Goal: Information Seeking & Learning: Learn about a topic

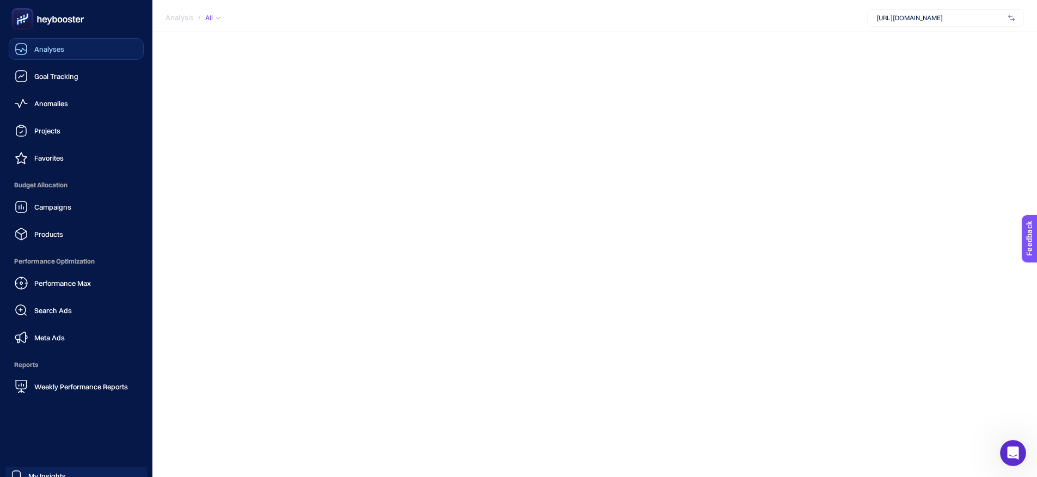
click at [20, 52] on icon at bounding box center [21, 48] width 13 height 13
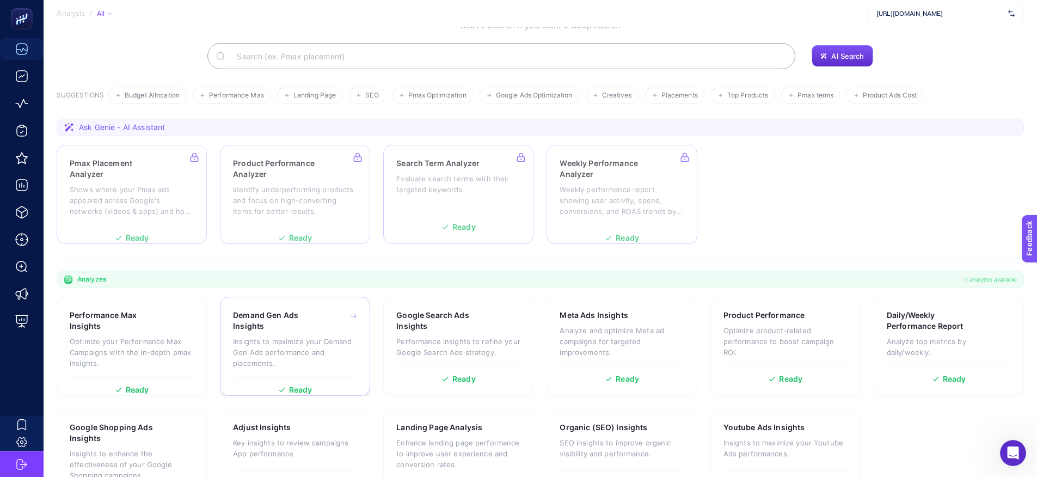
scroll to position [117, 0]
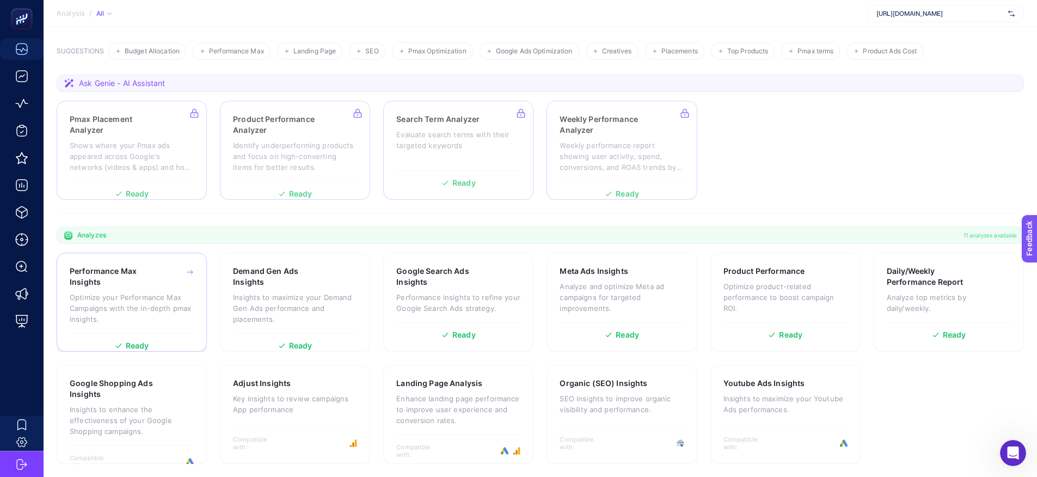
click at [142, 342] on span "Ready" at bounding box center [137, 346] width 23 height 8
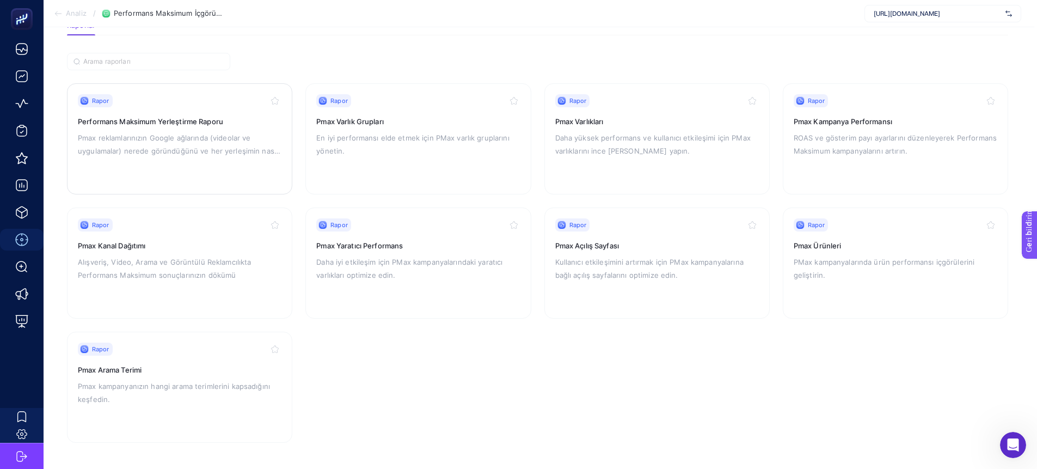
scroll to position [71, 2]
click at [138, 126] on h3 "Performans Maksimum Yerleştirme Raporu" at bounding box center [180, 121] width 204 height 11
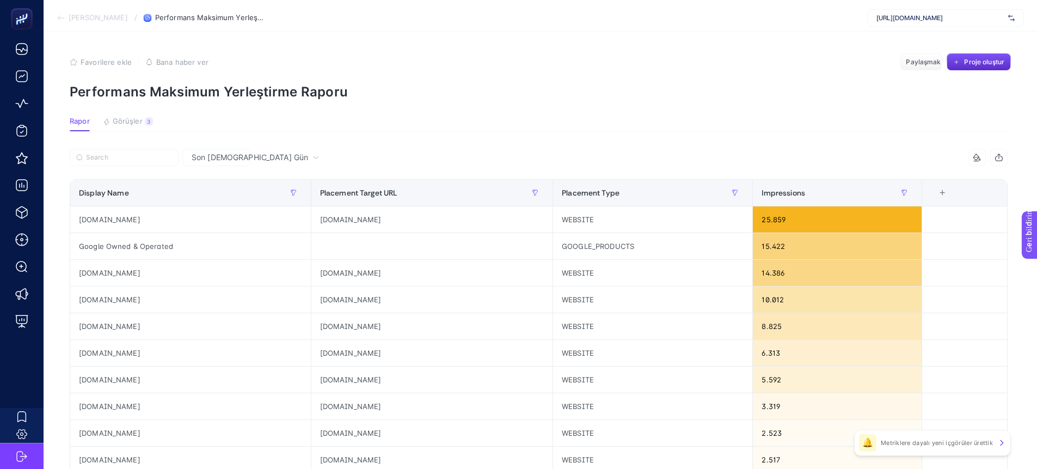
click at [88, 15] on font "[PERSON_NAME]" at bounding box center [98, 17] width 59 height 9
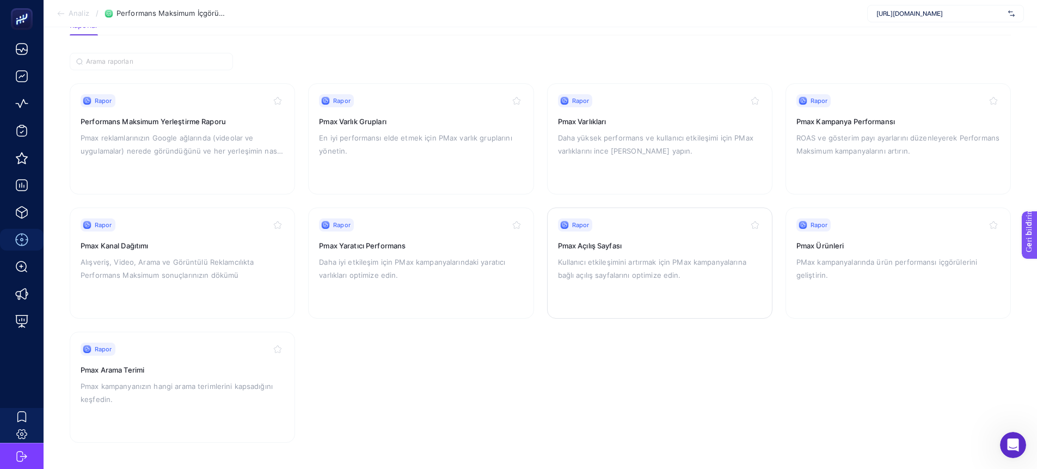
click at [619, 250] on h3 "Pmax Açılış Sayfası" at bounding box center [660, 245] width 204 height 11
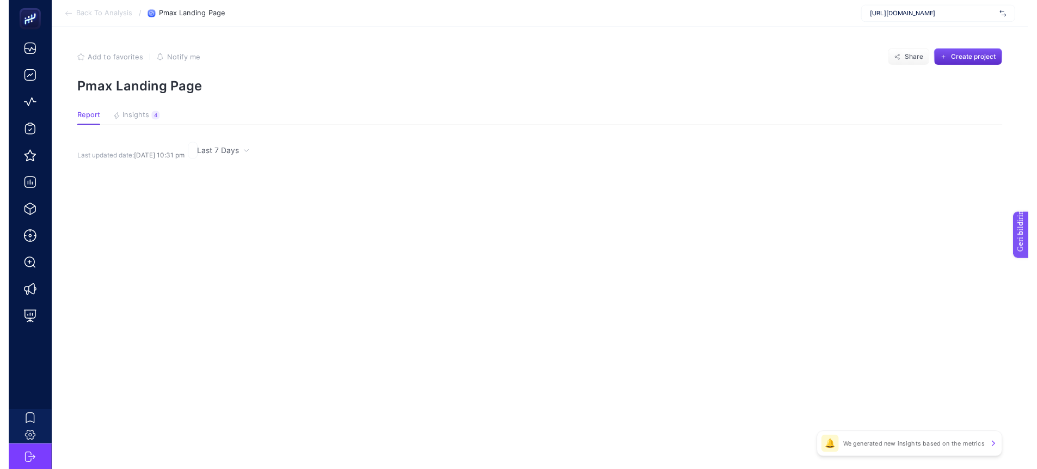
scroll to position [71, 0]
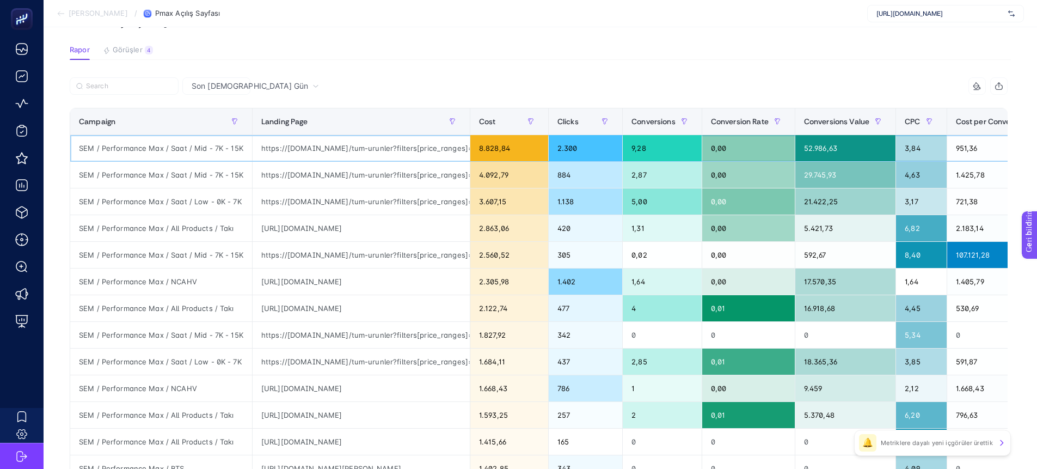
click at [410, 151] on div "https://www.saatvesaat.com.tr/tum-urunler?filters[price_ranges]=7000.0-15000.0|…" at bounding box center [361, 148] width 217 height 26
click at [407, 149] on div "https://www.saatvesaat.com.tr/tum-urunler?filters[price_ranges]=7000.0-15000.0|…" at bounding box center [361, 148] width 217 height 26
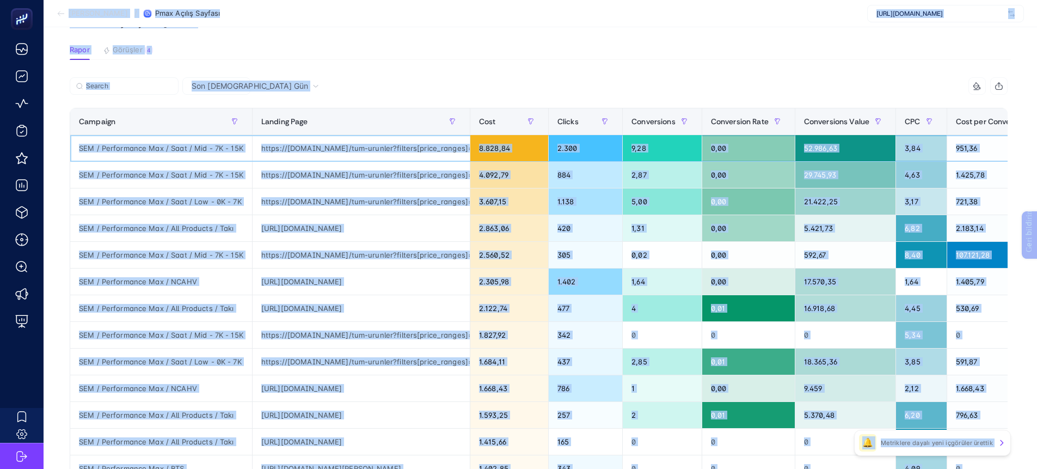
click at [407, 149] on div "https://www.saatvesaat.com.tr/tum-urunler?filters[price_ranges]=7000.0-15000.0|…" at bounding box center [361, 148] width 217 height 26
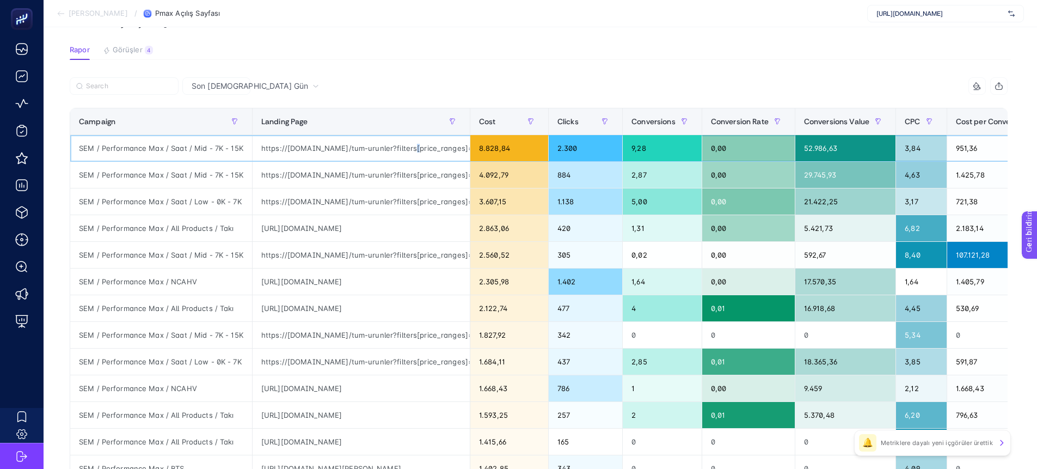
click at [407, 149] on div "https://www.saatvesaat.com.tr/tum-urunler?filters[price_ranges]=7000.0-15000.0|…" at bounding box center [361, 148] width 217 height 26
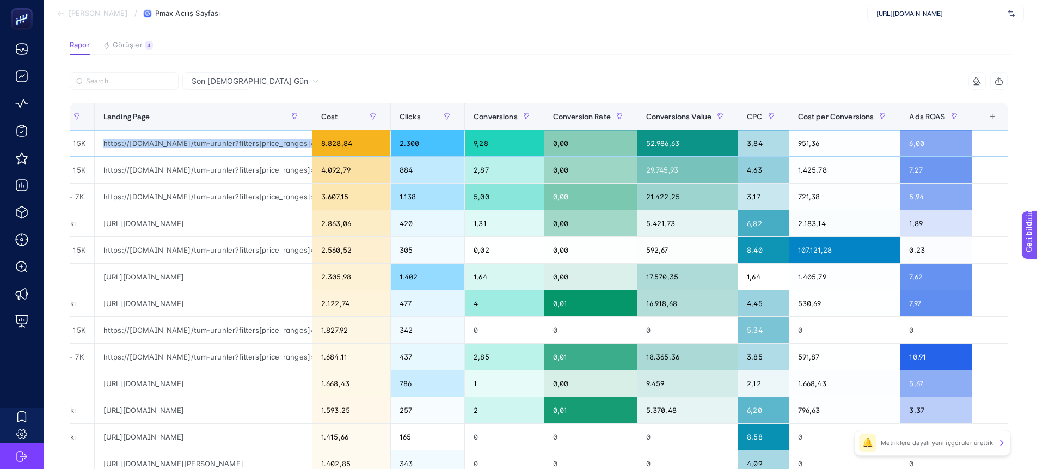
scroll to position [0, 156]
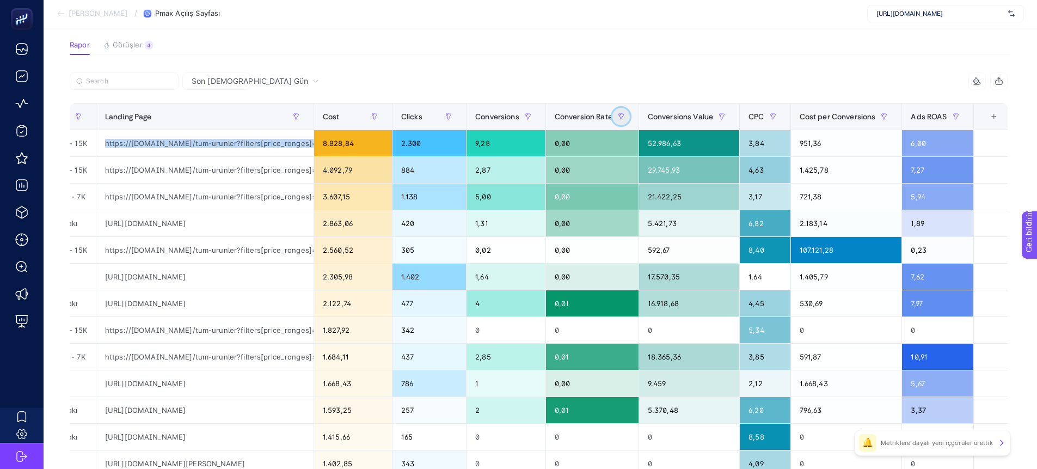
click at [620, 117] on icon "button" at bounding box center [621, 116] width 7 height 7
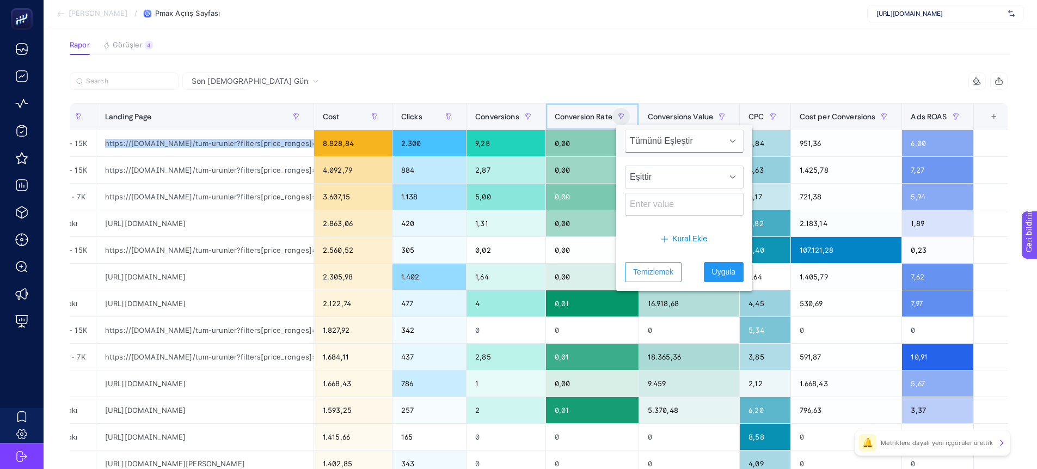
click at [608, 117] on span "Conversion Rate" at bounding box center [584, 116] width 58 height 9
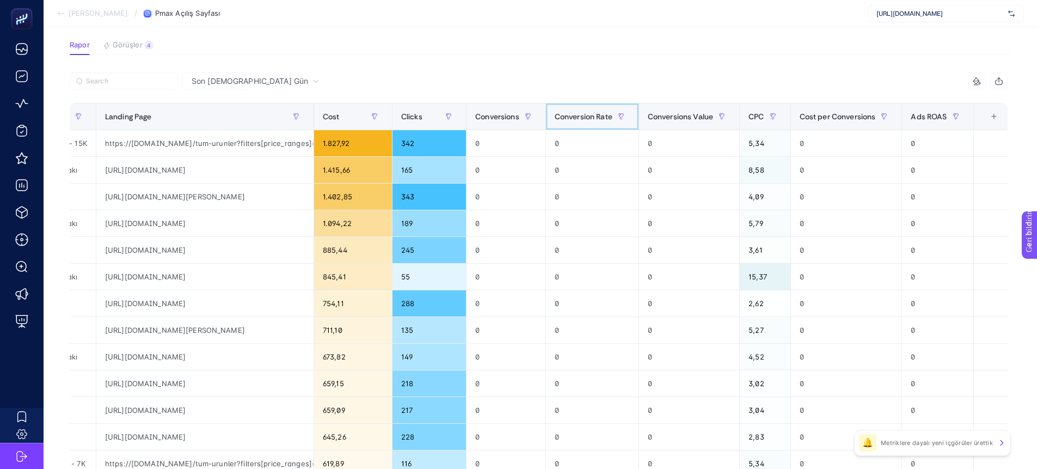
click at [597, 115] on span "Conversion Rate" at bounding box center [584, 116] width 58 height 9
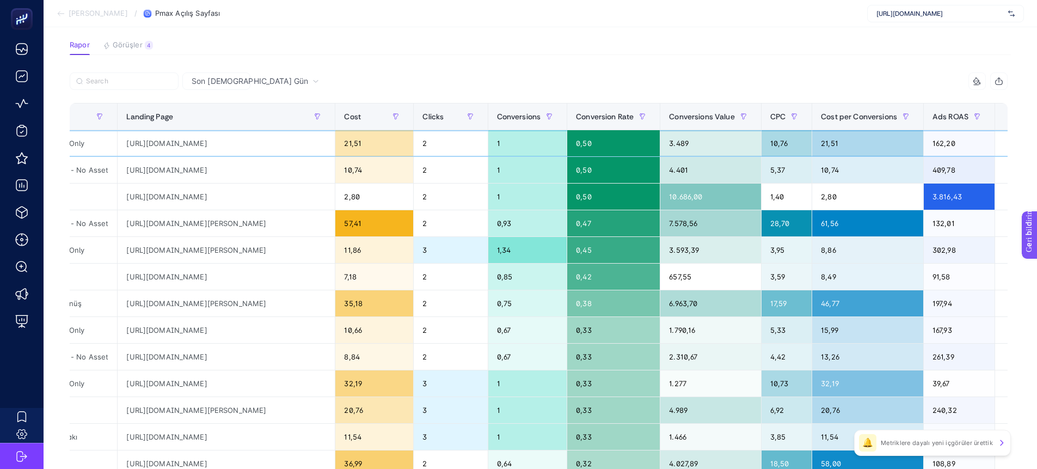
click at [239, 144] on div "https://www.saatvesaat.com.tr/guess-erkek-kol-saati-p-guu1394g1m?gad_source=4&g…" at bounding box center [226, 143] width 217 height 26
copy tr "https://www.saatvesaat.com.tr/guess-erkek-kol-saati-p-guu1394g1m?gad_source=4&g…"
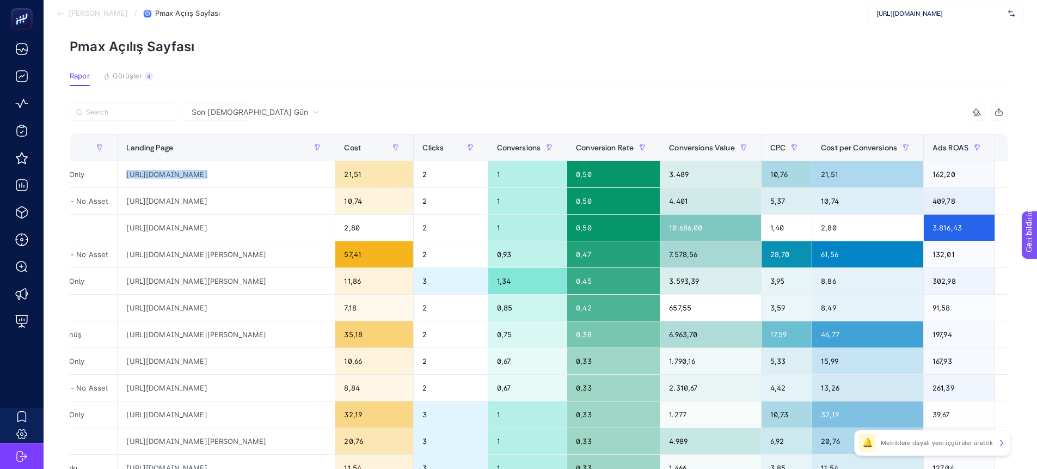
scroll to position [0, 5]
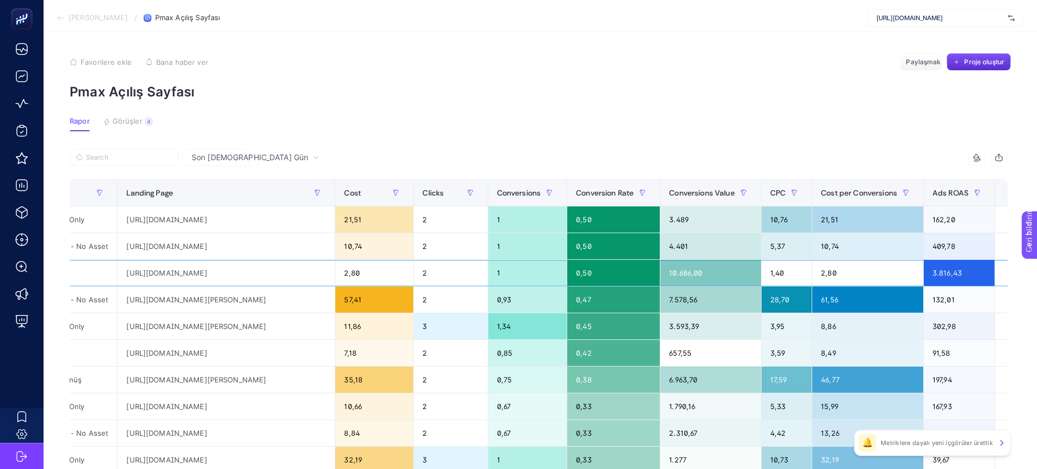
click at [241, 275] on div "https://www.saatvesaat.com.tr/wesse?gad_source=1&gad_campaignid=21366034535&gbr…" at bounding box center [226, 273] width 217 height 26
copy tr "https://www.saatvesaat.com.tr/wesse?gad_source=1&gad_campaignid=21366034535&gbr…"
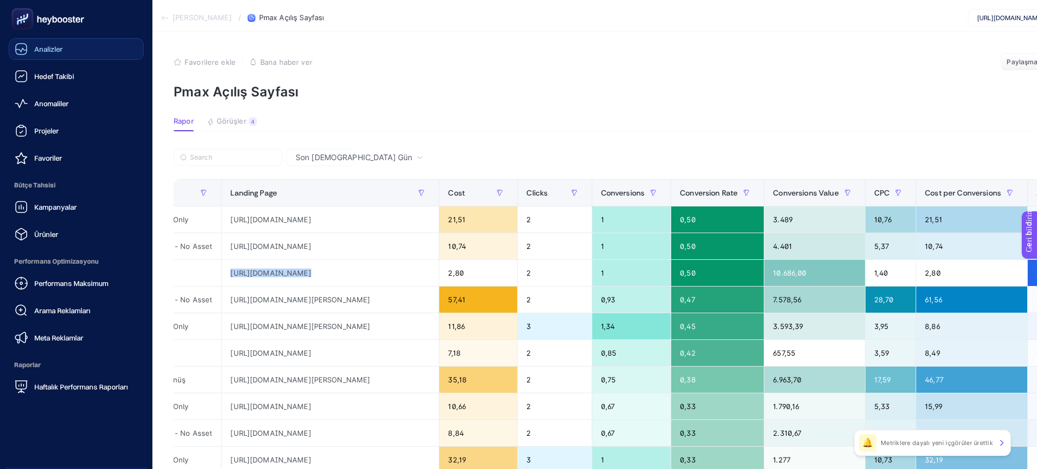
click at [46, 56] on link "Analizler" at bounding box center [76, 49] width 135 height 22
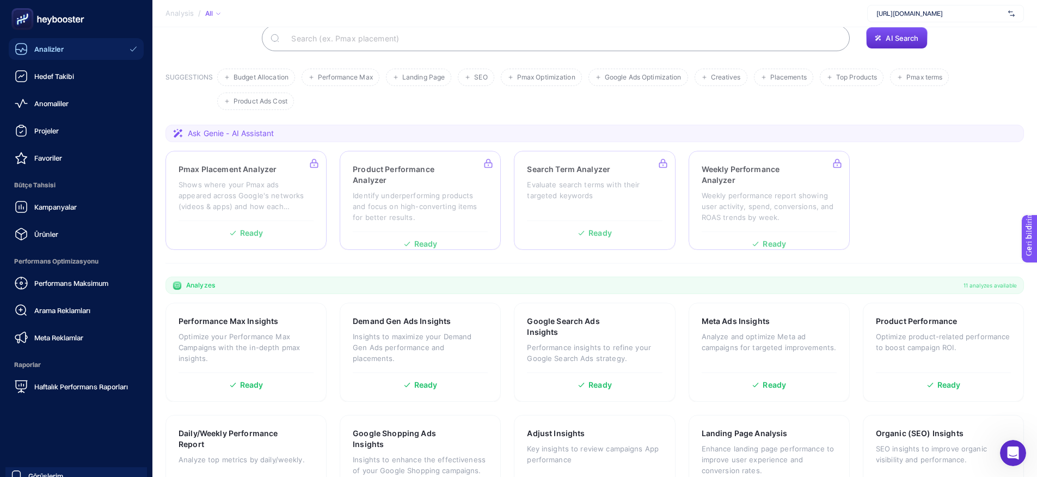
scroll to position [117, 0]
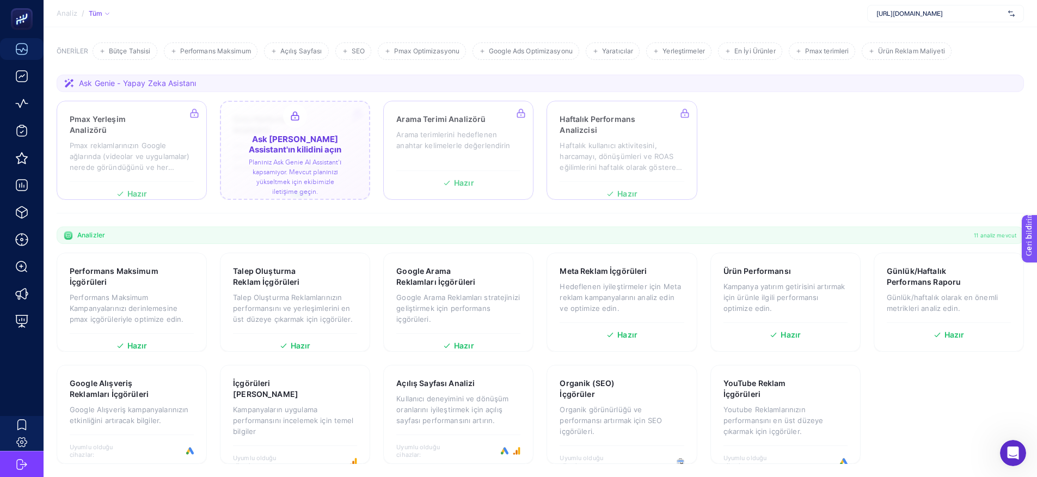
click at [301, 165] on div at bounding box center [295, 150] width 150 height 99
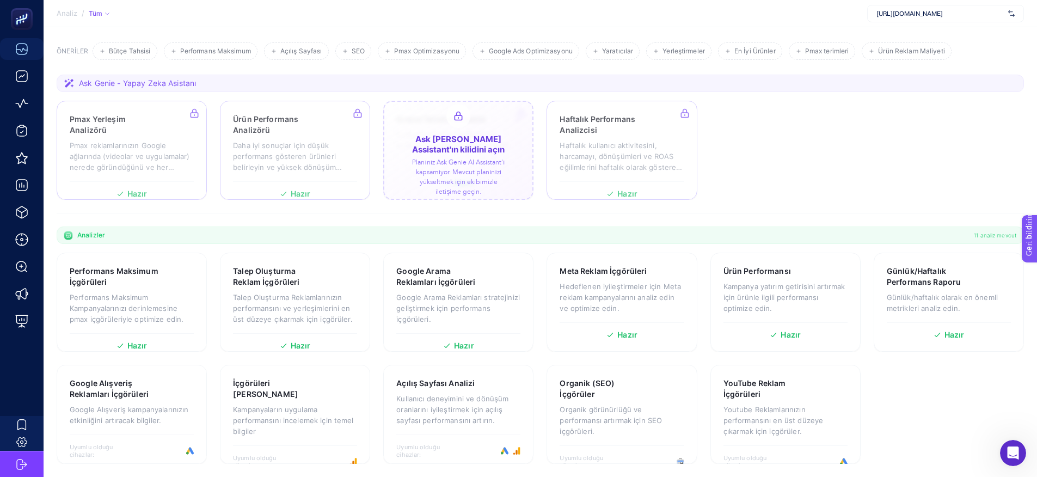
click at [462, 177] on div at bounding box center [458, 150] width 150 height 99
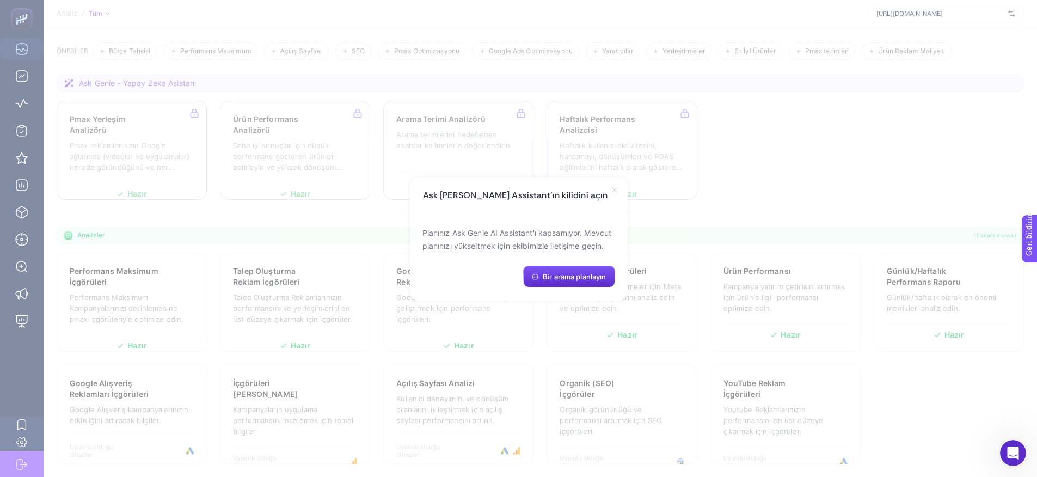
click at [614, 193] on icon at bounding box center [614, 190] width 9 height 9
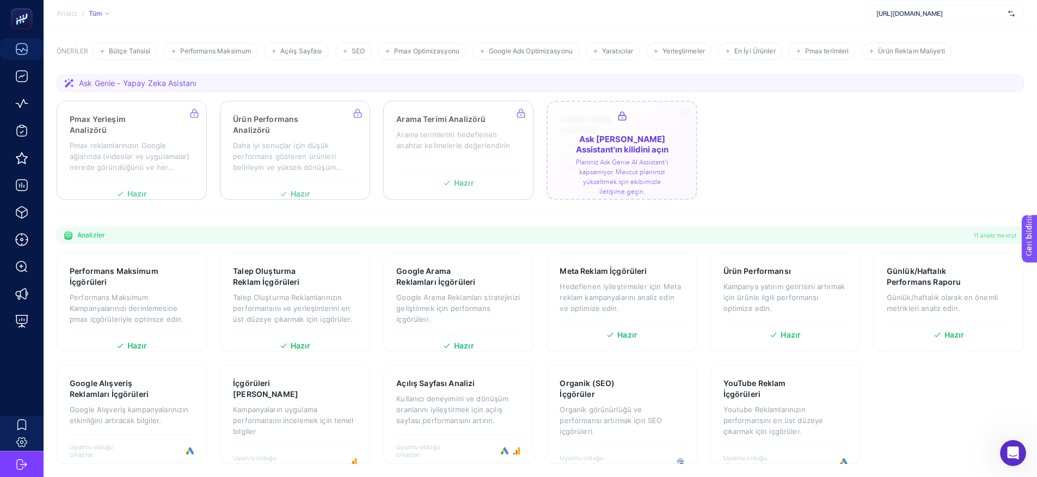
click at [615, 191] on div at bounding box center [622, 150] width 150 height 99
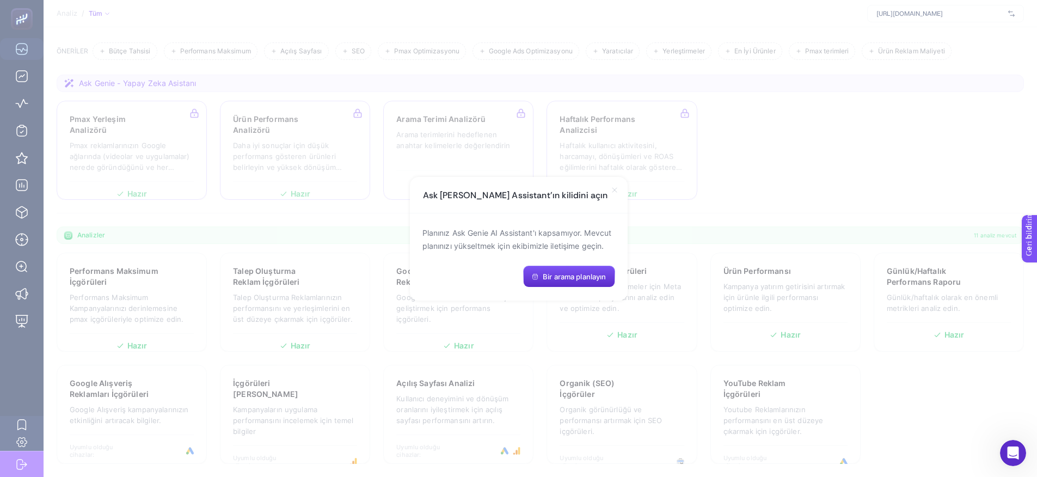
click at [616, 194] on div "Ask [PERSON_NAME] Assistant'ın kilidini açın" at bounding box center [519, 195] width 218 height 36
click at [616, 192] on icon at bounding box center [614, 190] width 9 height 9
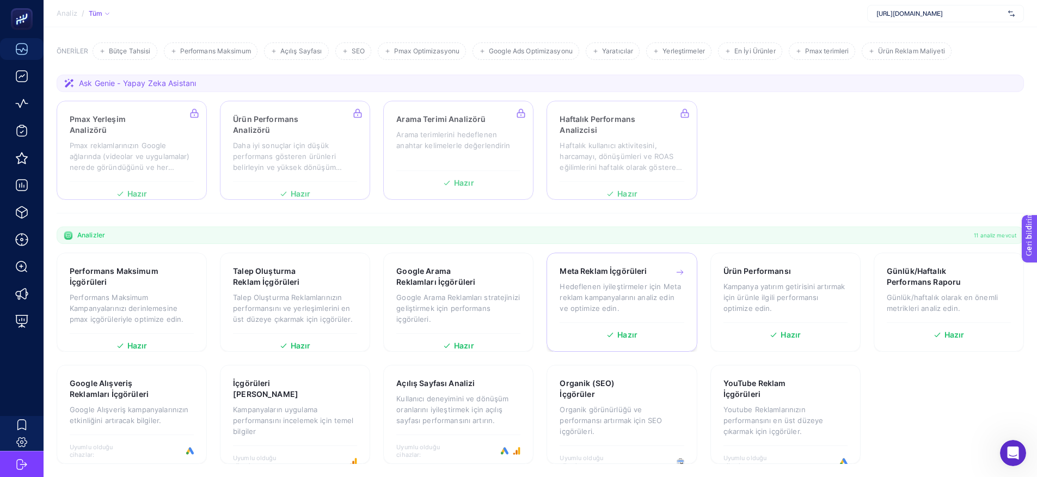
click at [644, 292] on p "Hedeflenen iyileştirmeler için Meta reklam kampanyalarını analiz edin ve optimi…" at bounding box center [622, 297] width 124 height 33
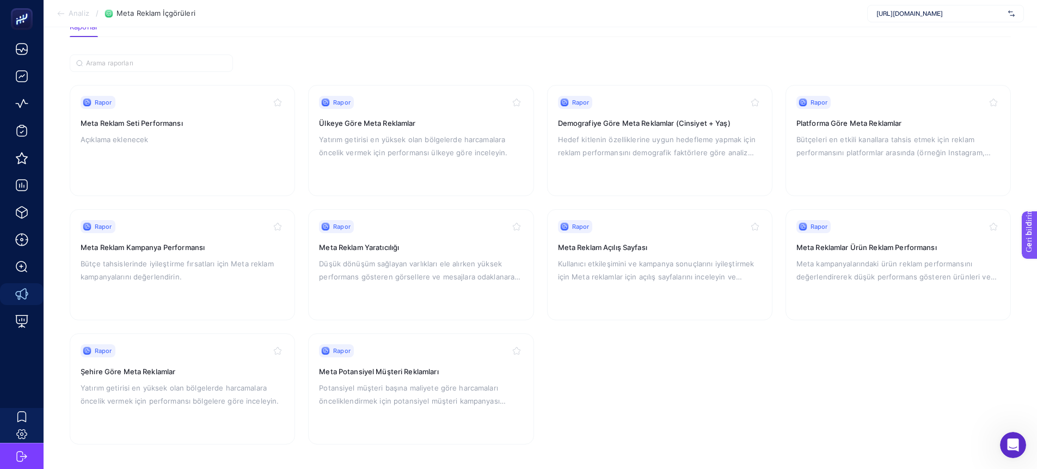
scroll to position [71, 0]
click at [180, 140] on p "Açıklama eklenecek" at bounding box center [183, 137] width 204 height 13
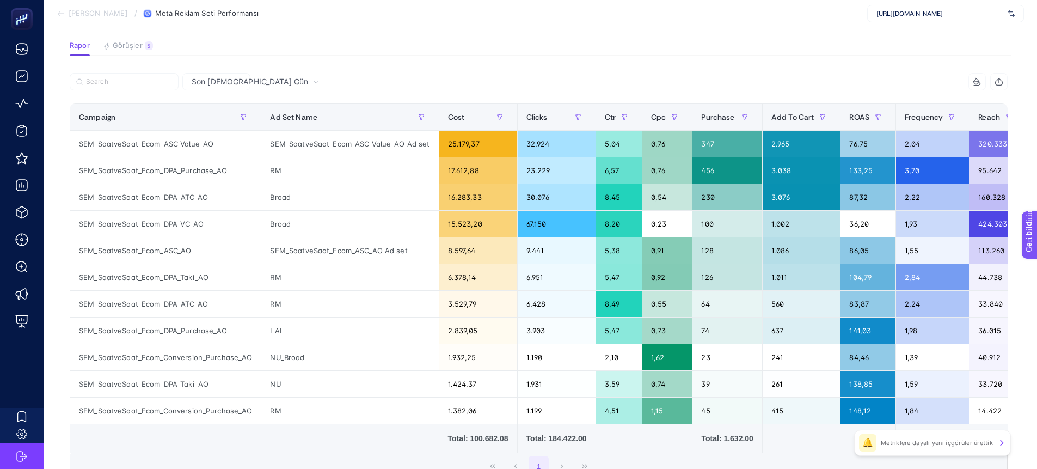
scroll to position [157, 0]
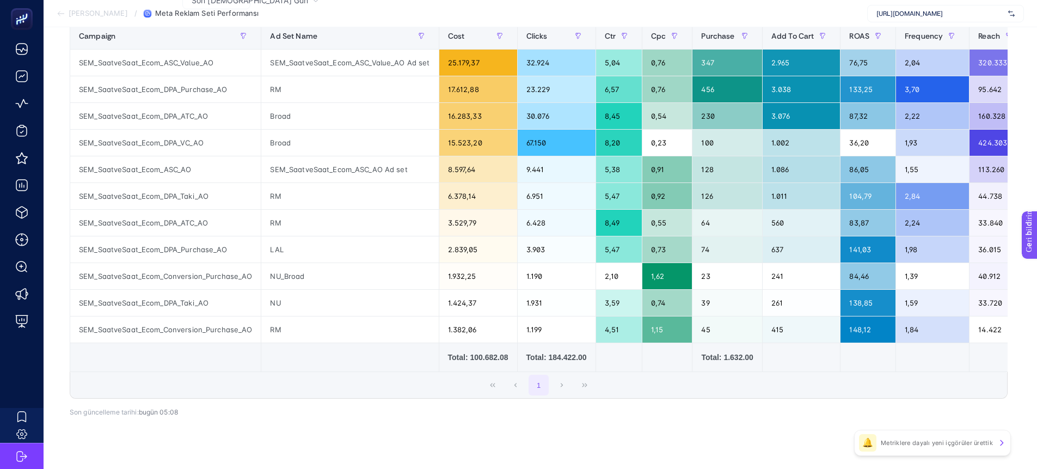
click at [489, 360] on div "Total: 100.682.08" at bounding box center [478, 357] width 60 height 11
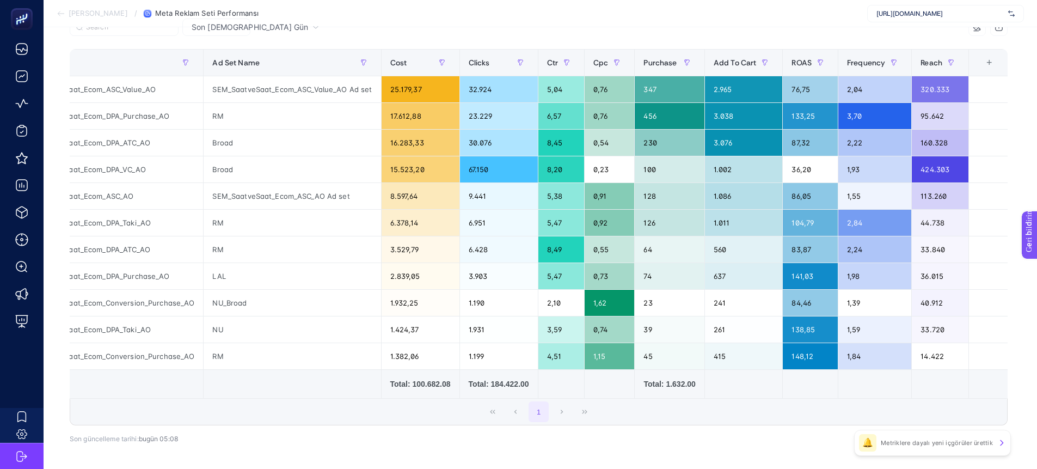
scroll to position [137, 0]
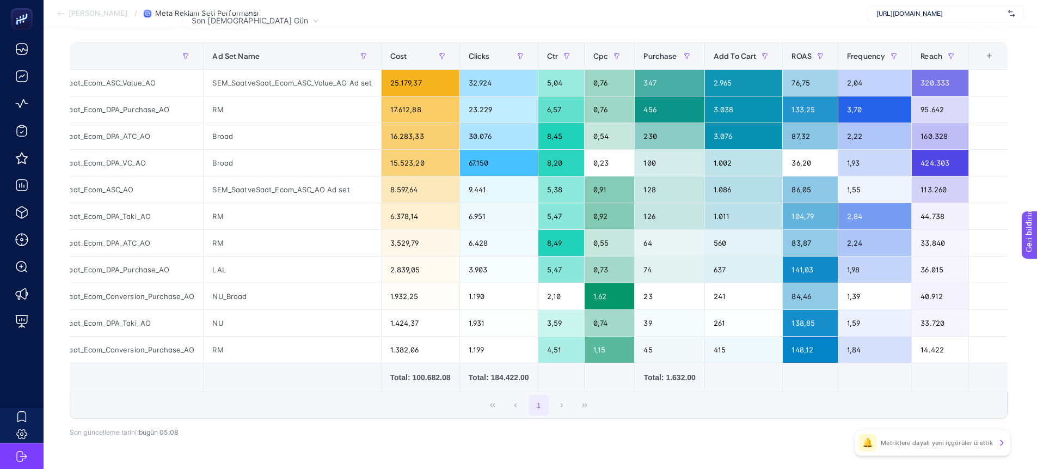
click at [565, 413] on div "1" at bounding box center [538, 405] width 937 height 26
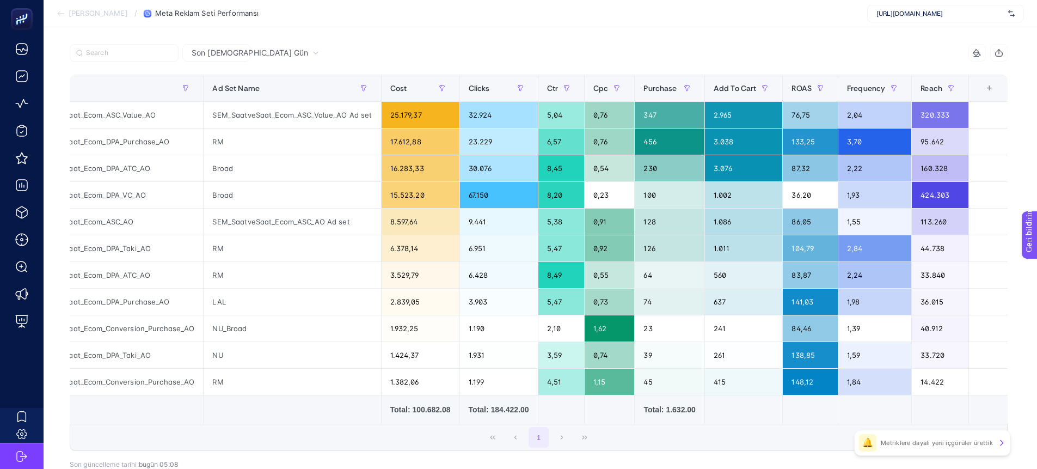
scroll to position [106, 0]
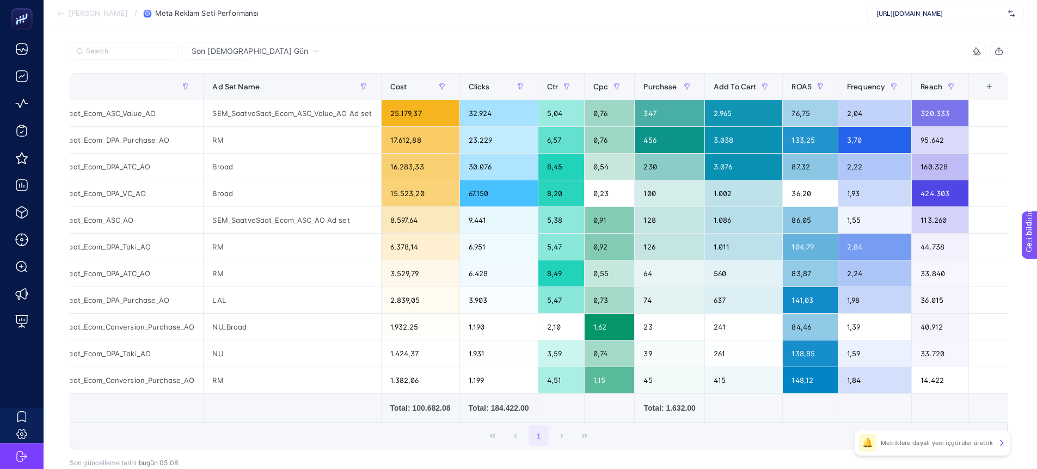
click at [1000, 88] on div "+" at bounding box center [989, 86] width 21 height 9
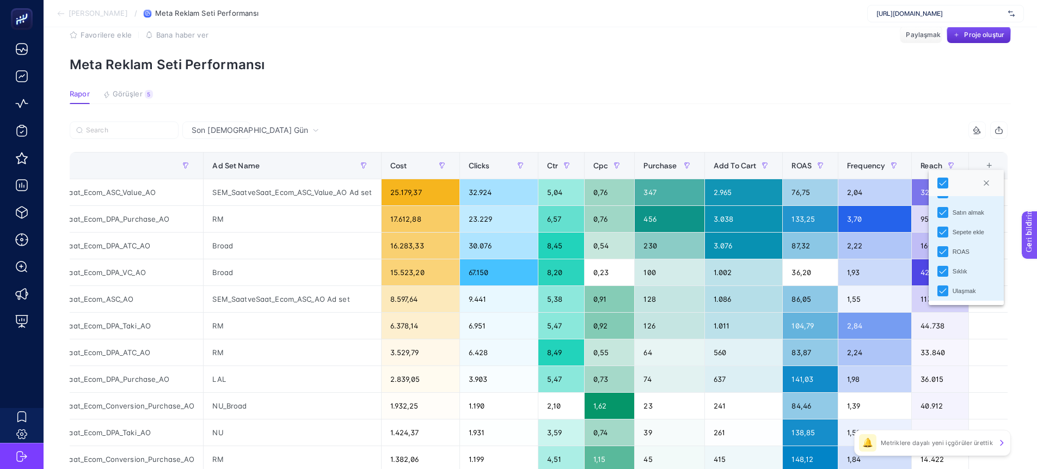
scroll to position [0, 0]
click at [990, 184] on icon "Kapalı" at bounding box center [986, 183] width 7 height 7
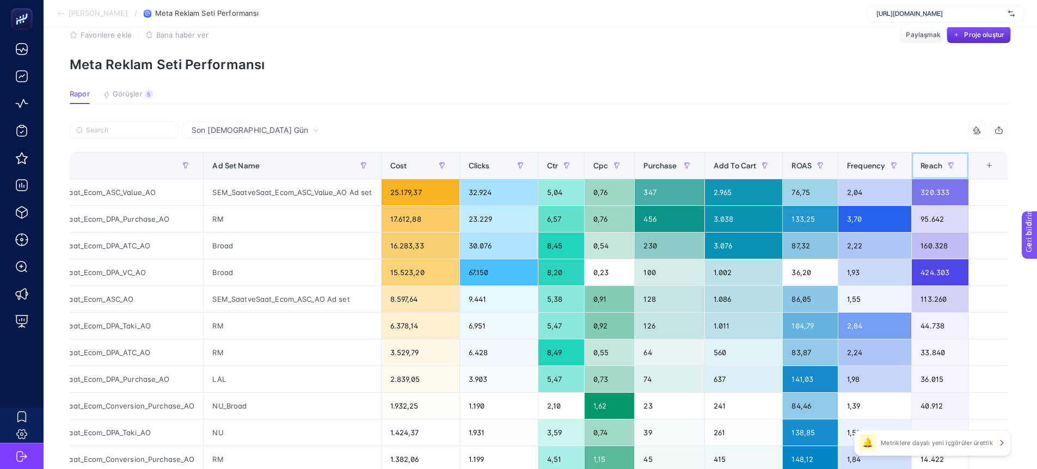
drag, startPoint x: 940, startPoint y: 166, endPoint x: 943, endPoint y: 111, distance: 54.5
click at [895, 110] on article "Favorilere ekle YANLIŞ Bana haber ver Paylaşmak Proje oluştur Meta Reklam Seti …" at bounding box center [541, 309] width 994 height 611
click at [982, 128] on icon at bounding box center [977, 130] width 9 height 9
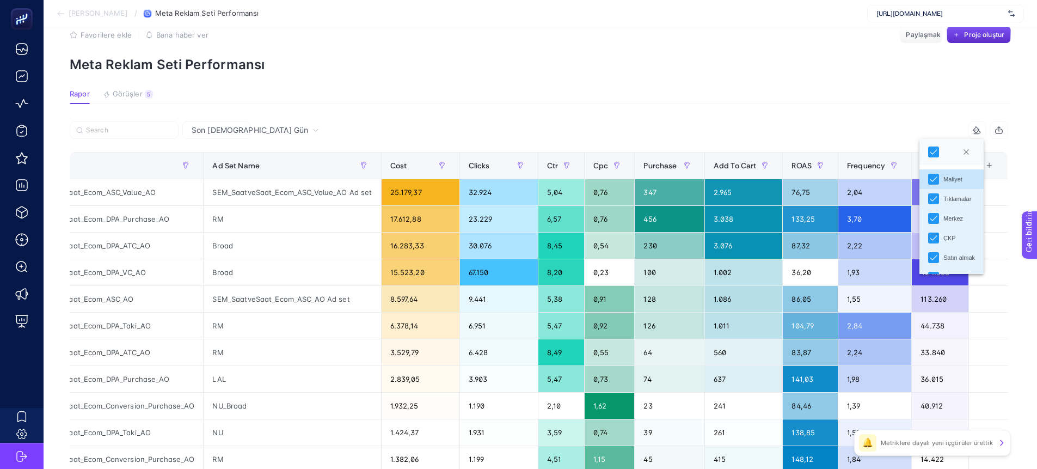
click at [982, 128] on icon at bounding box center [977, 130] width 9 height 9
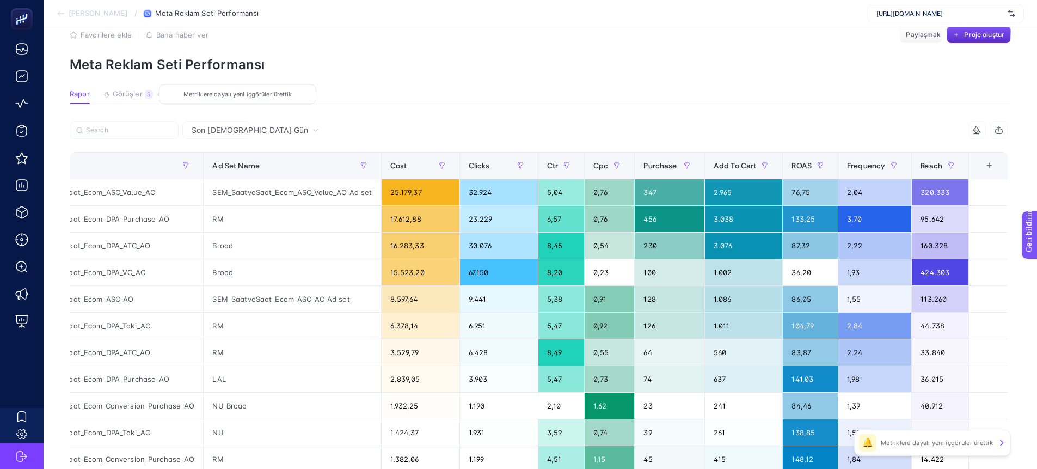
click at [131, 99] on button "Görüşler 5 Metriklere dayalı yeni içgörüler ürettik" at bounding box center [128, 97] width 50 height 14
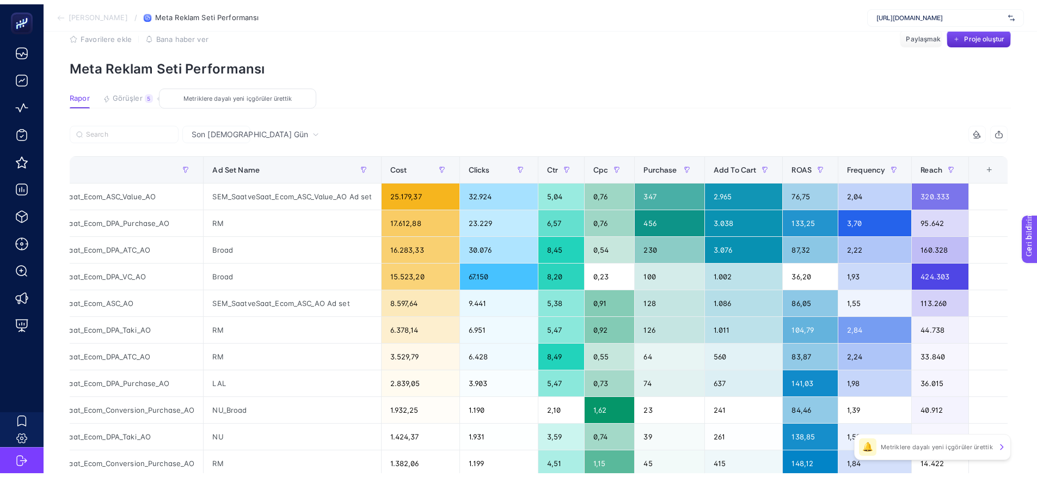
scroll to position [4, 0]
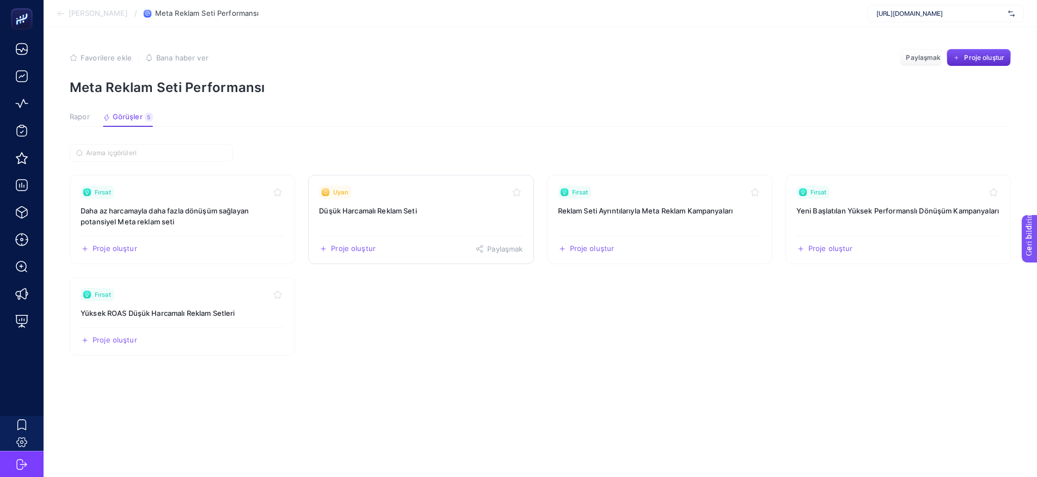
click at [400, 219] on link "Uyarı Düşük Harcamalı Reklam Seti Proje oluştur Paylaşmak" at bounding box center [420, 219] width 225 height 89
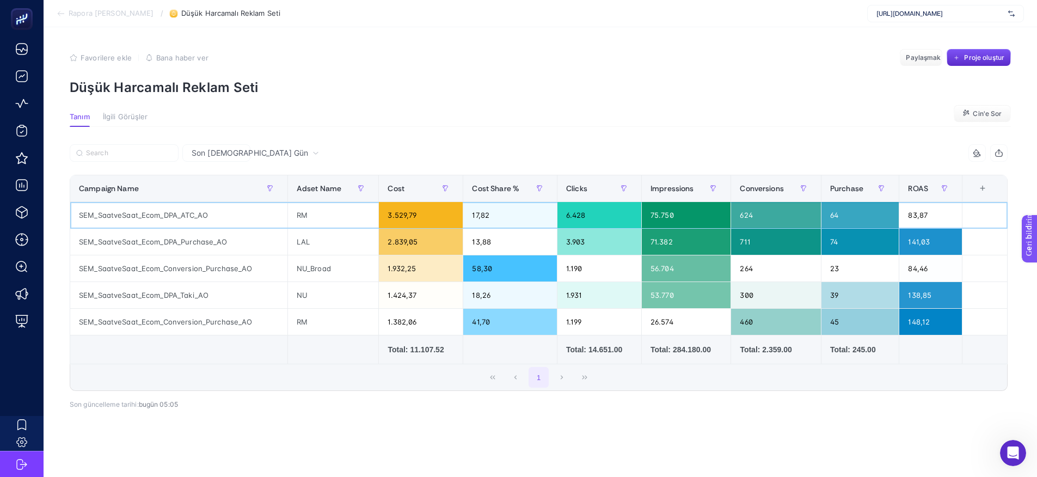
click at [413, 216] on div "3.529,79" at bounding box center [421, 215] width 84 height 26
click at [414, 259] on div "1.932,25" at bounding box center [421, 268] width 84 height 26
click at [420, 223] on div "3.529,79" at bounding box center [421, 215] width 84 height 26
click at [419, 320] on div "1.382,06" at bounding box center [421, 322] width 84 height 26
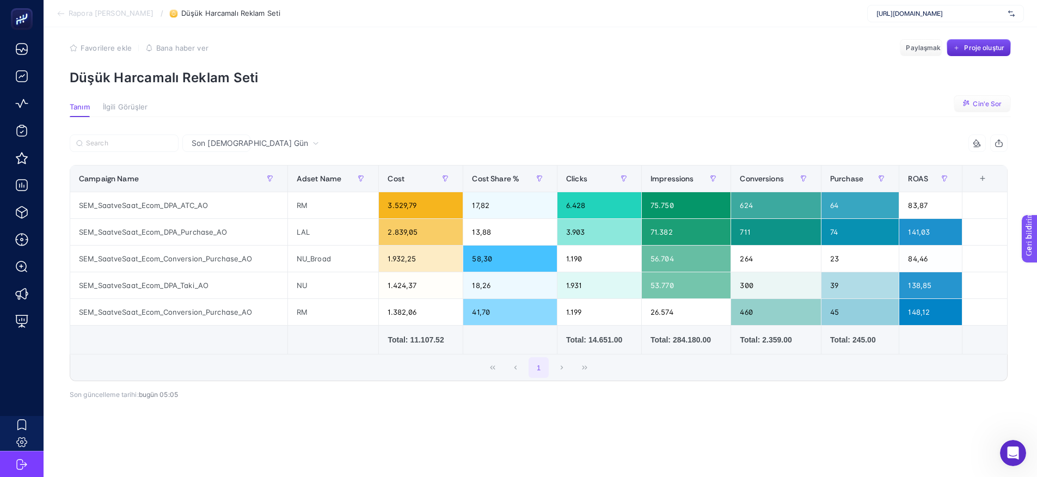
click at [968, 100] on button "Cin'e Sor" at bounding box center [982, 103] width 57 height 17
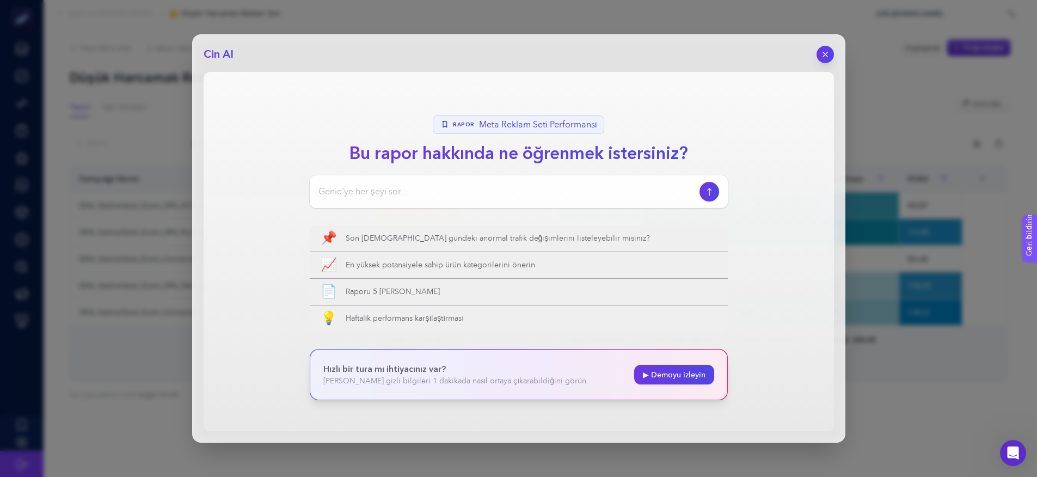
click at [469, 186] on input at bounding box center [507, 191] width 377 height 13
click at [830, 50] on icon "button" at bounding box center [825, 54] width 9 height 9
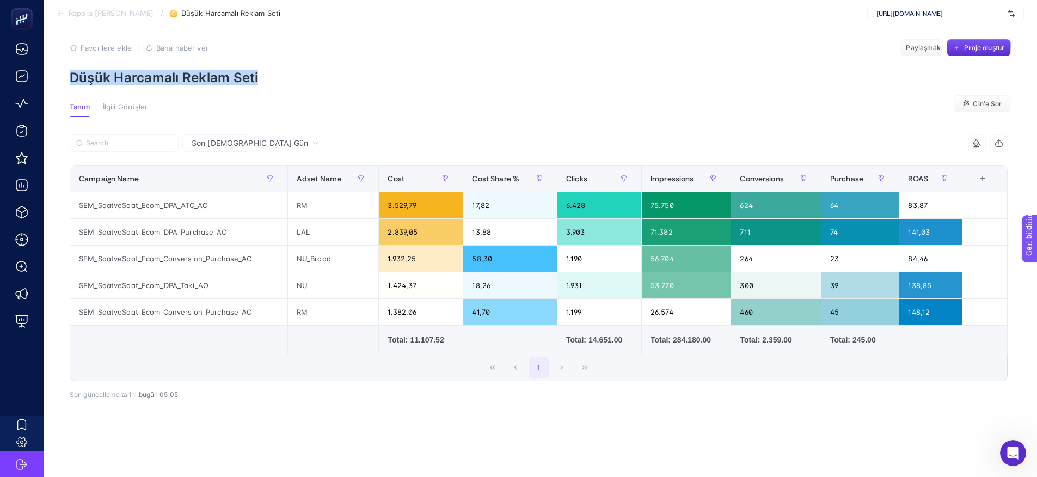
drag, startPoint x: 64, startPoint y: 63, endPoint x: 329, endPoint y: 74, distance: 264.9
click at [328, 74] on article "Favorilere ekle YANLIŞ Bana haber ver Paylaşmak Proje oluştur Düşük Harcamalı R…" at bounding box center [541, 247] width 994 height 460
copy font "Düşük Harcamalı Reklam Seti"
click at [985, 100] on font "Cin'e Sor" at bounding box center [987, 104] width 29 height 8
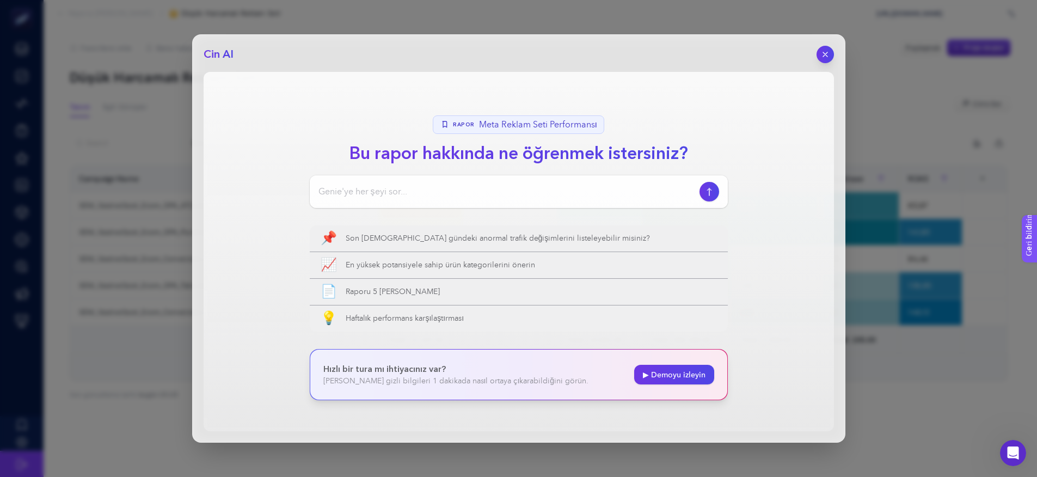
click at [612, 182] on div at bounding box center [519, 191] width 418 height 33
click at [586, 195] on input at bounding box center [507, 191] width 377 height 13
paste input "Düşük Harcamalı Reklam Seti"
type input "Düşük Harcamalı Reklam Seti ile ne demek isteniyor"
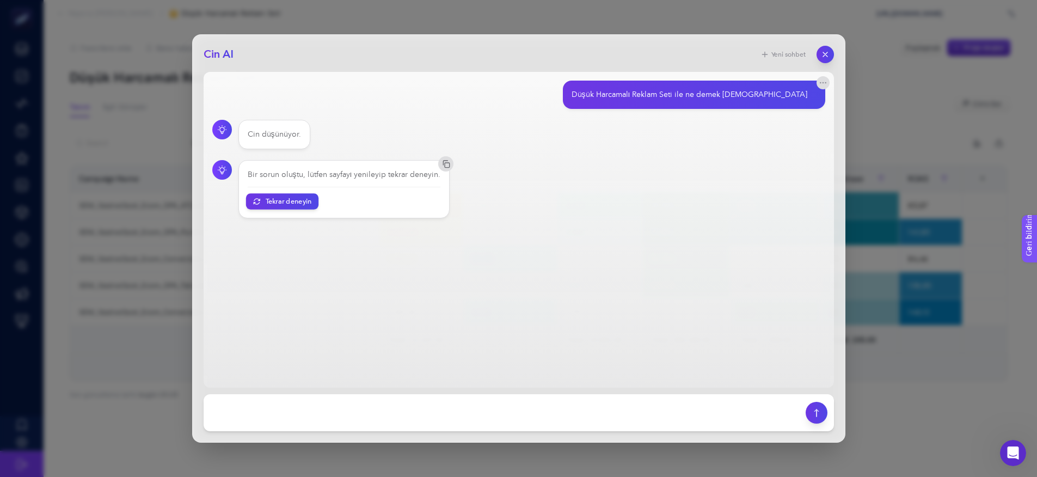
click at [282, 201] on font "Tekrar deneyin" at bounding box center [288, 202] width 46 height 8
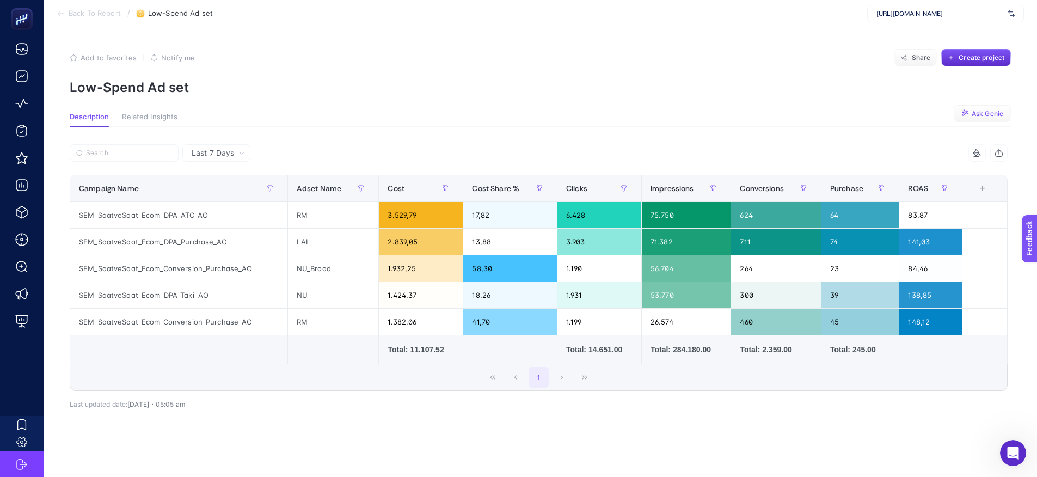
click at [984, 116] on span "Ask Genie" at bounding box center [988, 113] width 32 height 9
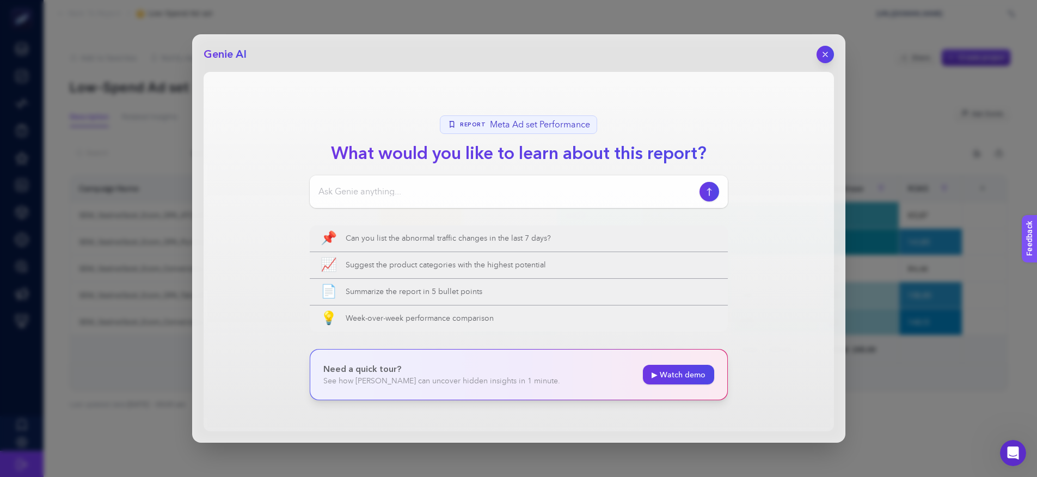
click at [433, 185] on input at bounding box center [507, 191] width 377 height 13
paste input "Düşük Harcamalı Reklam Seti"
type input "Düşük Harcamalı Reklam Seti"
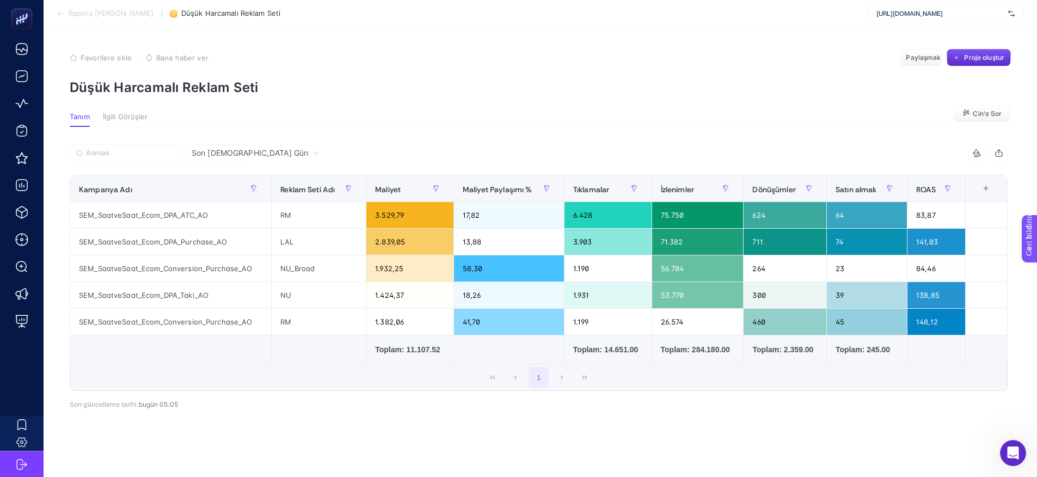
click at [112, 15] on font "Rapora [PERSON_NAME]" at bounding box center [111, 13] width 85 height 9
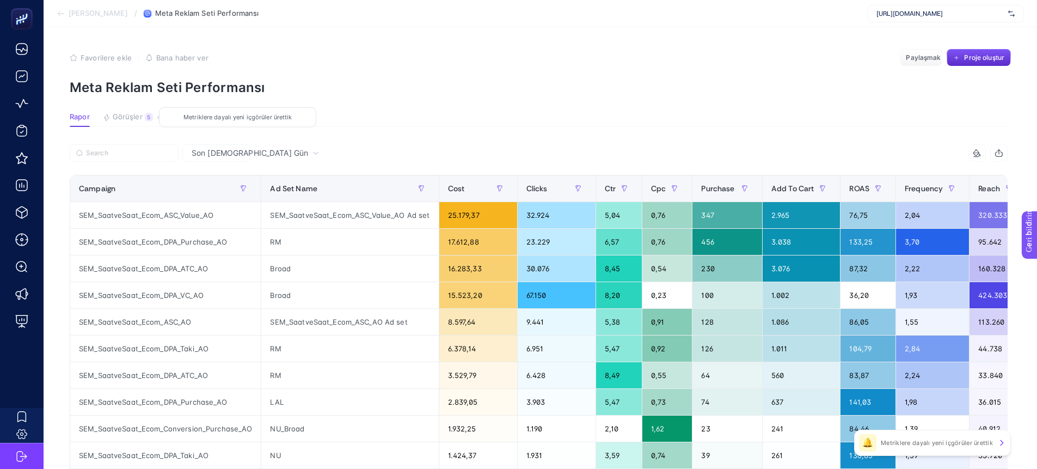
click at [125, 114] on font "Görüşler" at bounding box center [128, 116] width 30 height 9
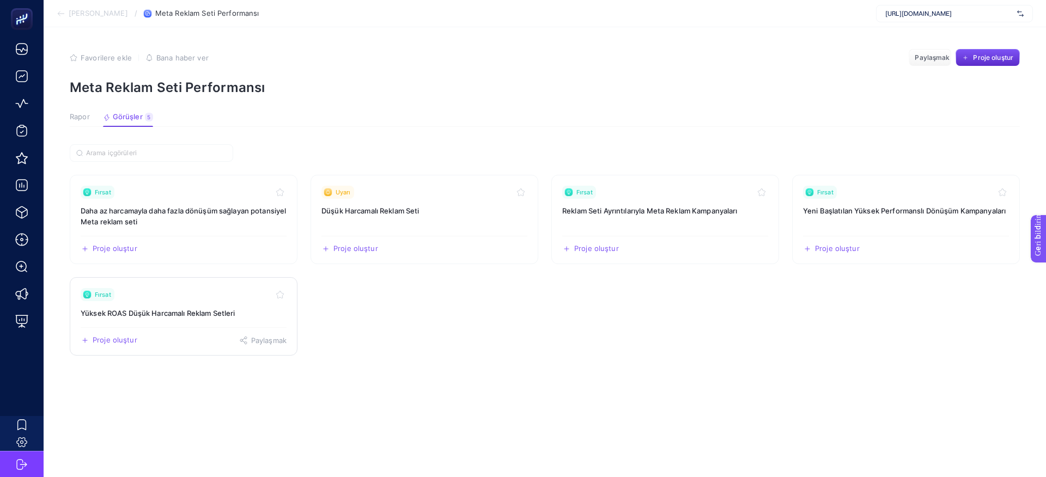
click at [187, 302] on link "Fırsat Yüksek ROAS Düşük Harcamalı Reklam Setleri Proje oluştur Paylaşmak" at bounding box center [184, 316] width 228 height 78
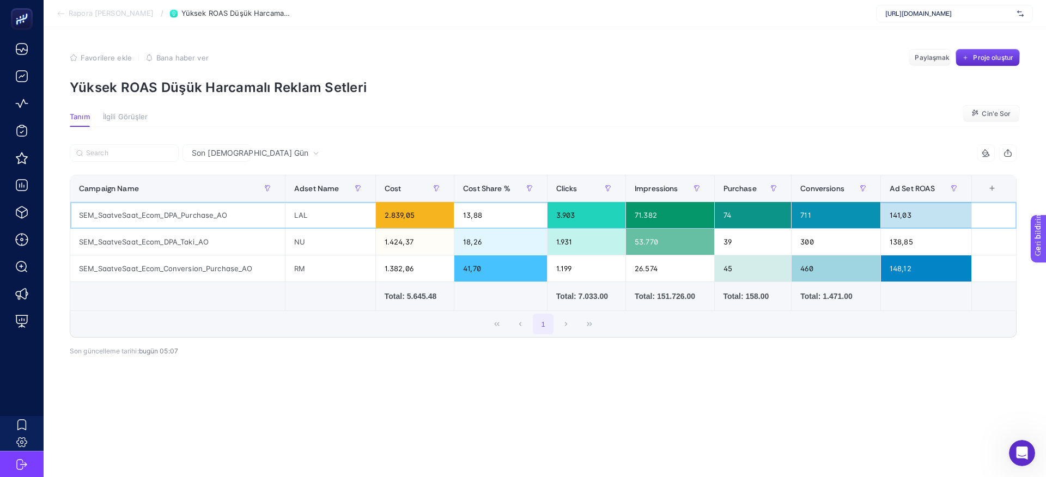
click at [913, 216] on div "141,03" at bounding box center [926, 215] width 90 height 26
click at [903, 214] on div "141,03" at bounding box center [926, 215] width 90 height 26
click at [884, 338] on div "7 items selected Campaign Name Adset Name Cost Cost Share % Clicks Impressions …" at bounding box center [543, 258] width 946 height 193
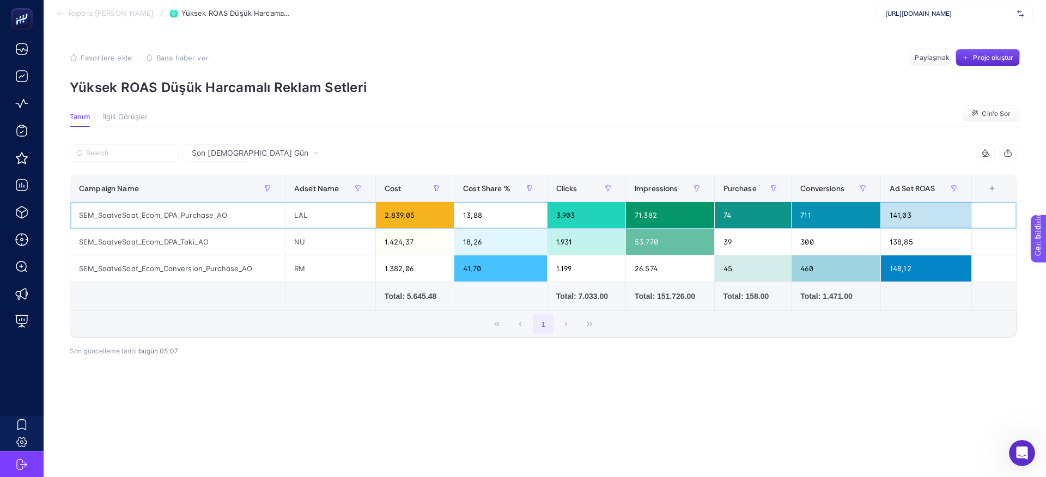
click at [118, 216] on div "SEM_SaatveSaat_Ecom_DPA_Purchase_AO" at bounding box center [177, 215] width 215 height 26
copy div "SEM_SaatveSaat_Ecom_DPA_Purchase_AO"
click at [365, 119] on section "Tanım İlgili Görüşler Cin'e Sor" at bounding box center [545, 120] width 950 height 14
click at [911, 212] on div "141,03" at bounding box center [926, 215] width 90 height 26
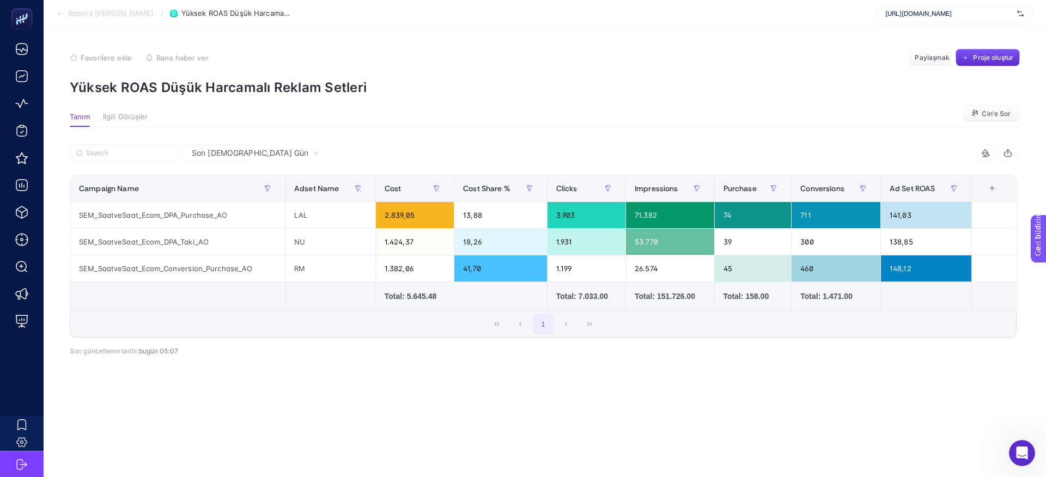
click at [118, 12] on font "Rapora [PERSON_NAME]" at bounding box center [111, 13] width 85 height 9
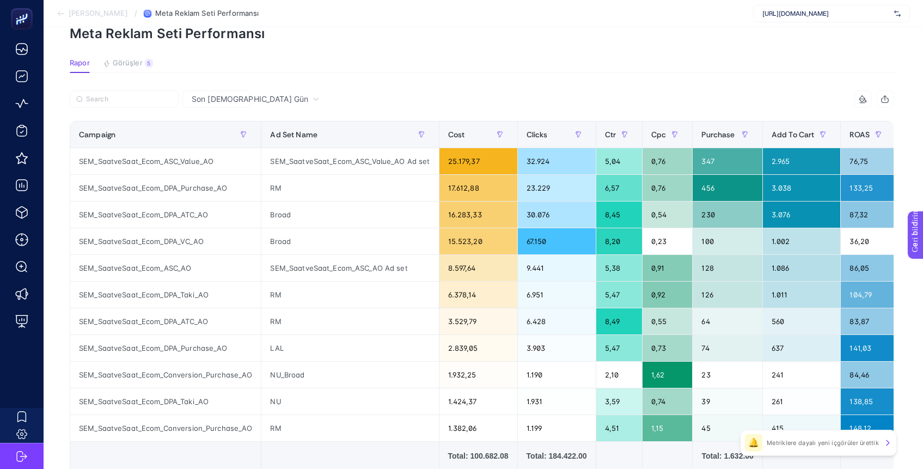
scroll to position [66, 0]
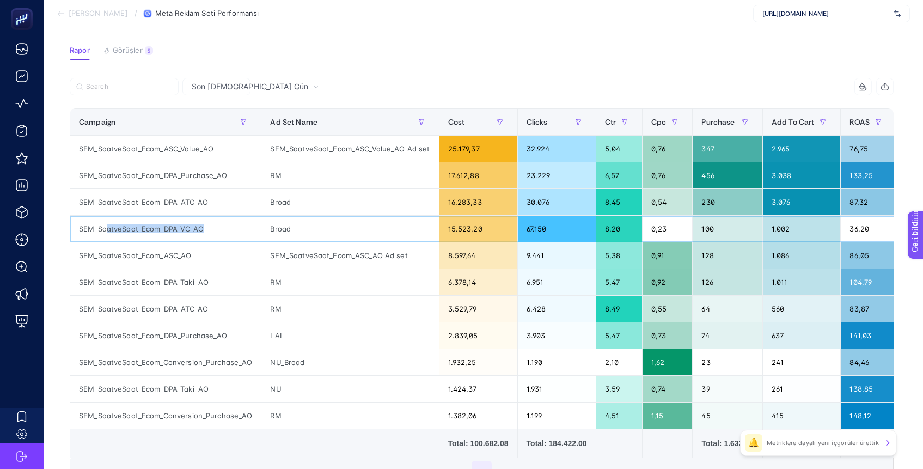
drag, startPoint x: 109, startPoint y: 231, endPoint x: 261, endPoint y: 222, distance: 152.2
click at [223, 234] on div "SEM_SaatveSaat_Ecom_DPA_VC_AO" at bounding box center [165, 229] width 191 height 26
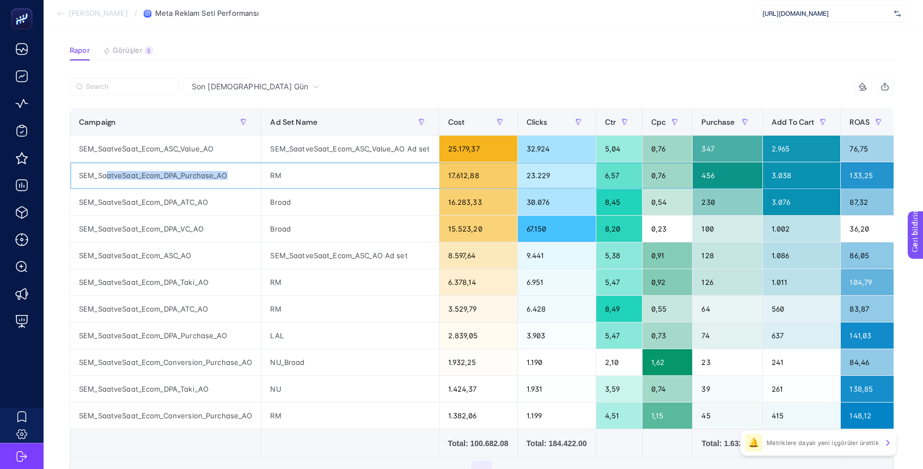
drag, startPoint x: 143, startPoint y: 180, endPoint x: 634, endPoint y: 46, distance: 509.6
click at [249, 185] on div "SEM_SaatveSaat_Ecom_DPA_Purchase_AO" at bounding box center [165, 175] width 191 height 26
click at [213, 86] on font "Son [DEMOGRAPHIC_DATA] Gün" at bounding box center [250, 86] width 117 height 9
drag, startPoint x: 115, startPoint y: 174, endPoint x: 285, endPoint y: 172, distance: 169.4
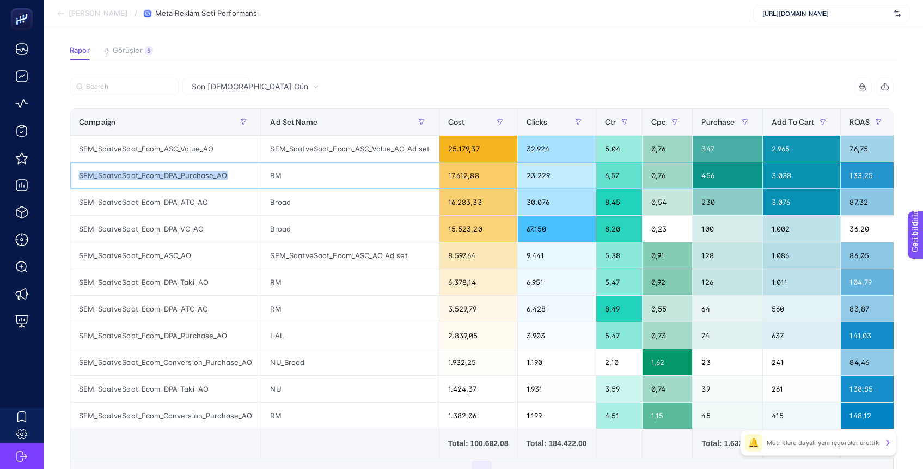
click at [256, 176] on div "SEM_SaatveSaat_Ecom_DPA_Purchase_AO" at bounding box center [165, 175] width 191 height 26
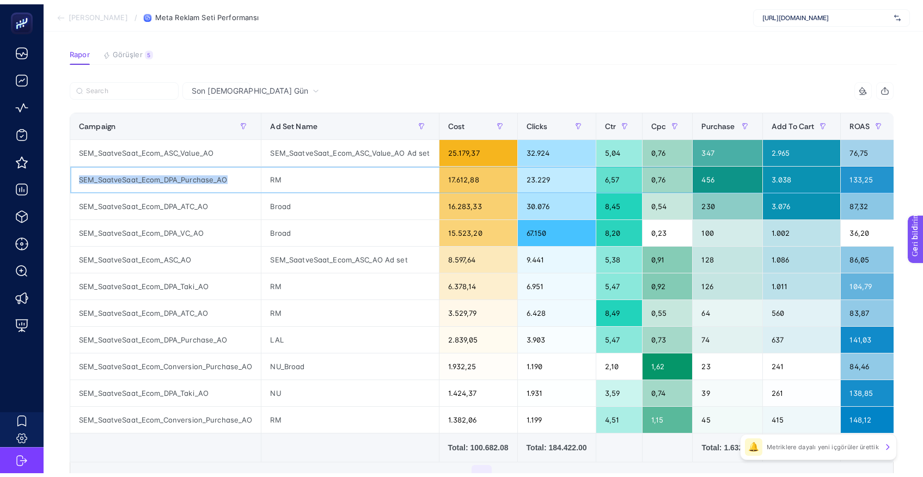
scroll to position [0, 0]
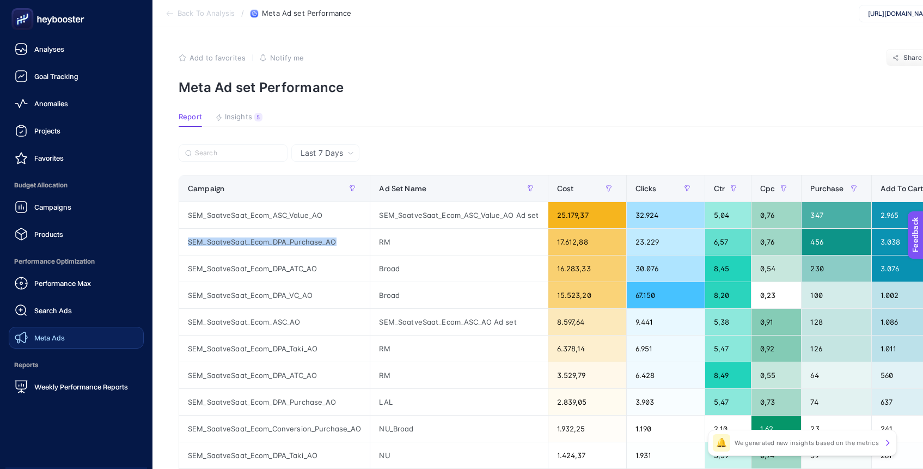
click at [44, 341] on span "Meta Ads" at bounding box center [49, 337] width 30 height 9
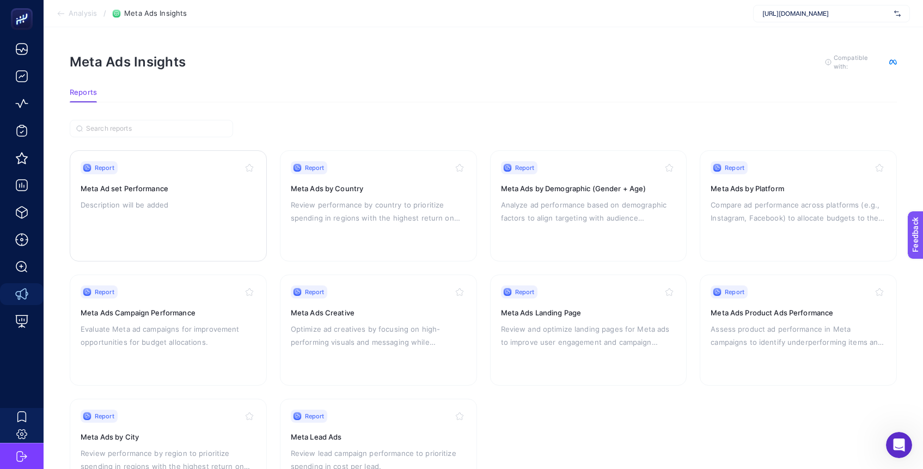
click at [132, 187] on h3 "Meta Ad set Performance" at bounding box center [168, 188] width 175 height 11
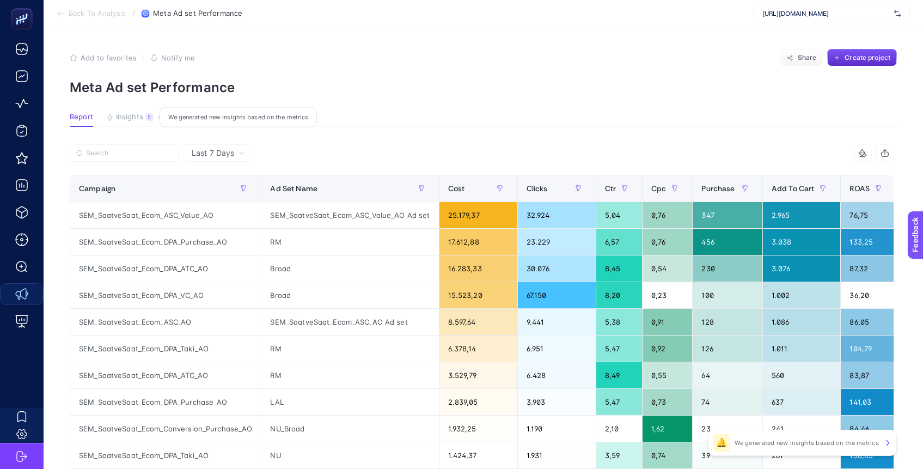
click at [127, 120] on span "Insights" at bounding box center [129, 117] width 27 height 9
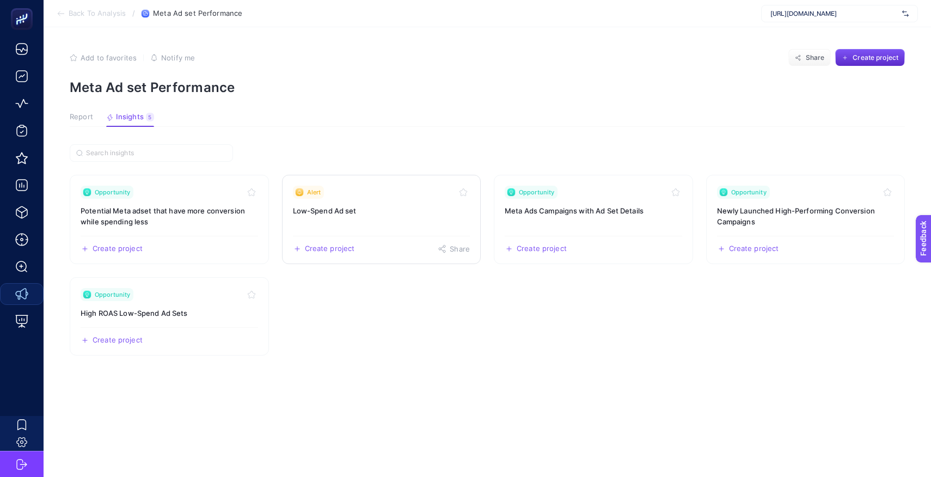
click at [337, 219] on link "Alert Low-Spend Ad set Create project Share" at bounding box center [381, 219] width 199 height 89
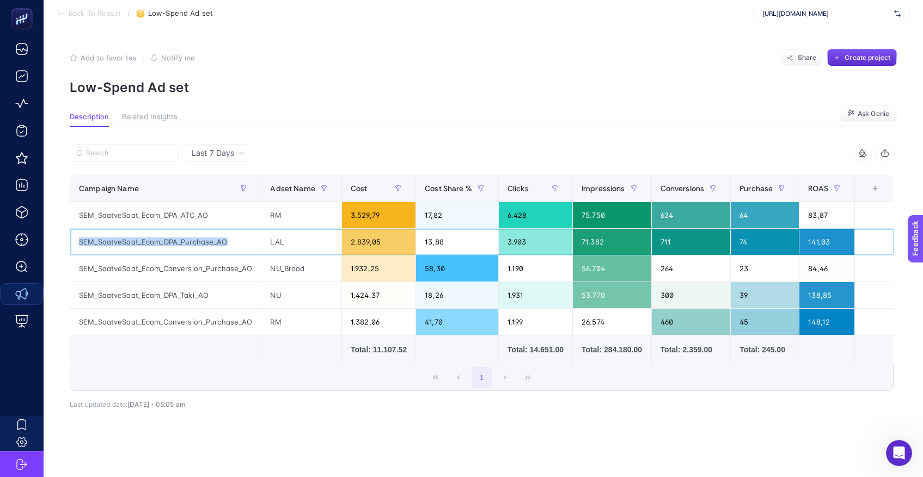
drag, startPoint x: 79, startPoint y: 240, endPoint x: 253, endPoint y: 245, distance: 173.8
click at [253, 245] on div "SEM_SaatveSaat_Ecom_DPA_Purchase_AO" at bounding box center [165, 242] width 191 height 26
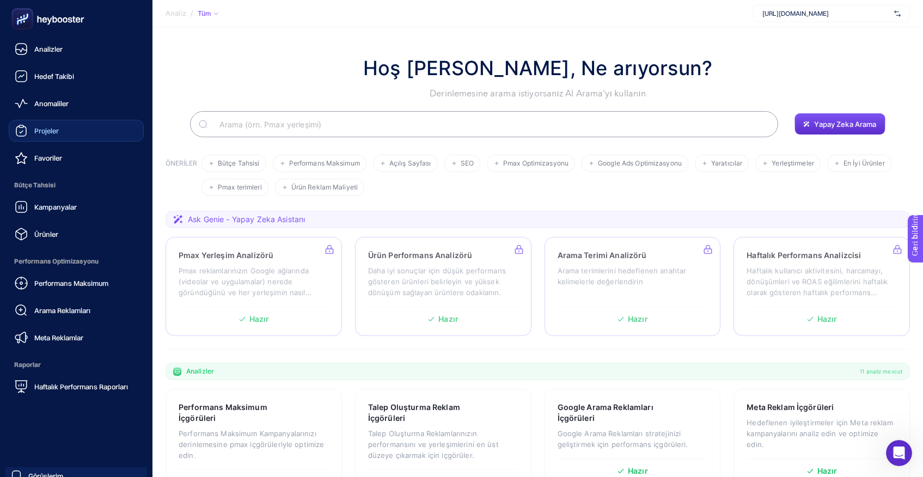
click at [44, 129] on font "Projeler" at bounding box center [46, 130] width 25 height 9
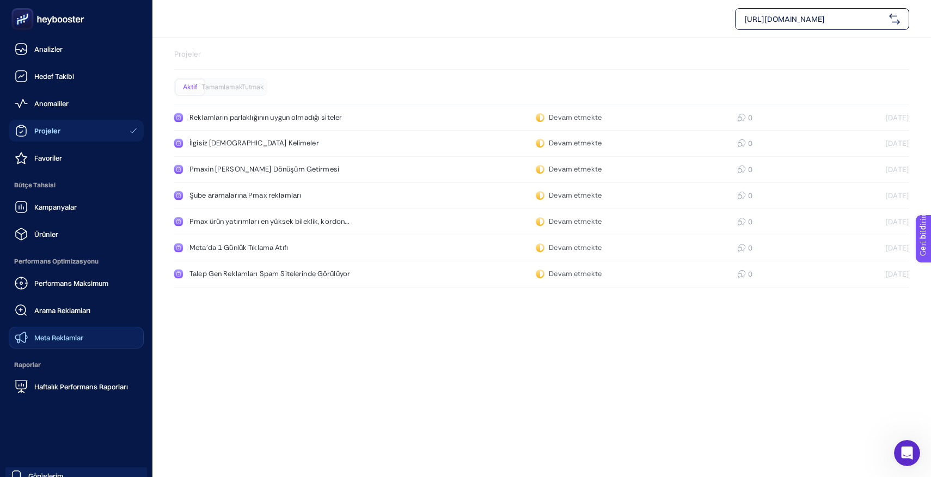
click at [54, 341] on font "Meta Reklamlar" at bounding box center [58, 337] width 49 height 9
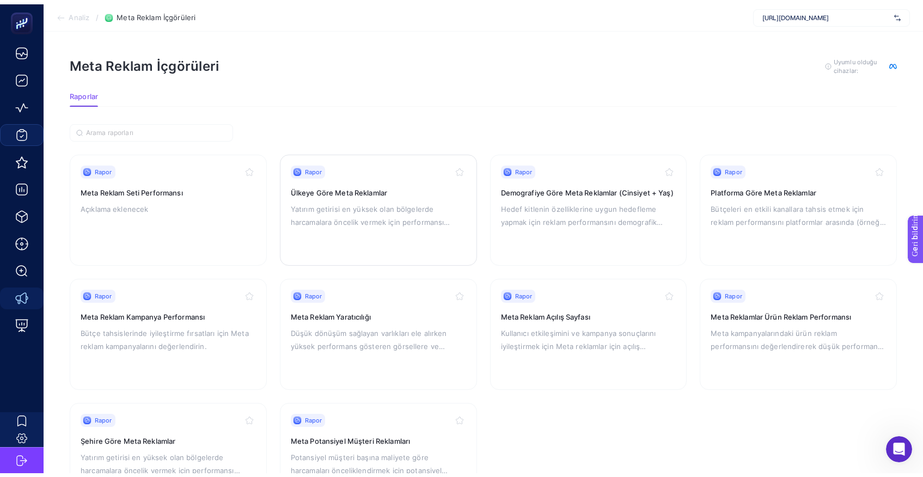
scroll to position [2, 0]
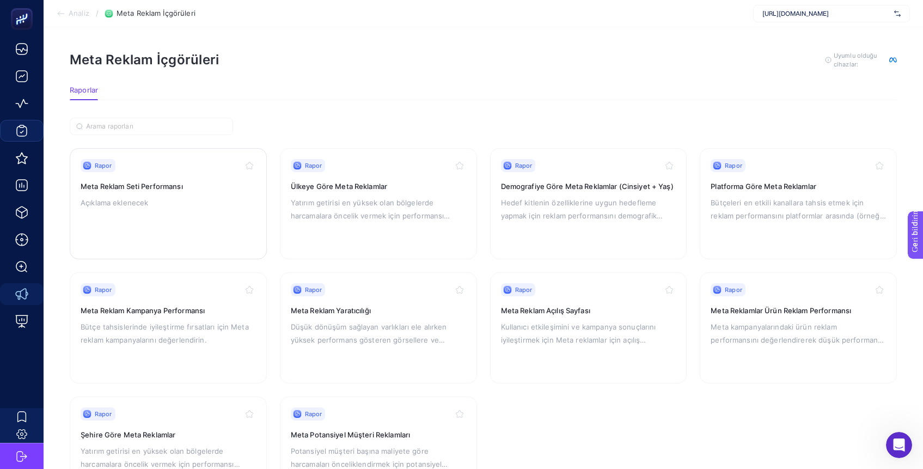
click at [132, 188] on font "Meta Reklam Seti Performansı" at bounding box center [132, 186] width 102 height 9
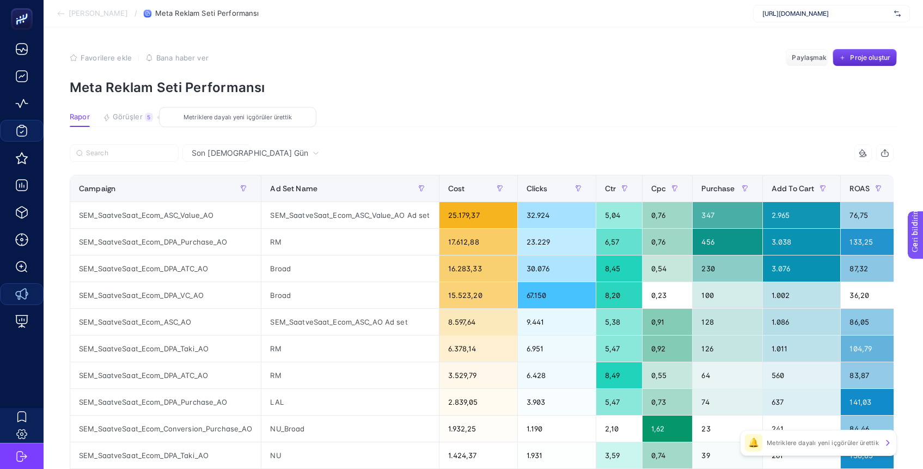
click at [133, 115] on font "Görüşler" at bounding box center [128, 116] width 30 height 9
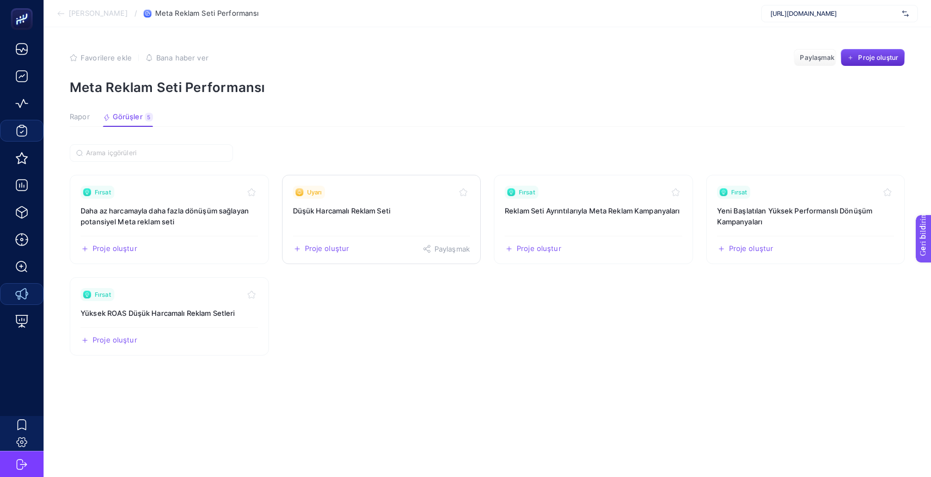
click at [338, 219] on link "Uyarı Düşük Harcamalı Reklam Seti Proje oluştur Paylaşmak" at bounding box center [381, 219] width 199 height 89
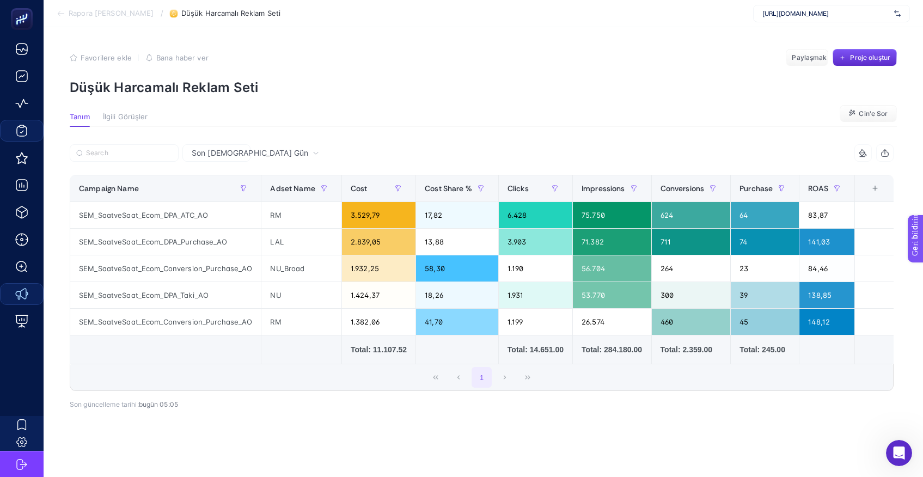
click at [128, 118] on font "İlgili Görüşler" at bounding box center [125, 116] width 45 height 9
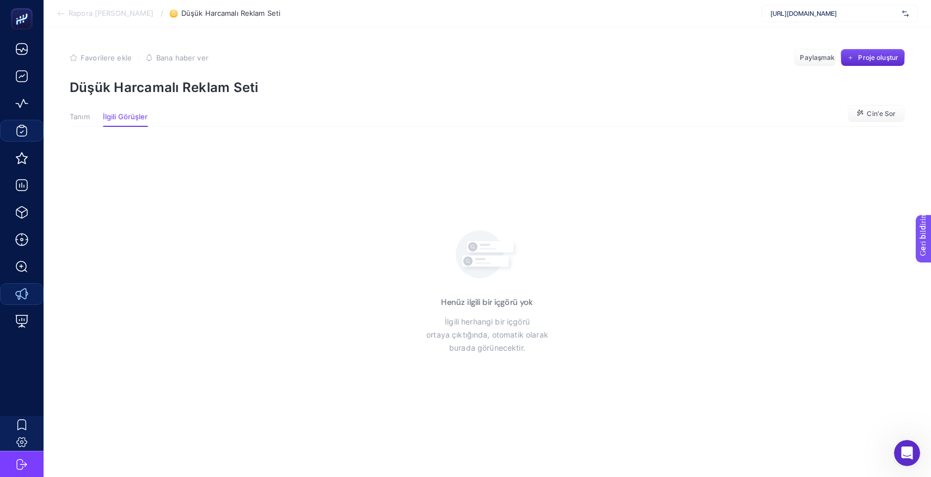
click at [85, 119] on font "Tanım" at bounding box center [80, 116] width 20 height 9
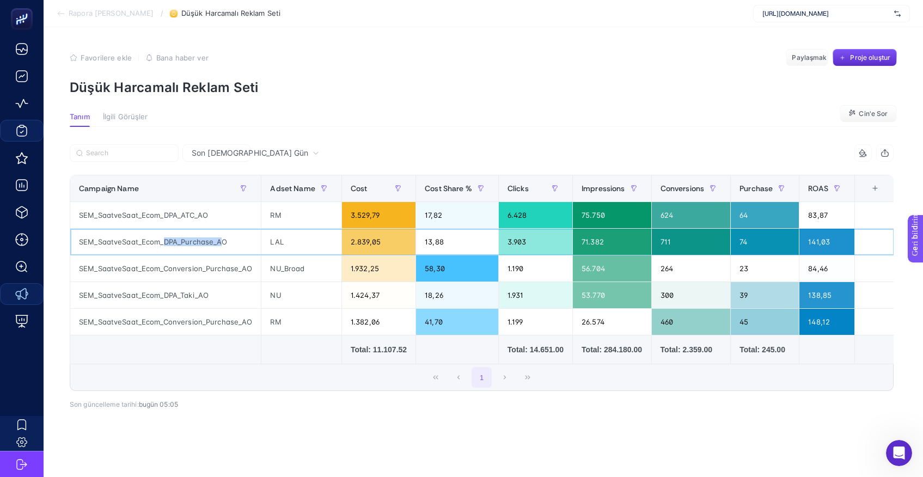
drag, startPoint x: 166, startPoint y: 240, endPoint x: 223, endPoint y: 244, distance: 57.3
click at [223, 244] on div "SEM_SaatveSaat_Ecom_DPA_Purchase_AO" at bounding box center [165, 242] width 191 height 26
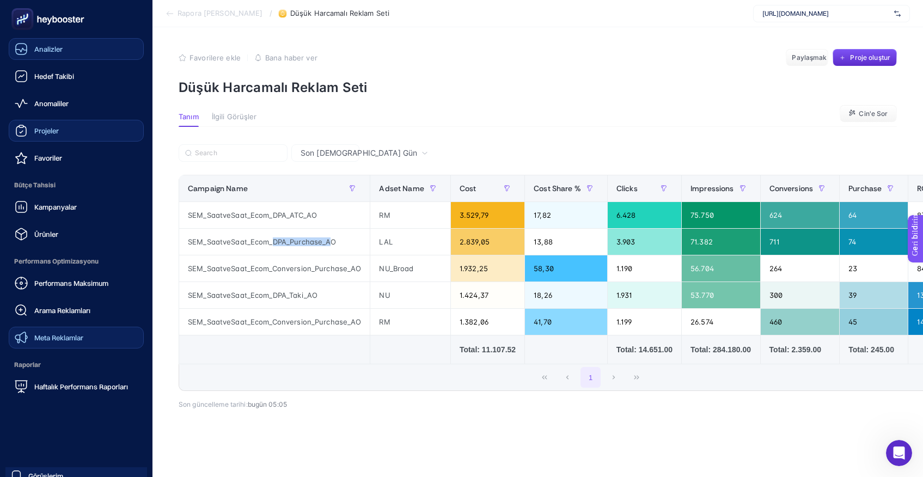
click at [56, 45] on font "Analizler" at bounding box center [48, 49] width 28 height 9
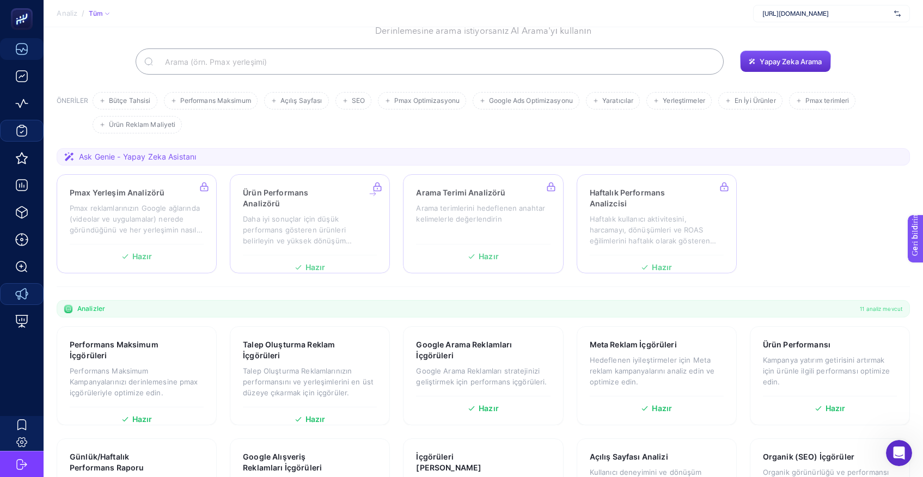
scroll to position [89, 0]
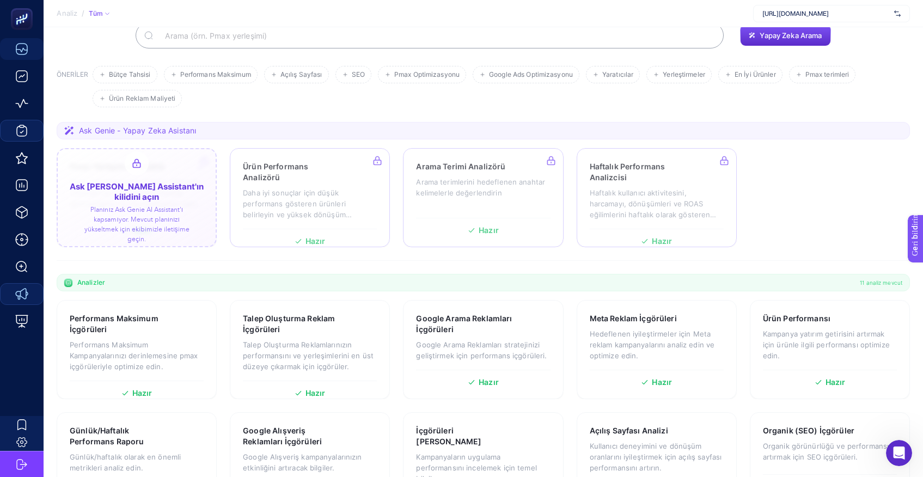
click at [149, 193] on div at bounding box center [137, 197] width 160 height 99
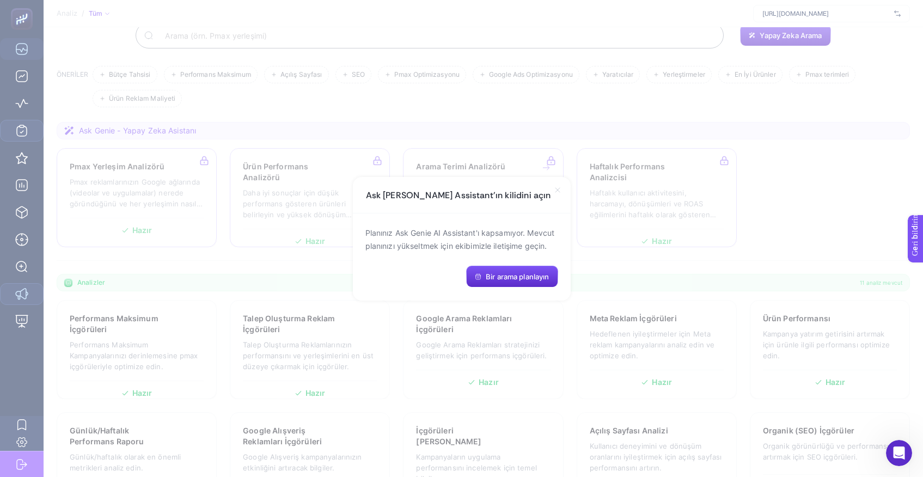
drag, startPoint x: 557, startPoint y: 191, endPoint x: 551, endPoint y: 192, distance: 6.6
click at [558, 191] on icon at bounding box center [557, 190] width 9 height 9
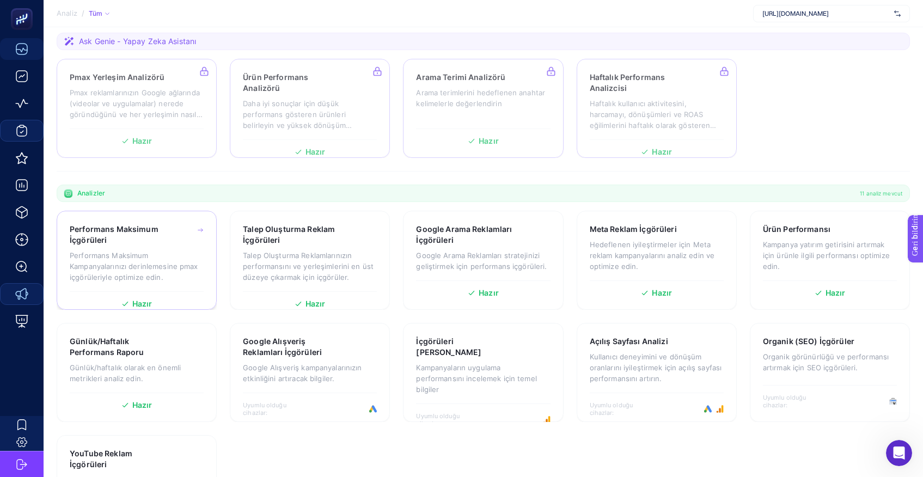
click at [157, 258] on p "Performans Maksimum Kampanyalarınızı derinlemesine pmax içgörüleriyle optimize …" at bounding box center [137, 266] width 134 height 33
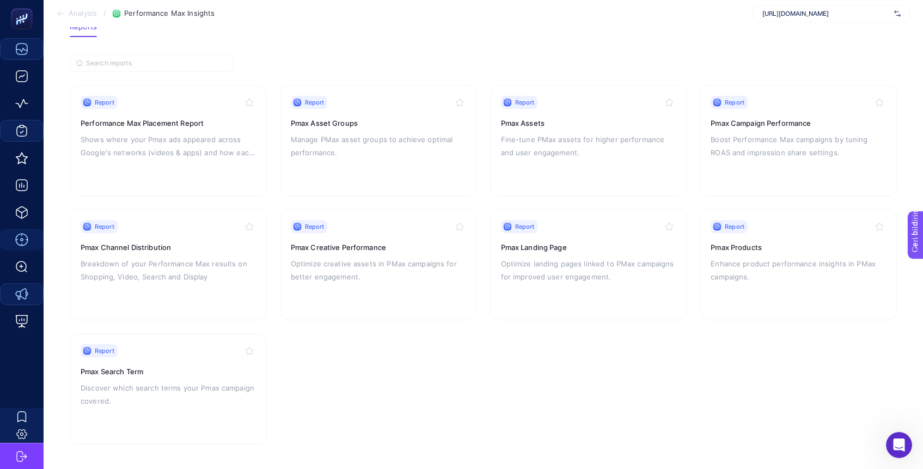
scroll to position [67, 0]
click at [747, 114] on div "Rapor Pmax Kampanya Performansı ROAS ve gösterim payı ayarlarını düzenleyerek P…" at bounding box center [798, 138] width 175 height 89
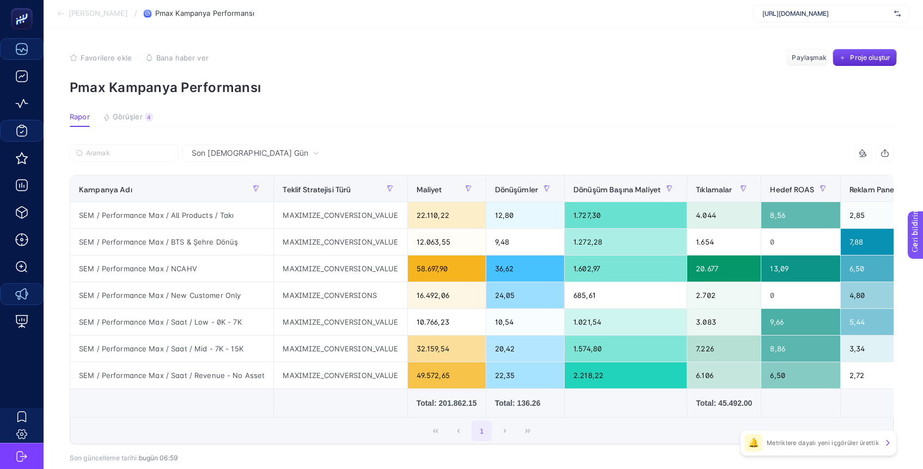
click at [109, 15] on font "[PERSON_NAME]" at bounding box center [98, 13] width 59 height 9
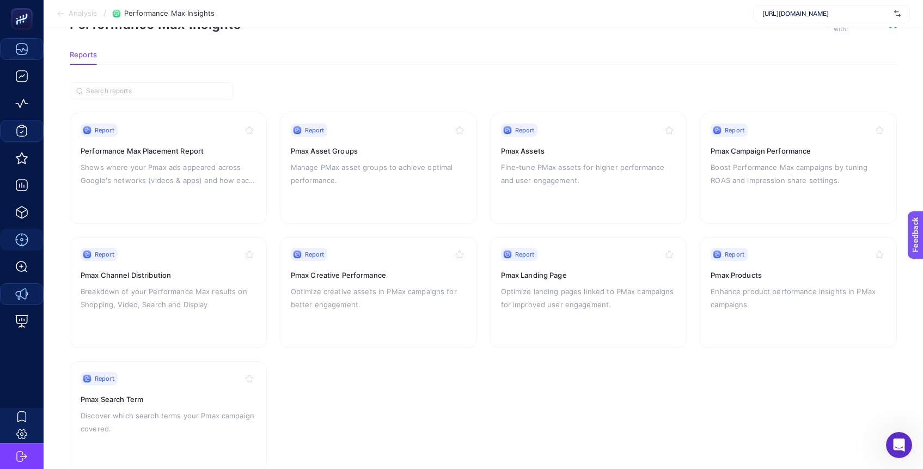
click at [620, 363] on section "Report Performance Max Placement Report Shows where your Pmax ads appeared acro…" at bounding box center [483, 292] width 827 height 359
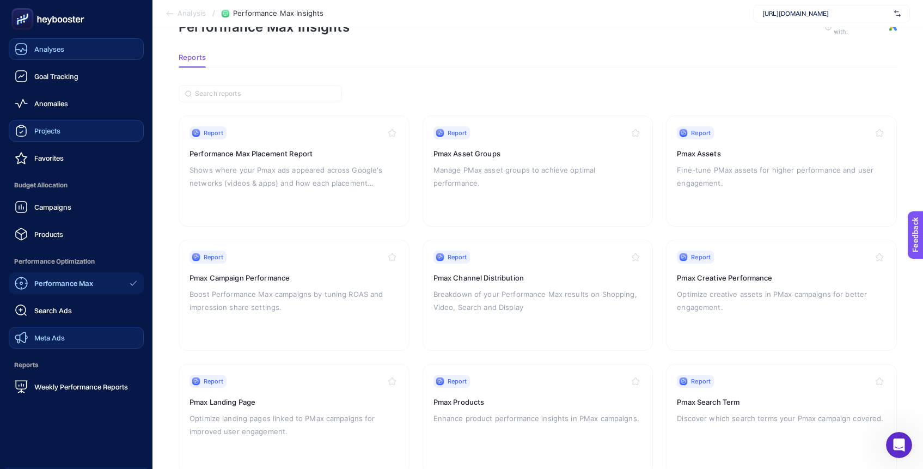
click at [39, 282] on span "Performance Max" at bounding box center [63, 283] width 59 height 9
click at [47, 43] on div "Analyses" at bounding box center [40, 48] width 50 height 13
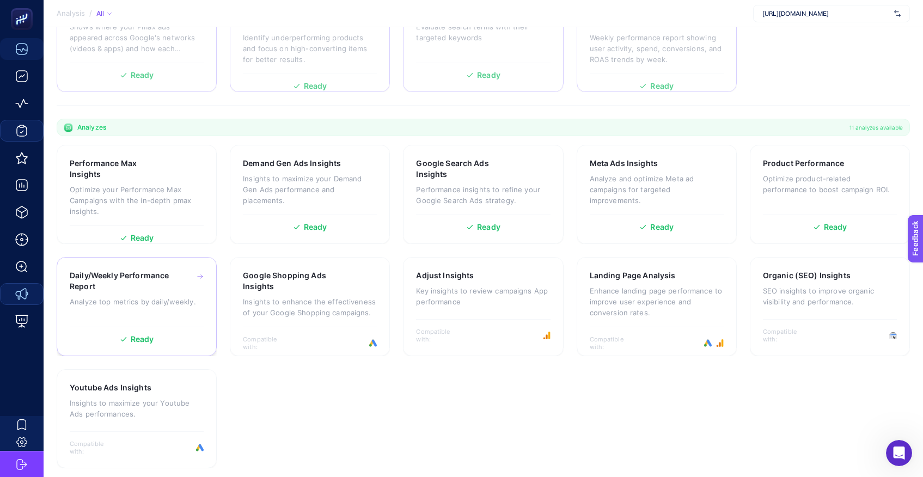
scroll to position [244, 0]
click at [146, 225] on div "Ready" at bounding box center [137, 233] width 134 height 16
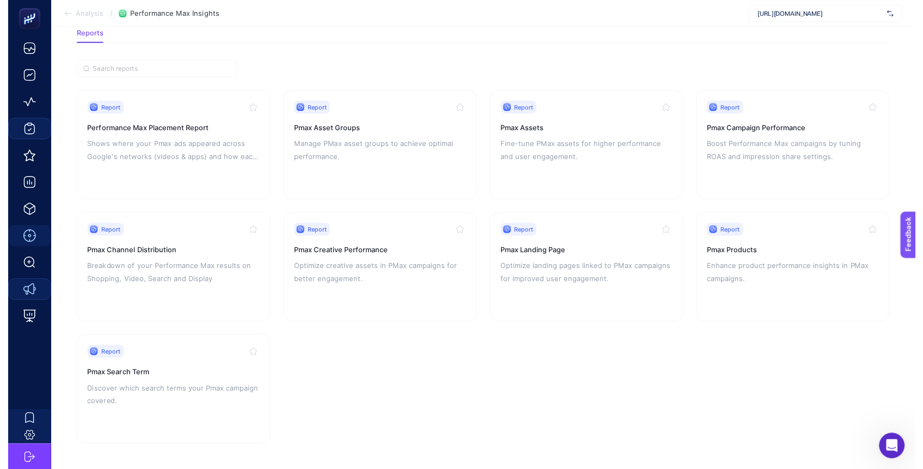
scroll to position [65, 0]
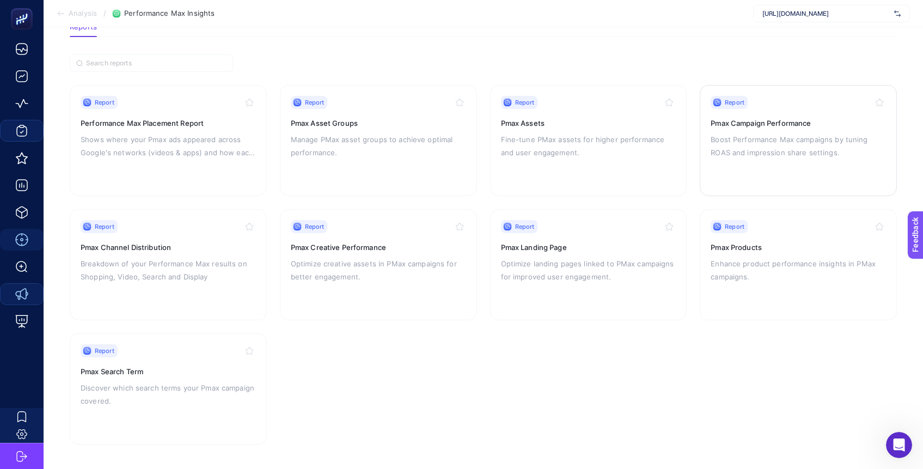
click at [740, 142] on p "Boost Performance Max campaigns by tuning ROAS and impression share settings." at bounding box center [798, 146] width 175 height 26
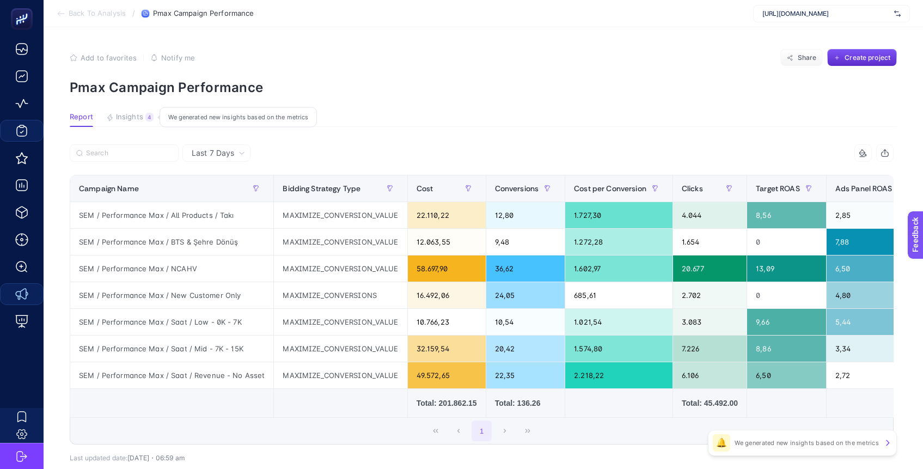
click at [119, 116] on span "Insights" at bounding box center [129, 117] width 27 height 9
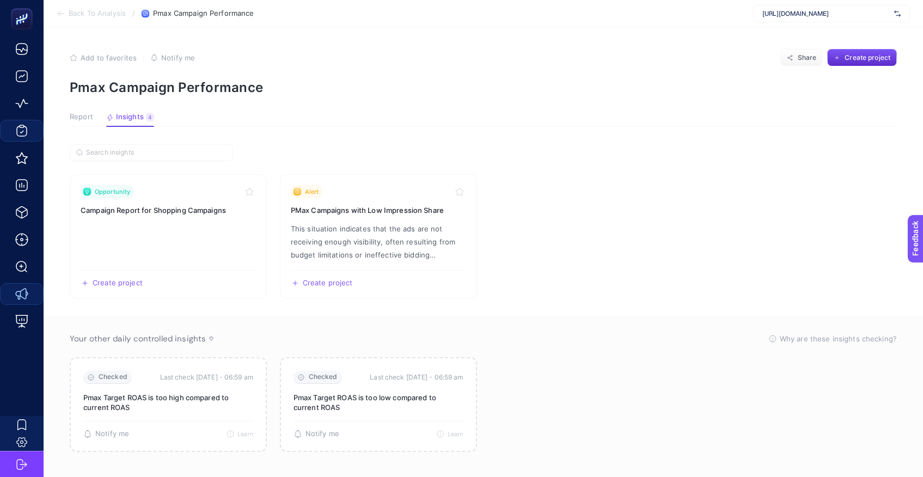
click at [95, 13] on span "Back To Analysis" at bounding box center [97, 13] width 57 height 9
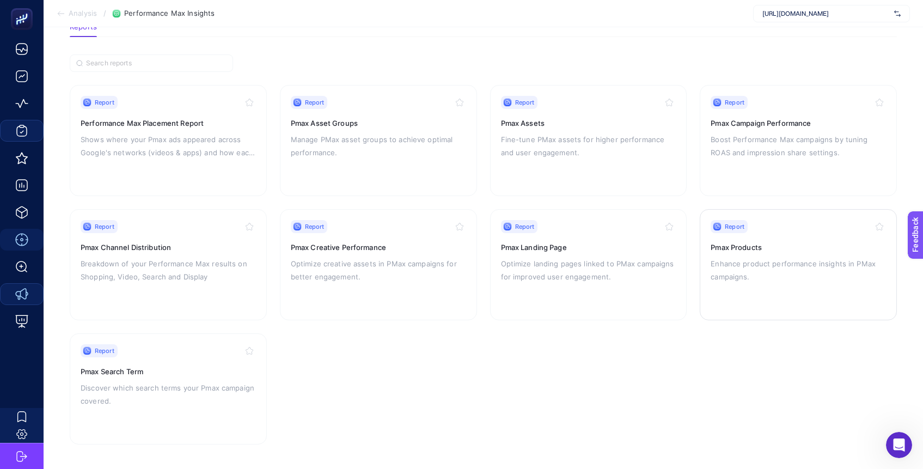
click at [753, 257] on p "Enhance product performance insights in PMax campaigns." at bounding box center [798, 270] width 175 height 26
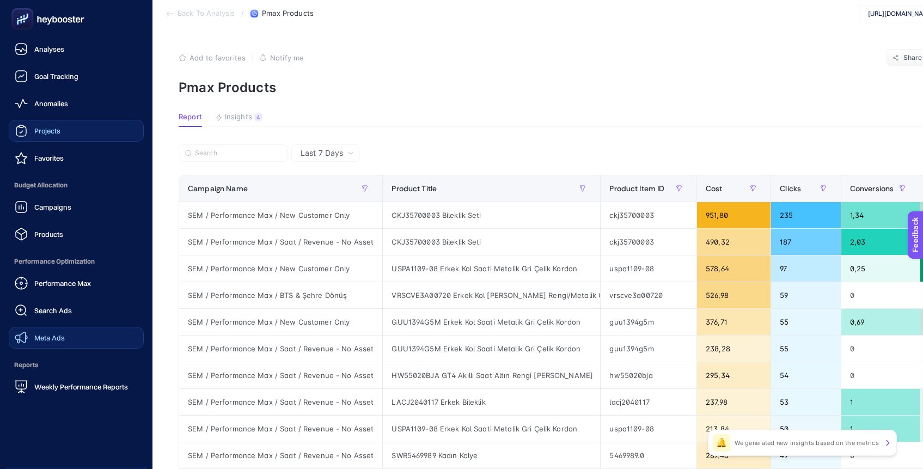
click at [42, 337] on span "Meta Ads" at bounding box center [49, 337] width 30 height 9
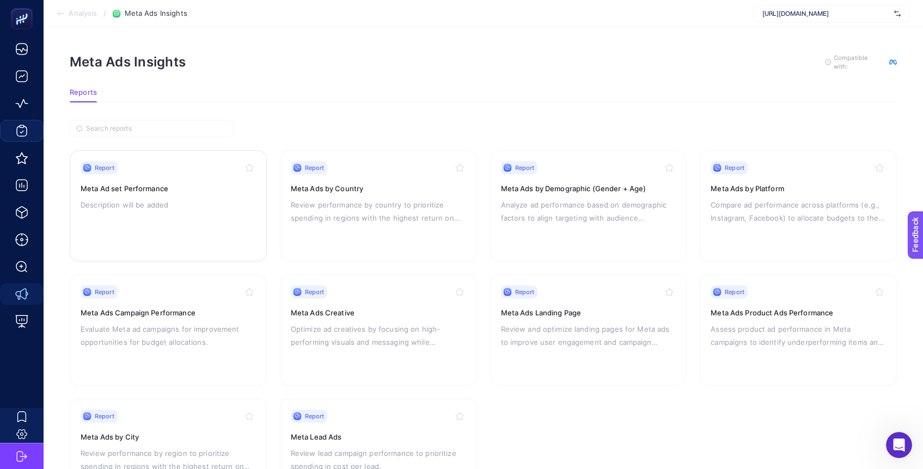
click at [105, 179] on div "Report Meta Ad set Performance Description will be added" at bounding box center [168, 205] width 175 height 89
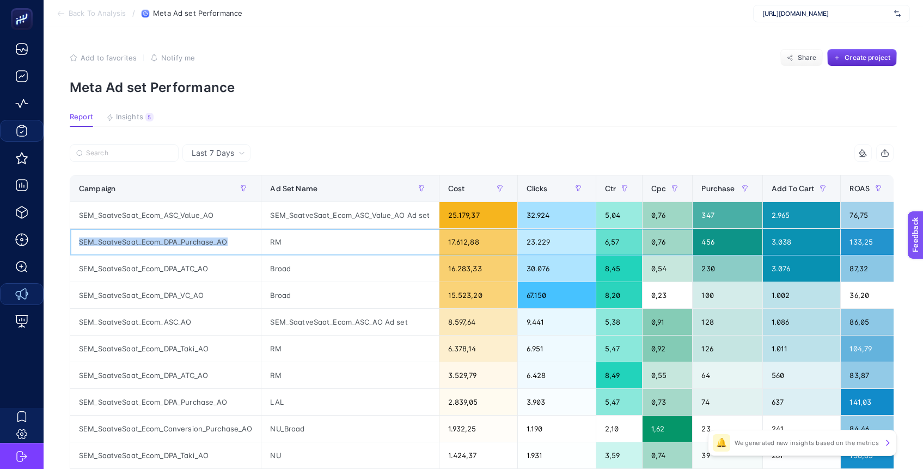
drag, startPoint x: 107, startPoint y: 241, endPoint x: 234, endPoint y: 246, distance: 126.4
click at [242, 245] on div "SEM_SaatveSaat_Ecom_DPA_Purchase_AO" at bounding box center [165, 242] width 191 height 26
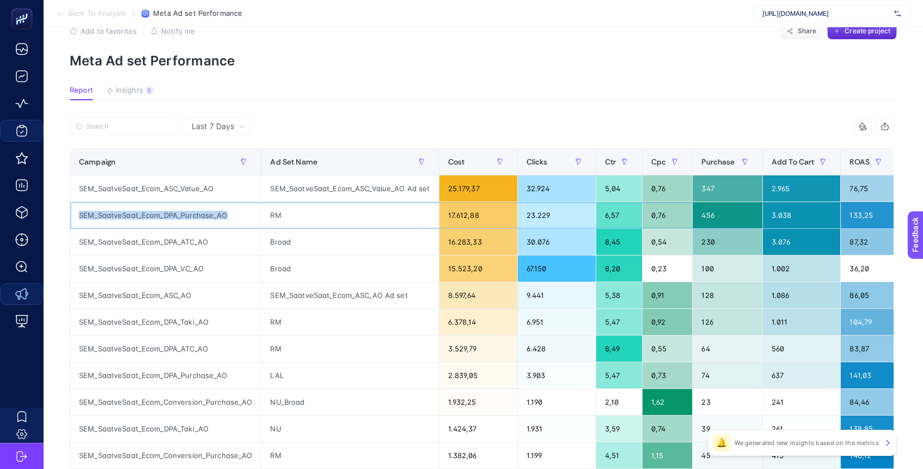
scroll to position [34, 0]
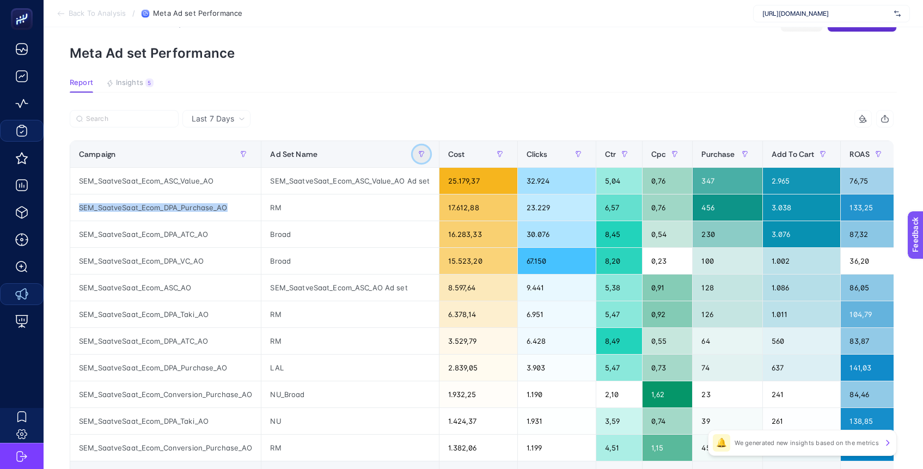
click at [416, 157] on button "button" at bounding box center [421, 153] width 17 height 17
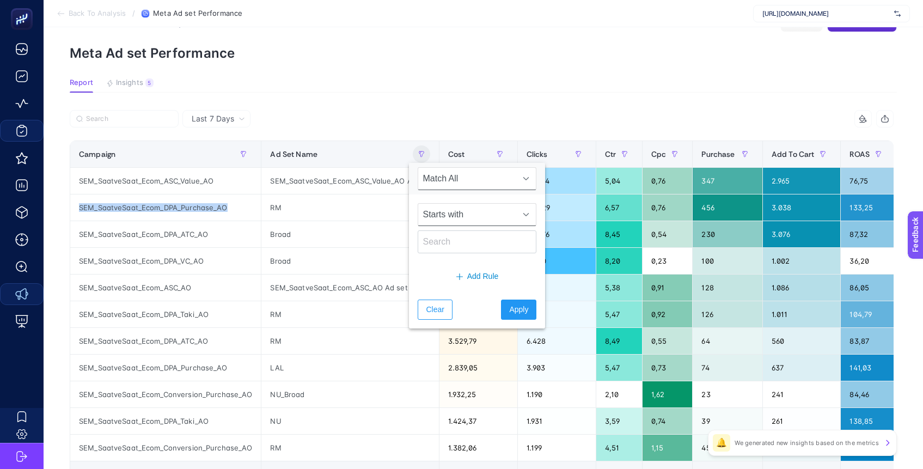
click at [459, 215] on span "Starts with" at bounding box center [466, 215] width 97 height 22
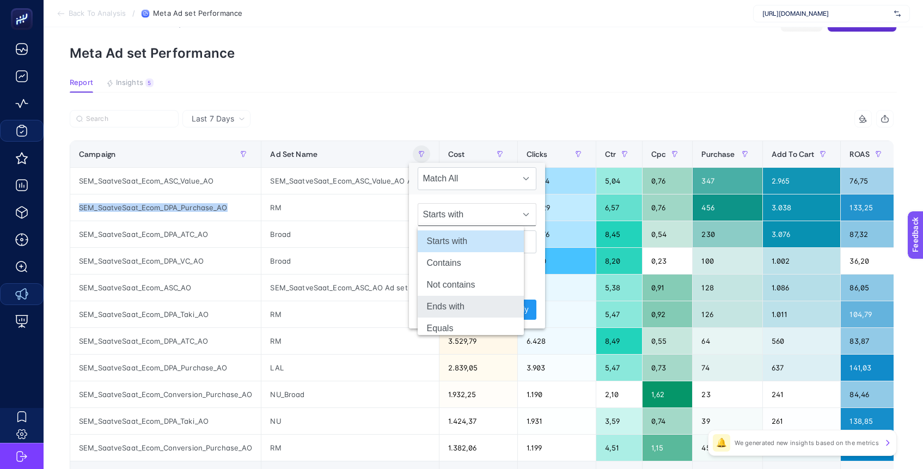
scroll to position [30, 0]
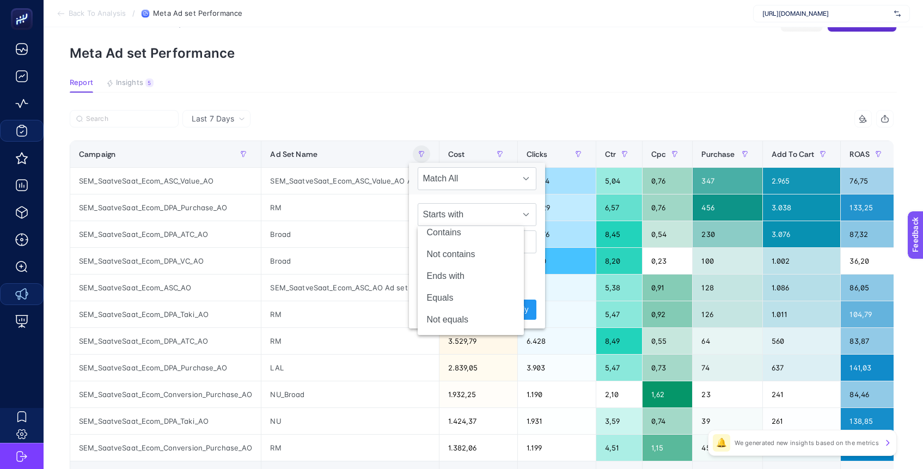
click at [420, 80] on section "Report Insights 5 We generated new insights based on the metrics" at bounding box center [483, 85] width 827 height 14
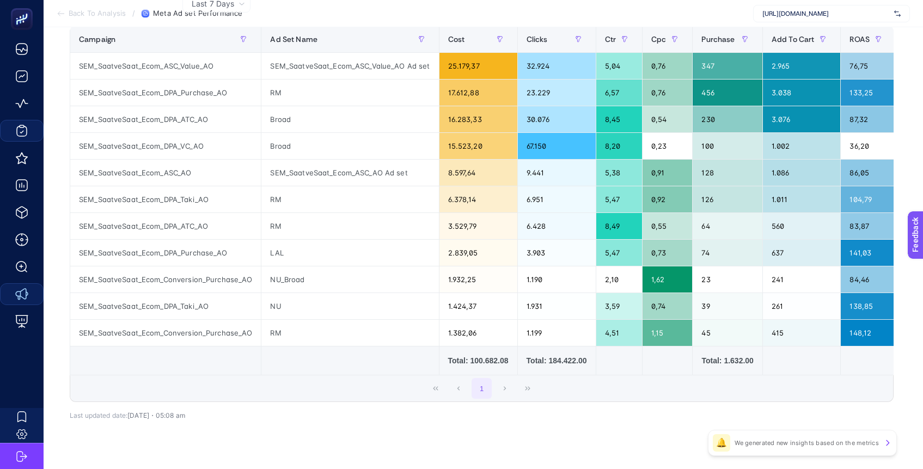
scroll to position [150, 0]
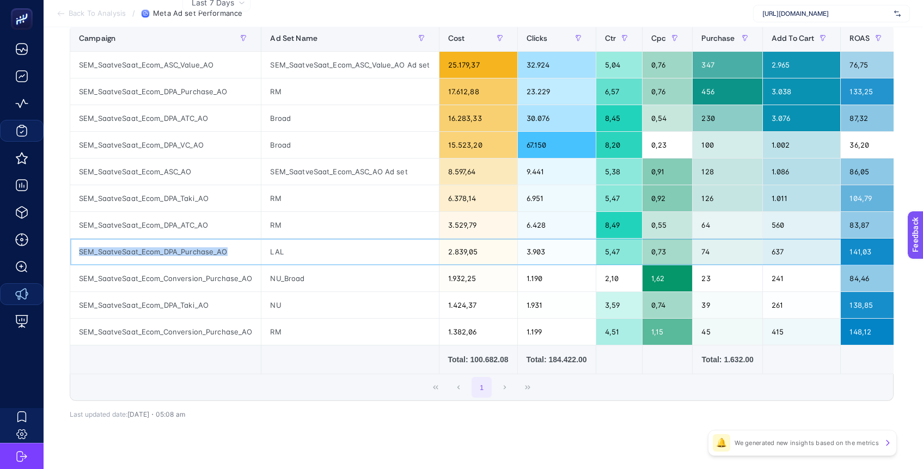
drag, startPoint x: 80, startPoint y: 252, endPoint x: 222, endPoint y: 258, distance: 141.7
click at [222, 258] on div "SEM_SaatveSaat_Ecom_DPA_Purchase_AO" at bounding box center [165, 252] width 191 height 26
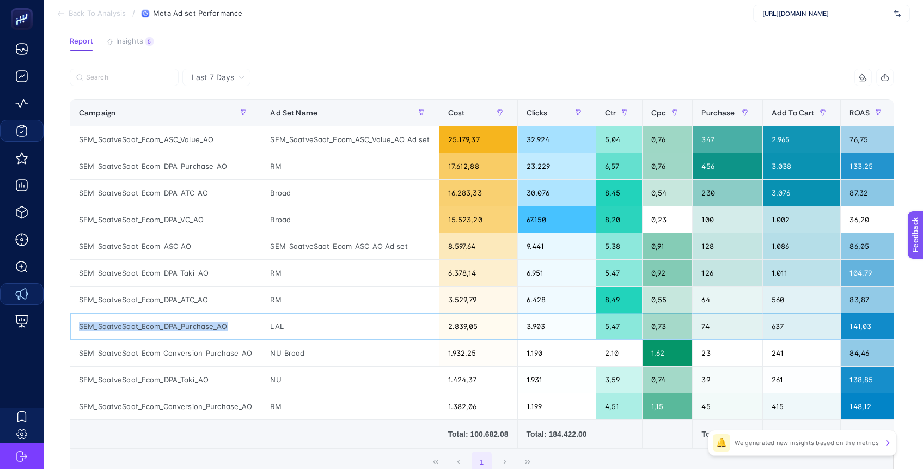
scroll to position [77, 0]
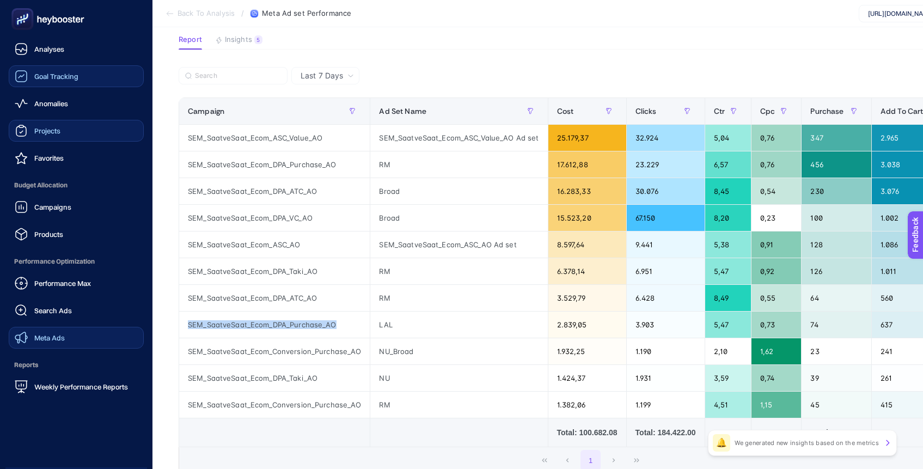
click at [54, 81] on div "Goal Tracking" at bounding box center [47, 76] width 64 height 13
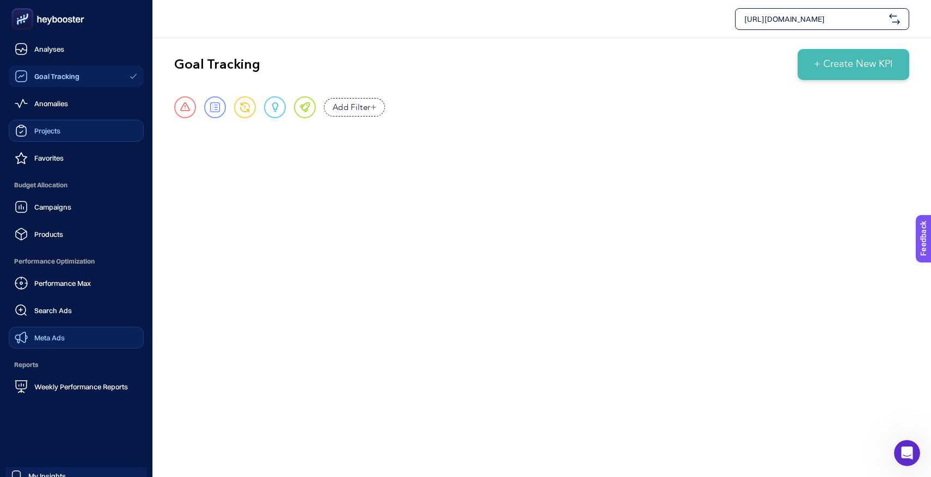
click at [51, 129] on span "Projects" at bounding box center [47, 130] width 26 height 9
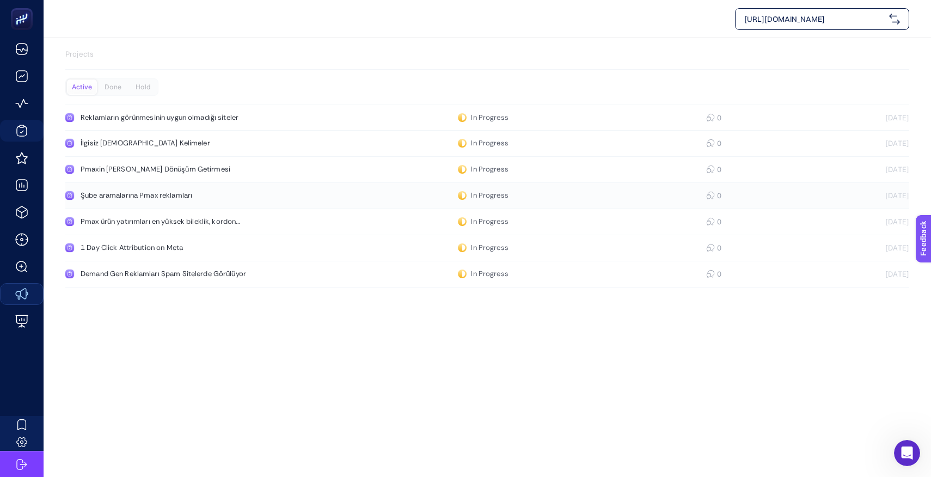
click at [132, 195] on div "Şube aramalarına Pmax reklamları" at bounding box center [207, 195] width 252 height 9
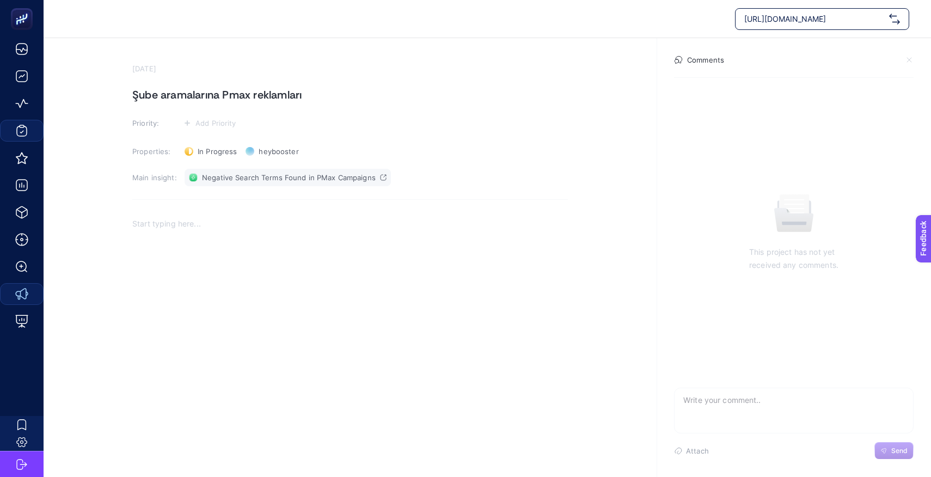
click at [290, 179] on span "Negative Search Terms Found in PMax Campaigns" at bounding box center [289, 177] width 174 height 9
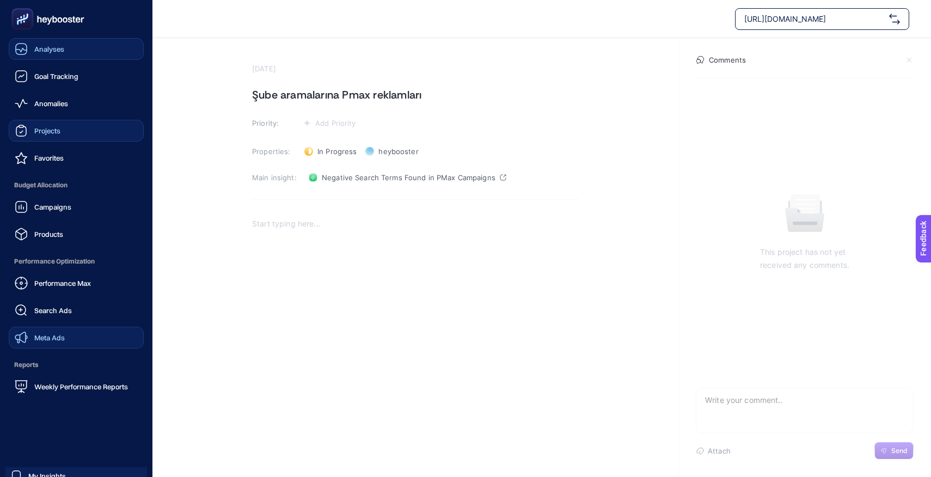
click at [45, 48] on span "Analyses" at bounding box center [49, 49] width 30 height 9
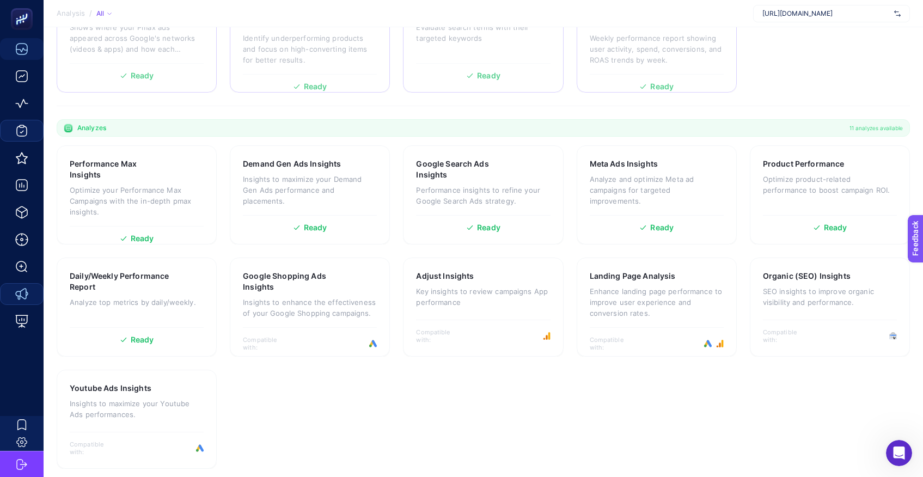
scroll to position [244, 0]
click at [327, 182] on p "Insights to maximize your Demand Gen Ads performance and placements." at bounding box center [310, 189] width 134 height 33
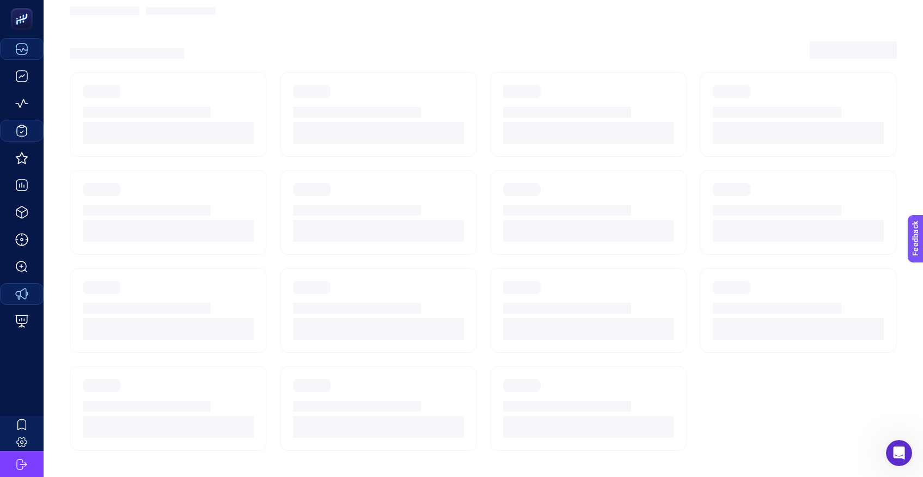
scroll to position [8, 0]
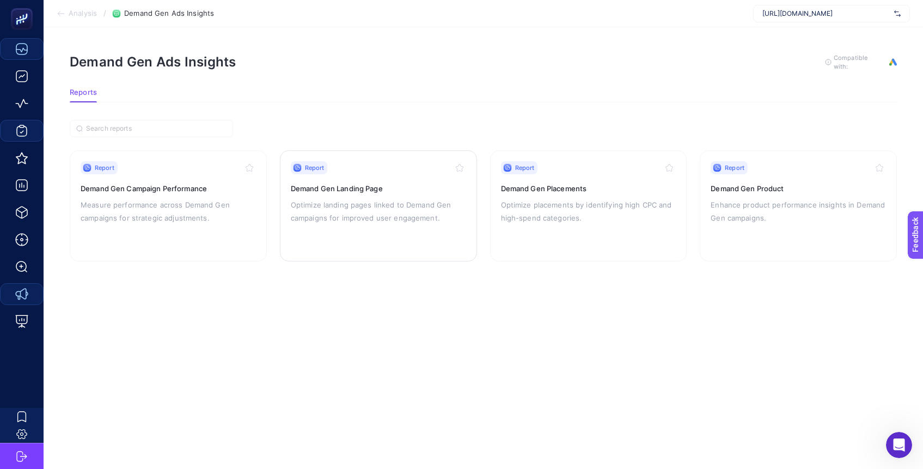
click at [431, 205] on p "Optimize landing pages linked to Demand Gen campaigns for improved user engagem…" at bounding box center [378, 211] width 175 height 26
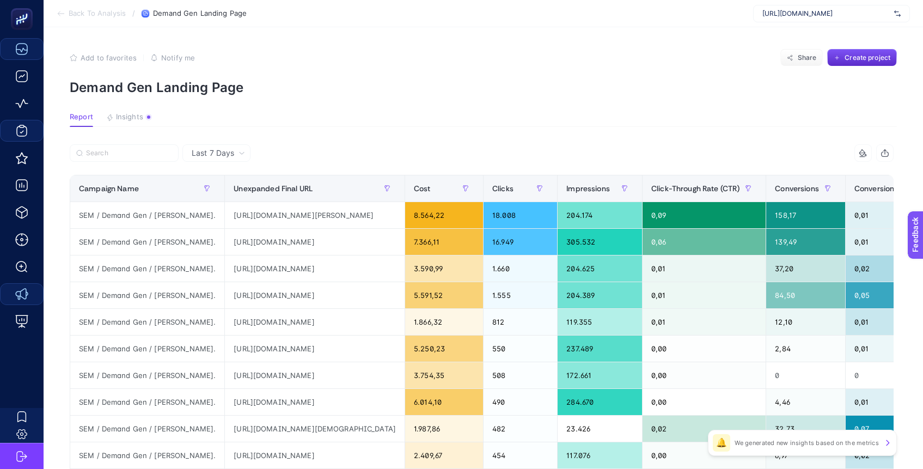
click at [111, 15] on span "Back To Analysis" at bounding box center [97, 13] width 57 height 9
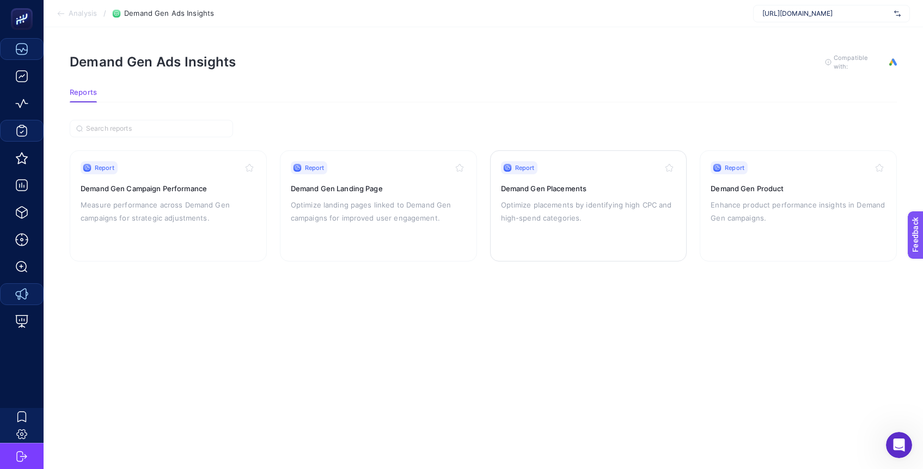
click at [574, 200] on p "Optimize placements by identifying high CPC and high-spend categories." at bounding box center [588, 211] width 175 height 26
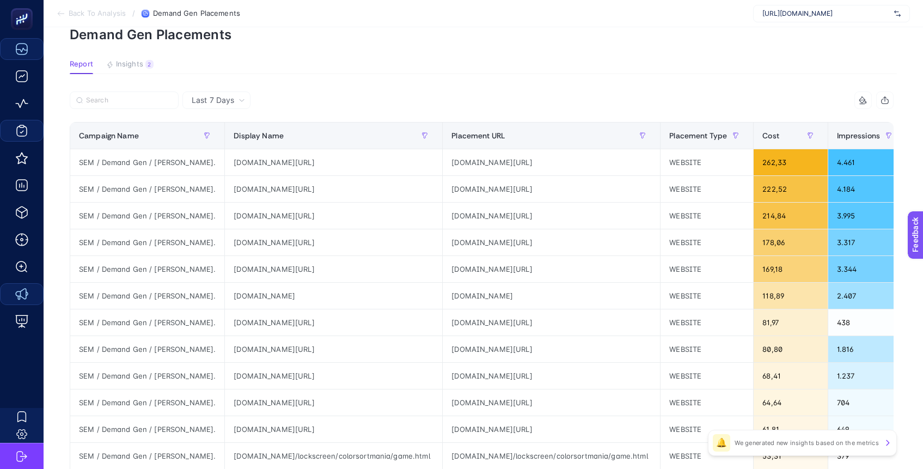
scroll to position [55, 0]
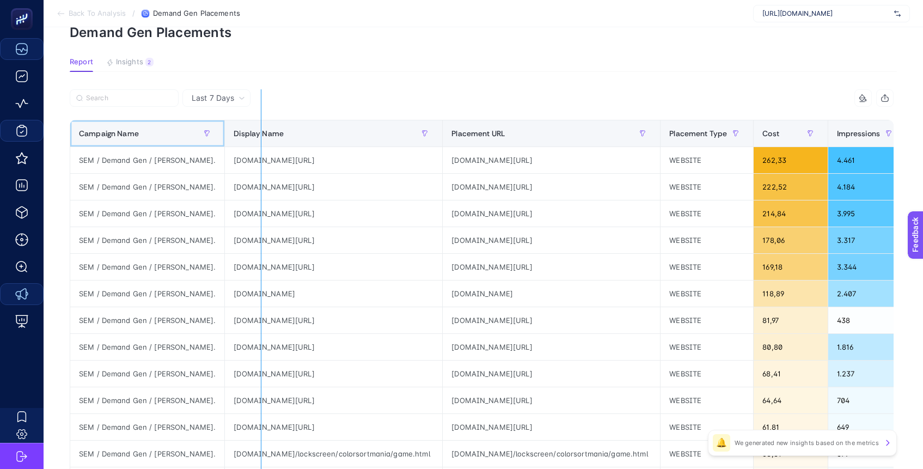
drag, startPoint x: 195, startPoint y: 138, endPoint x: 256, endPoint y: 141, distance: 60.5
click at [256, 141] on div "6 items selected Campaign Name Display Name Placement URL Placement Type Cost I…" at bounding box center [482, 412] width 824 height 647
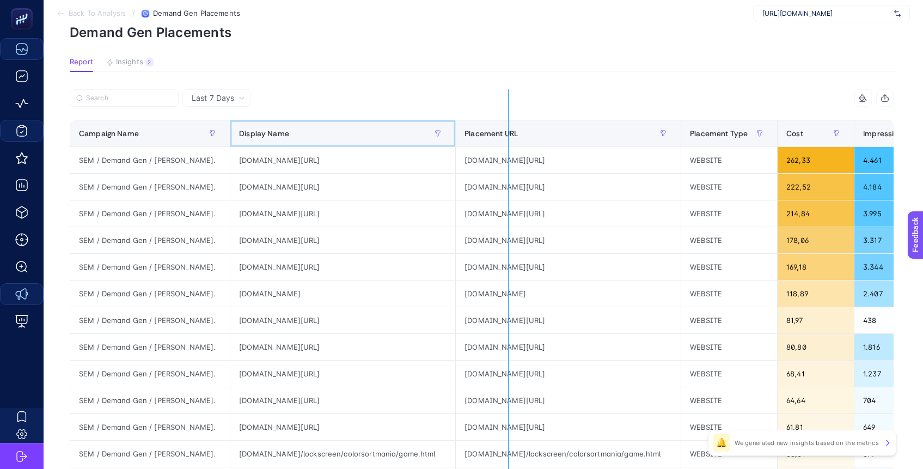
drag, startPoint x: 431, startPoint y: 133, endPoint x: 504, endPoint y: 135, distance: 73.5
click at [508, 135] on div "6 items selected Campaign Name Display Name Placement URL Placement Type Cost I…" at bounding box center [482, 412] width 824 height 647
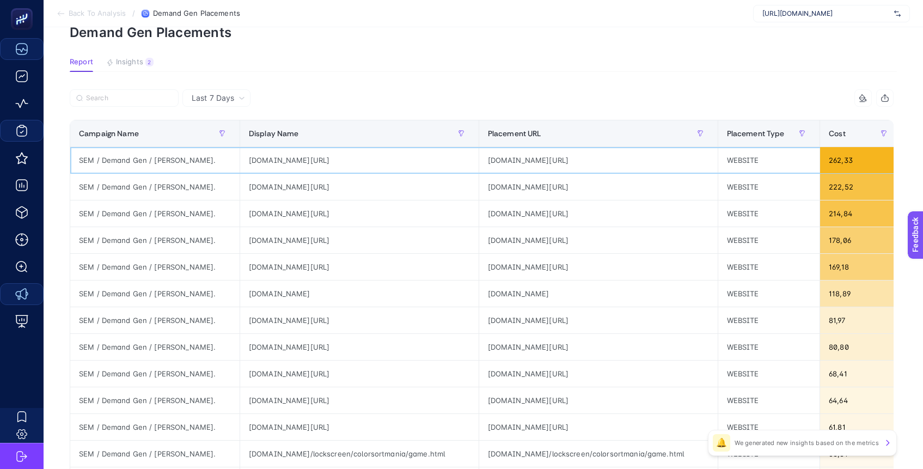
drag, startPoint x: 389, startPoint y: 161, endPoint x: 382, endPoint y: 163, distance: 7.3
click at [389, 161] on div "[DOMAIN_NAME][URL]" at bounding box center [359, 160] width 239 height 26
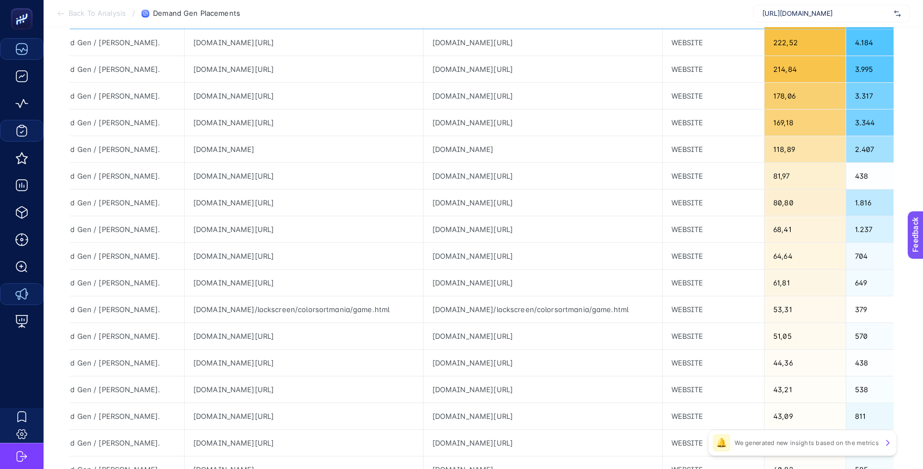
scroll to position [0, 0]
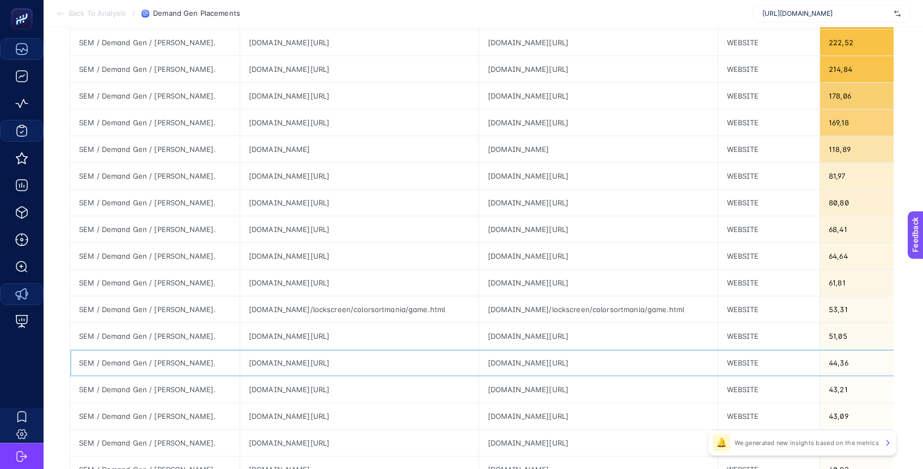
drag, startPoint x: 402, startPoint y: 365, endPoint x: 516, endPoint y: 362, distance: 113.9
click at [420, 368] on div "[DOMAIN_NAME][URL]" at bounding box center [359, 363] width 239 height 26
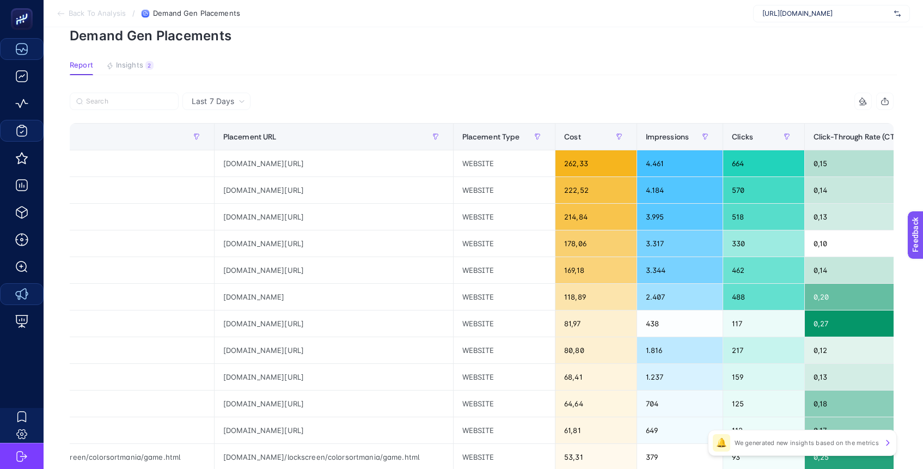
scroll to position [0, 210]
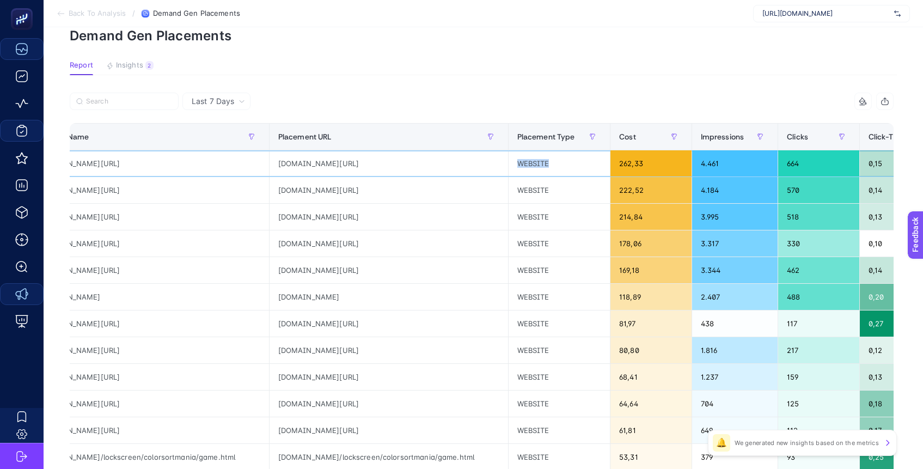
drag, startPoint x: 524, startPoint y: 164, endPoint x: 506, endPoint y: 162, distance: 17.6
click at [509, 162] on div "WEBSITE" at bounding box center [560, 163] width 102 height 26
drag, startPoint x: 586, startPoint y: 137, endPoint x: 541, endPoint y: 136, distance: 45.7
click at [540, 136] on div "6 items selected Campaign Name Display Name Placement URL Placement Type Cost I…" at bounding box center [482, 416] width 824 height 647
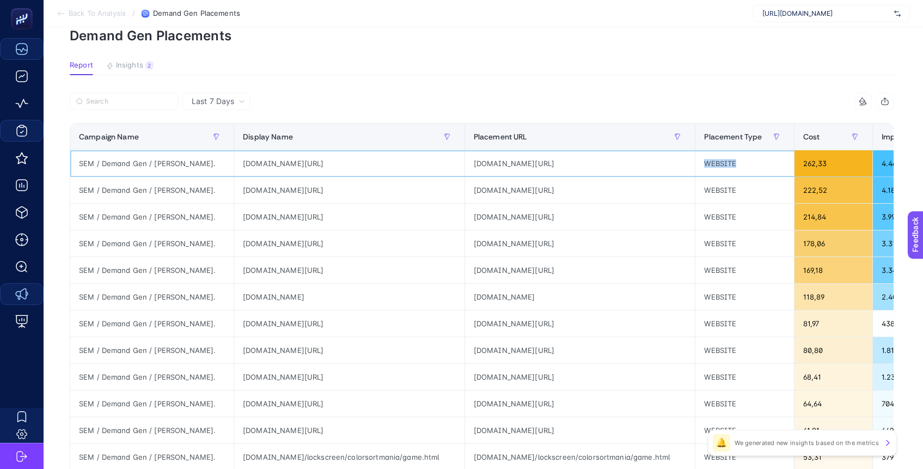
scroll to position [0, 172]
drag, startPoint x: 503, startPoint y: 162, endPoint x: 713, endPoint y: 186, distance: 211.0
click at [794, 180] on tbody "SEM / Demand Gen / [PERSON_NAME]. [DOMAIN_NAME][URL] [DOMAIN_NAME][URL] WEBSITE…" at bounding box center [724, 417] width 1308 height 534
click at [598, 180] on div "[DOMAIN_NAME][URL]" at bounding box center [580, 190] width 230 height 26
drag, startPoint x: 537, startPoint y: 190, endPoint x: 610, endPoint y: 248, distance: 93.4
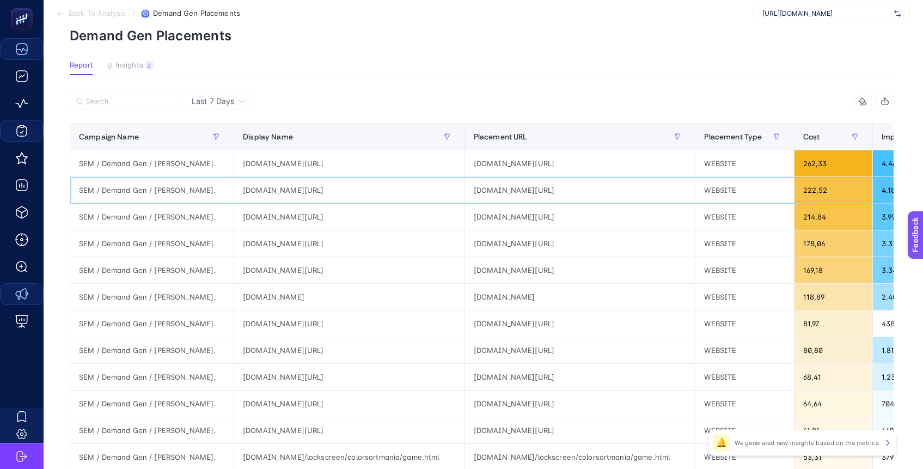
click at [626, 251] on tbody "SEM / Demand Gen / [PERSON_NAME]. [DOMAIN_NAME][URL] [DOMAIN_NAME][URL] WEBSITE…" at bounding box center [724, 417] width 1308 height 534
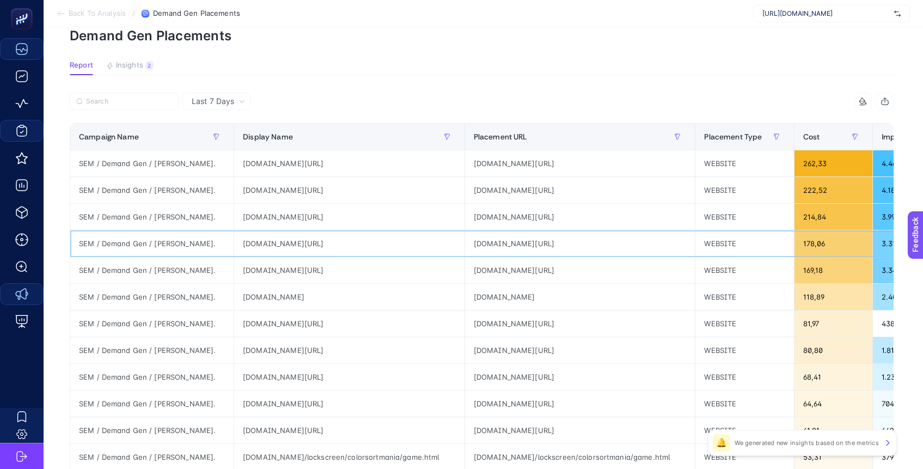
click at [610, 248] on div "[DOMAIN_NAME][URL]" at bounding box center [580, 243] width 230 height 26
drag, startPoint x: 254, startPoint y: 293, endPoint x: 338, endPoint y: 299, distance: 84.1
click at [320, 298] on div "[DOMAIN_NAME]" at bounding box center [349, 297] width 230 height 26
click at [338, 299] on div "[DOMAIN_NAME]" at bounding box center [349, 297] width 230 height 26
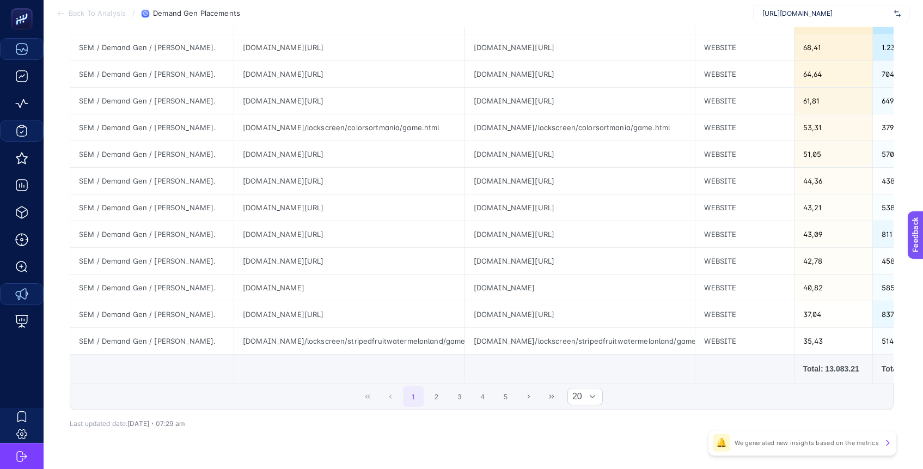
scroll to position [384, 0]
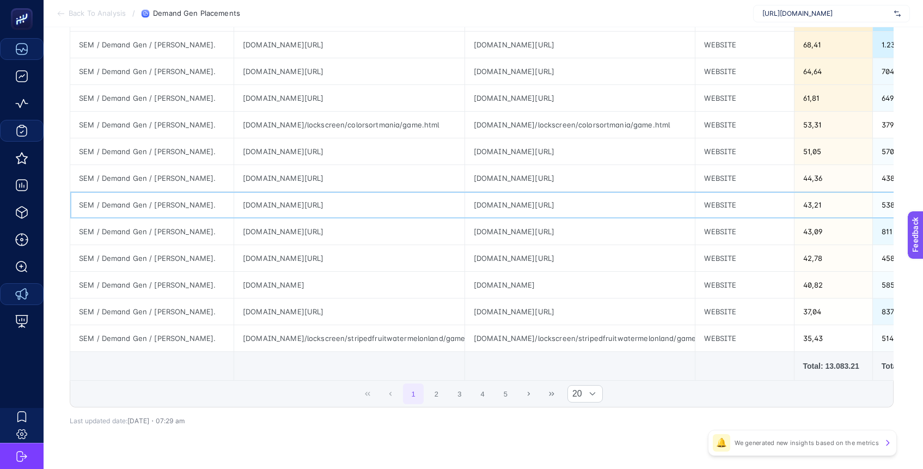
drag, startPoint x: 314, startPoint y: 210, endPoint x: 394, endPoint y: 207, distance: 80.1
click at [450, 250] on tbody "SEM / Demand Gen / [PERSON_NAME]. [DOMAIN_NAME][URL] [DOMAIN_NAME][URL] WEBSITE…" at bounding box center [724, 85] width 1308 height 534
click at [333, 171] on div "[DOMAIN_NAME][URL]" at bounding box center [349, 178] width 230 height 26
drag, startPoint x: 240, startPoint y: 199, endPoint x: 433, endPoint y: 218, distance: 193.8
click at [433, 218] on tbody "SEM / Demand Gen / [PERSON_NAME]. [DOMAIN_NAME][URL] [DOMAIN_NAME][URL] WEBSITE…" at bounding box center [724, 85] width 1308 height 534
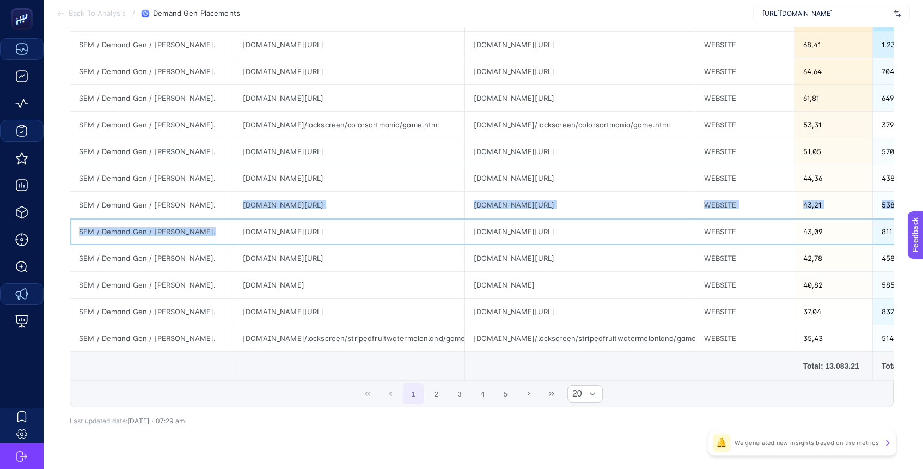
click at [370, 226] on div "[DOMAIN_NAME][URL]" at bounding box center [349, 231] width 230 height 26
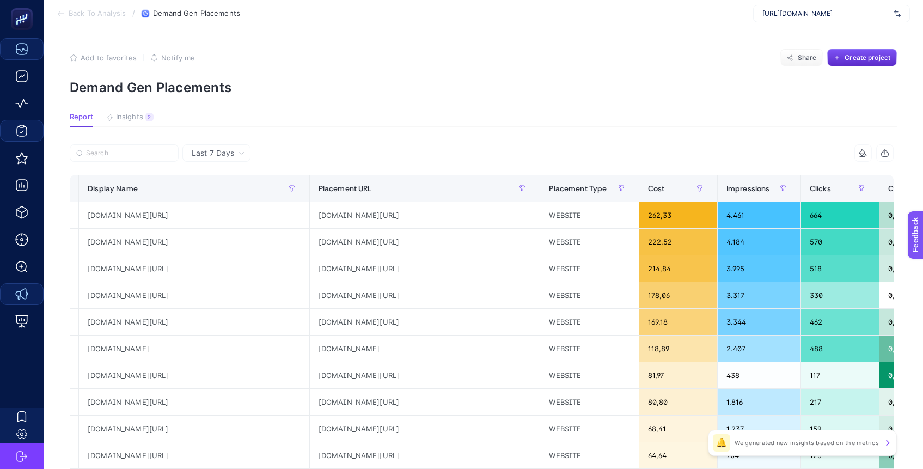
scroll to position [0, 161]
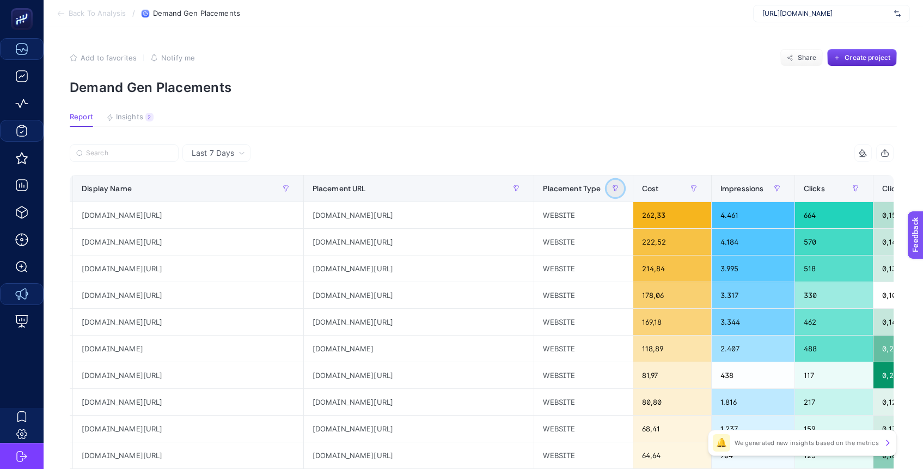
click at [612, 188] on icon "button" at bounding box center [615, 188] width 7 height 7
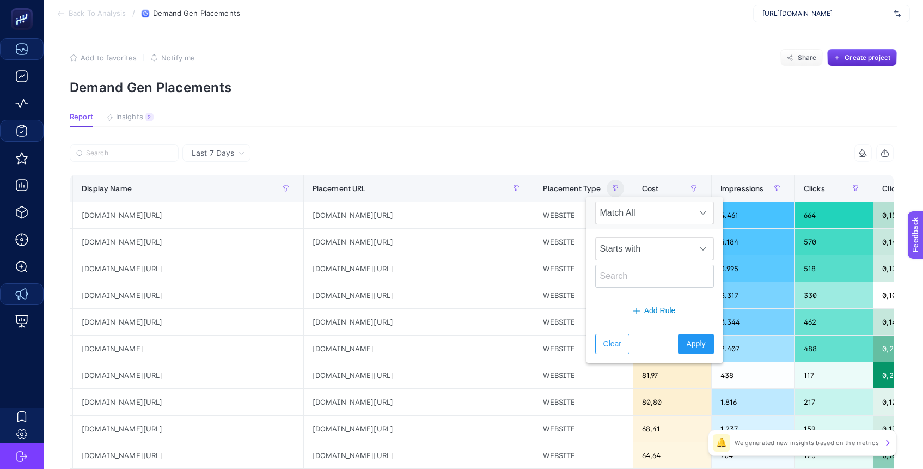
click at [664, 252] on span "Starts with" at bounding box center [644, 249] width 97 height 22
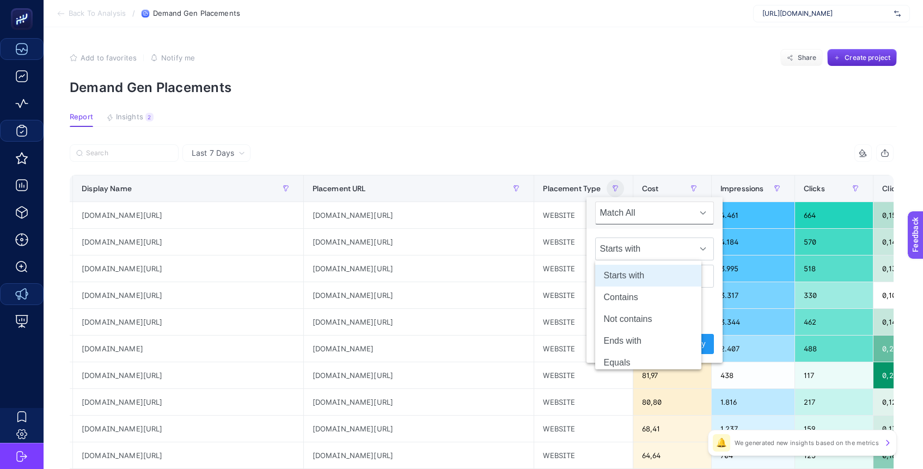
click at [655, 216] on span "Match All" at bounding box center [644, 213] width 97 height 22
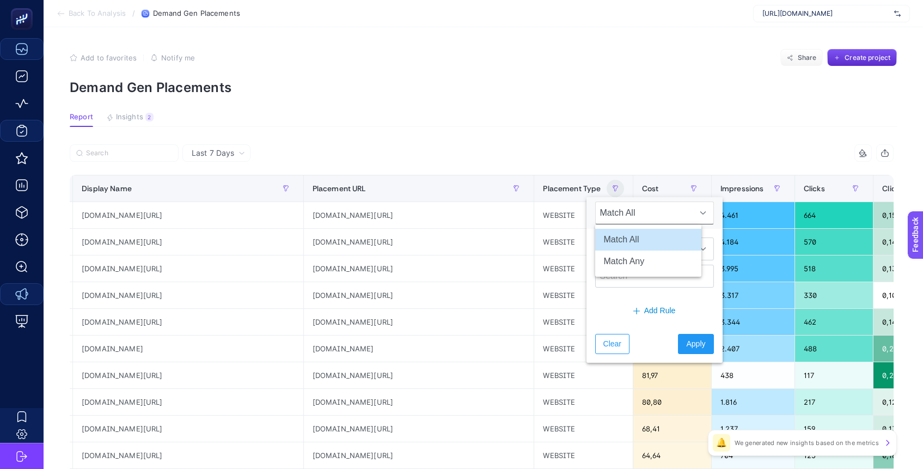
click at [663, 144] on div "6 items selected" at bounding box center [688, 152] width 412 height 17
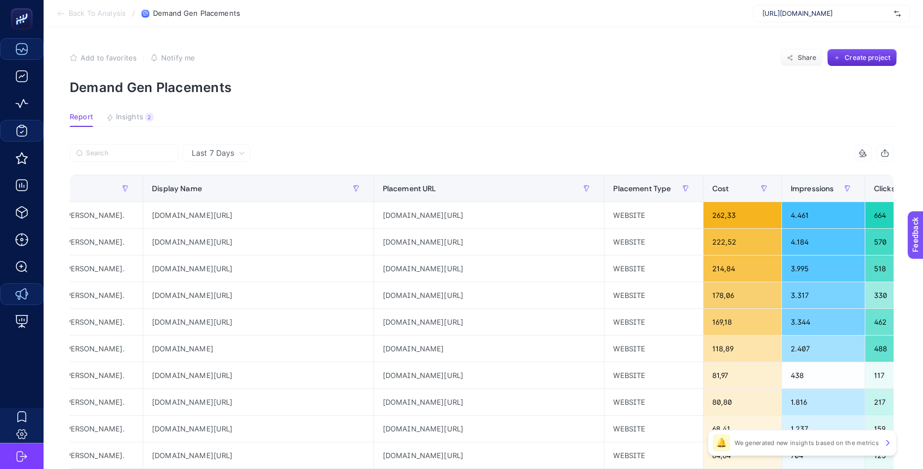
scroll to position [0, 91]
drag, startPoint x: 354, startPoint y: 220, endPoint x: 413, endPoint y: 241, distance: 62.3
click at [472, 314] on tbody "SEM / Demand Gen / [PERSON_NAME]. [DOMAIN_NAME][URL] [DOMAIN_NAME][URL] WEBSITE…" at bounding box center [633, 469] width 1308 height 534
click at [444, 120] on section "Report Insights 2 We generated new insights based on the metrics" at bounding box center [483, 120] width 827 height 14
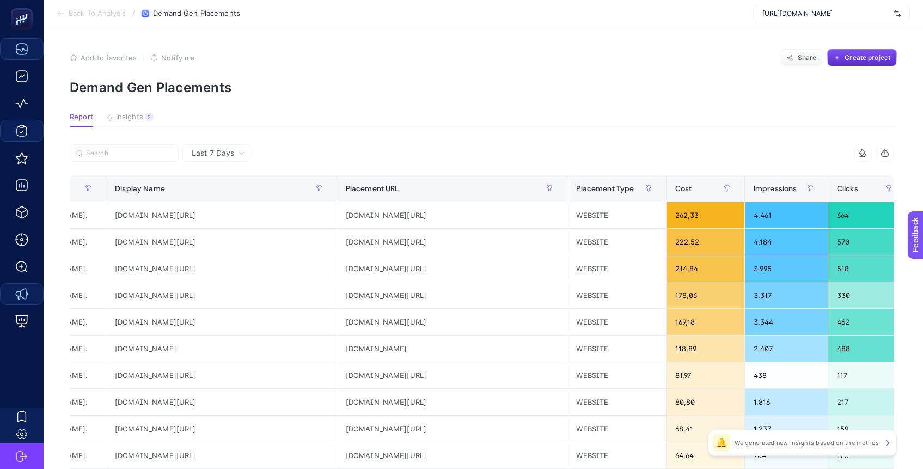
scroll to position [0, 154]
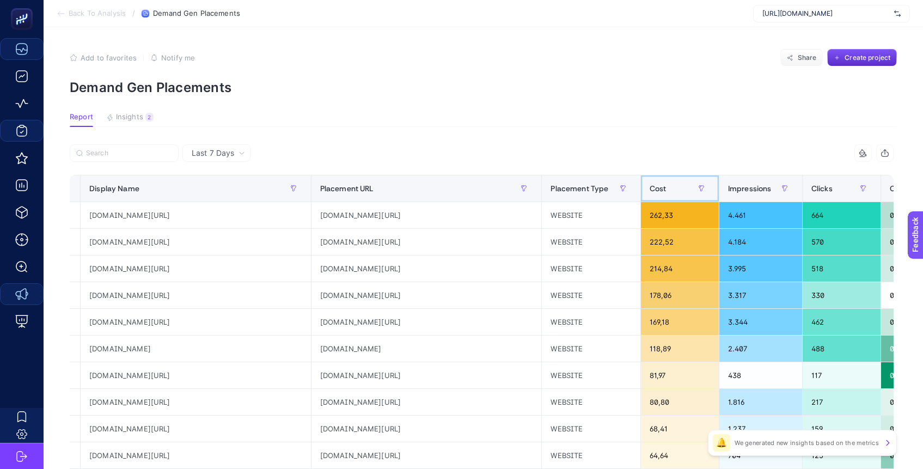
click at [650, 190] on div "Cost" at bounding box center [680, 188] width 60 height 17
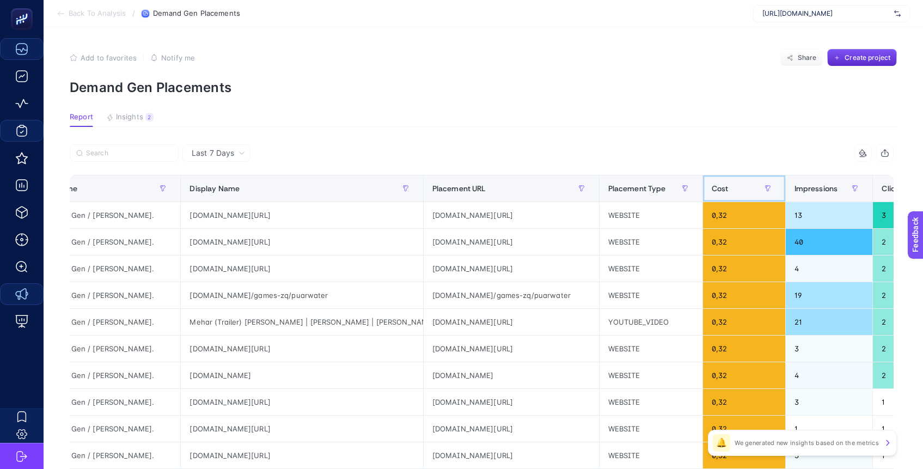
scroll to position [0, 2]
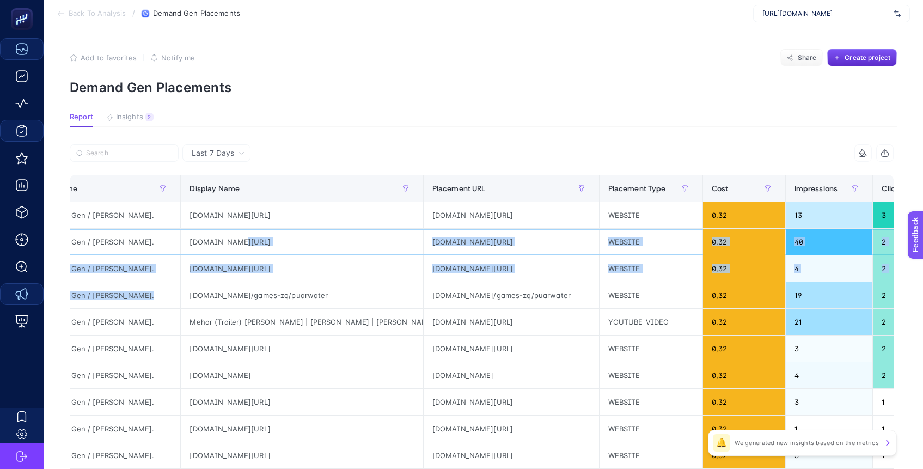
drag, startPoint x: 192, startPoint y: 243, endPoint x: 319, endPoint y: 287, distance: 134.8
click at [319, 287] on tbody "SEM / Demand Gen / [PERSON_NAME]. [DOMAIN_NAME][URL] [DOMAIN_NAME][URL] WEBSITE…" at bounding box center [663, 469] width 1308 height 534
click at [319, 287] on div "[DOMAIN_NAME]/games-zq/puarwater" at bounding box center [302, 295] width 242 height 26
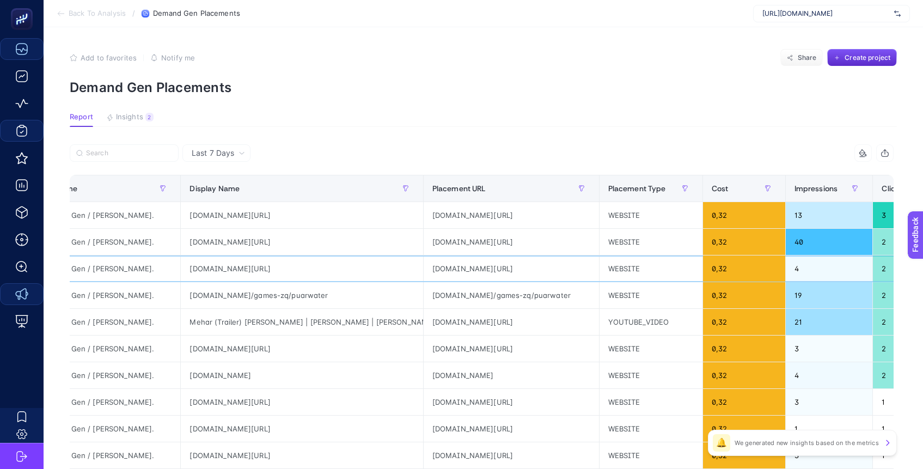
drag, startPoint x: 193, startPoint y: 266, endPoint x: 319, endPoint y: 347, distance: 150.4
click at [319, 347] on tbody "SEM / Demand Gen / [PERSON_NAME]. [DOMAIN_NAME][URL] [DOMAIN_NAME][URL] WEBSITE…" at bounding box center [663, 469] width 1308 height 534
drag, startPoint x: 319, startPoint y: 347, endPoint x: 320, endPoint y: 368, distance: 20.7
click at [319, 347] on div "[DOMAIN_NAME][URL]" at bounding box center [302, 348] width 242 height 26
drag, startPoint x: 312, startPoint y: 376, endPoint x: 264, endPoint y: 279, distance: 107.6
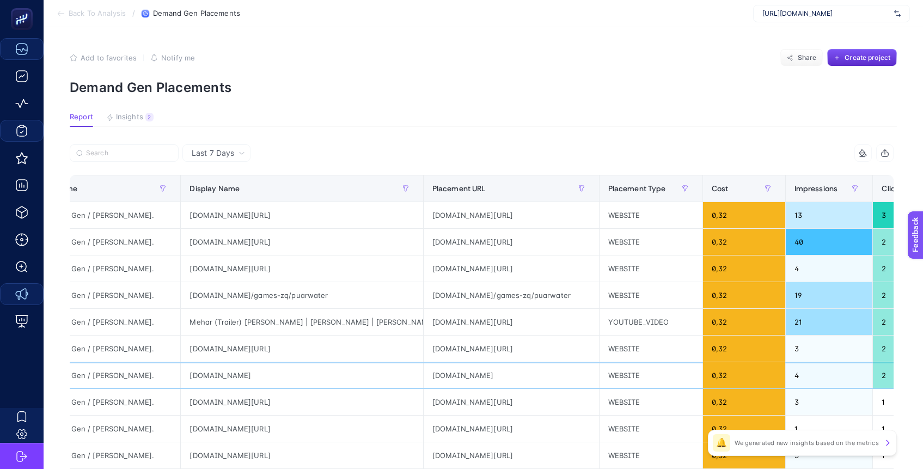
click at [264, 279] on tbody "SEM / Demand Gen / [PERSON_NAME]. [DOMAIN_NAME][URL] [DOMAIN_NAME][URL] WEBSITE…" at bounding box center [663, 469] width 1308 height 534
click at [264, 279] on div "[DOMAIN_NAME][URL]" at bounding box center [302, 268] width 242 height 26
drag, startPoint x: 292, startPoint y: 303, endPoint x: 346, endPoint y: 374, distance: 88.9
click at [346, 376] on tbody "SEM / Demand Gen / [PERSON_NAME]. [DOMAIN_NAME][URL] [DOMAIN_NAME][URL] WEBSITE…" at bounding box center [663, 469] width 1308 height 534
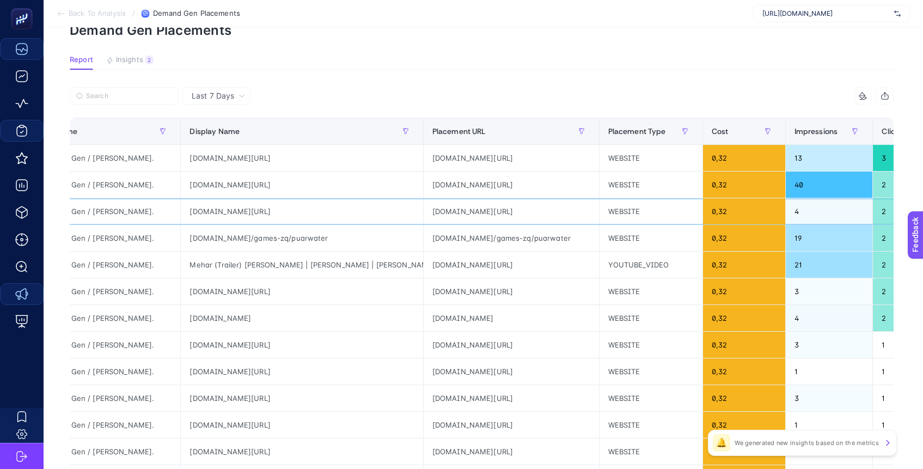
scroll to position [86, 5]
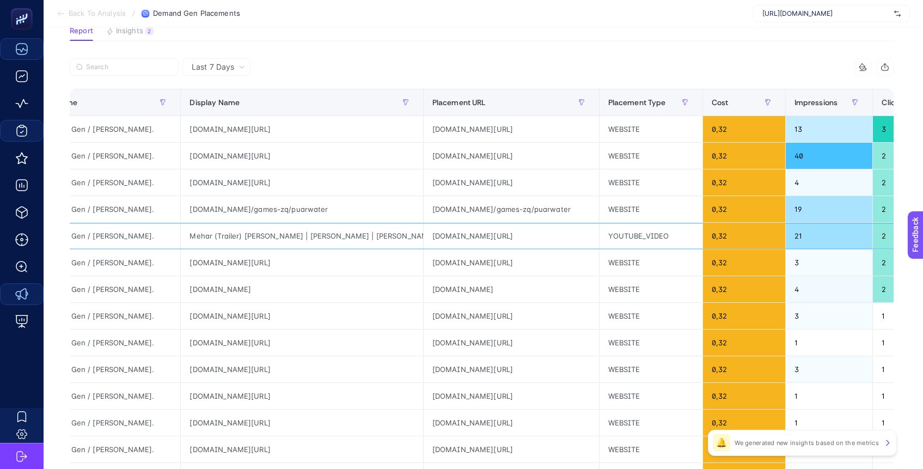
click at [237, 236] on div "Mehar (Trailer) [PERSON_NAME] | [PERSON_NAME] | [PERSON_NAME]| Dreams Music | I…" at bounding box center [302, 236] width 242 height 26
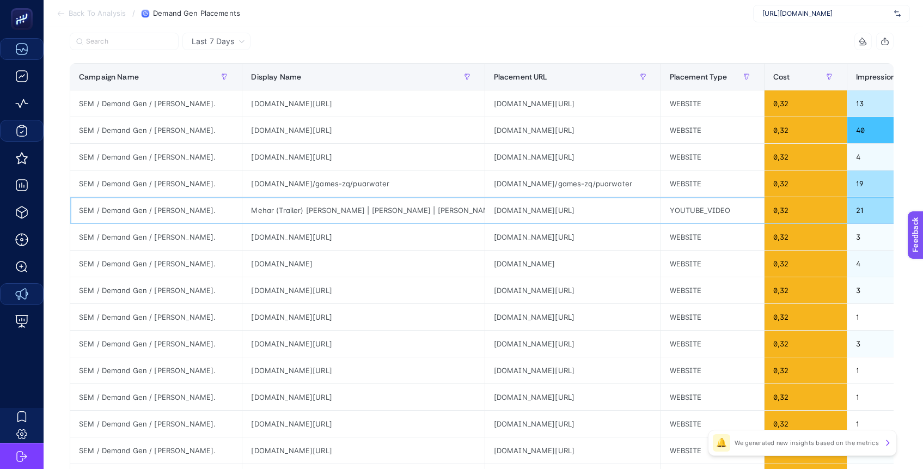
scroll to position [113, 5]
drag, startPoint x: 310, startPoint y: 254, endPoint x: 334, endPoint y: 308, distance: 58.5
click at [335, 309] on tbody "SEM / Demand Gen / [PERSON_NAME]. [DOMAIN_NAME][URL] [DOMAIN_NAME][URL] WEBSITE…" at bounding box center [724, 356] width 1308 height 534
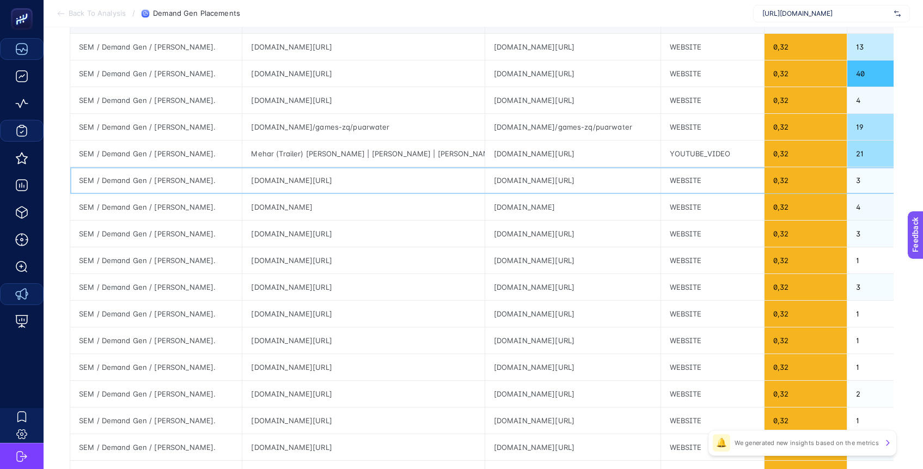
scroll to position [265, 5]
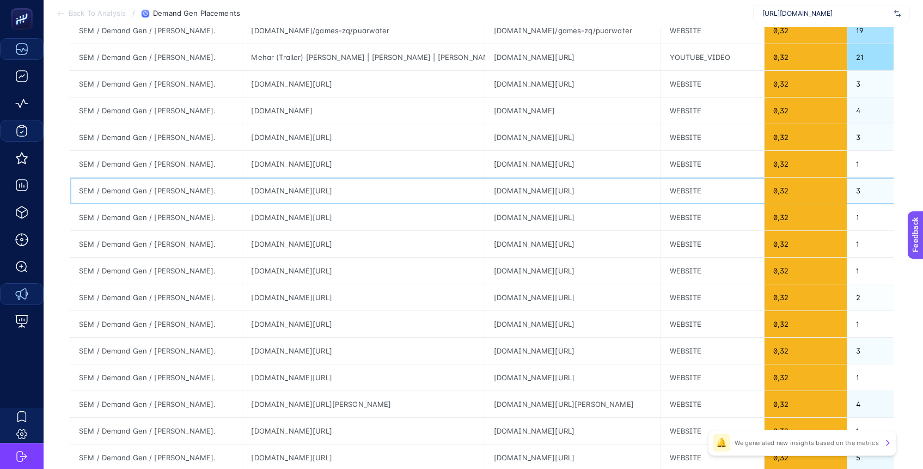
drag, startPoint x: 308, startPoint y: 192, endPoint x: 341, endPoint y: 275, distance: 89.9
click at [341, 276] on tbody "SEM / Demand Gen / [PERSON_NAME]. [DOMAIN_NAME][URL] [DOMAIN_NAME][URL] WEBSITE…" at bounding box center [724, 204] width 1308 height 534
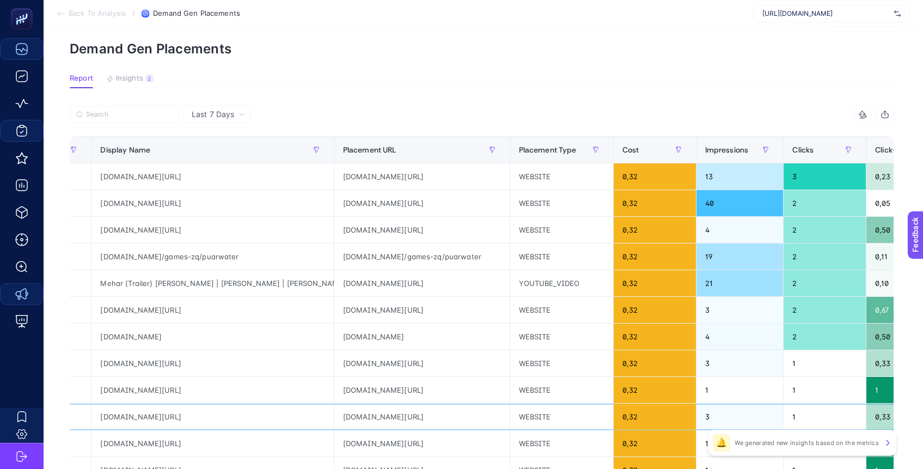
scroll to position [9, 5]
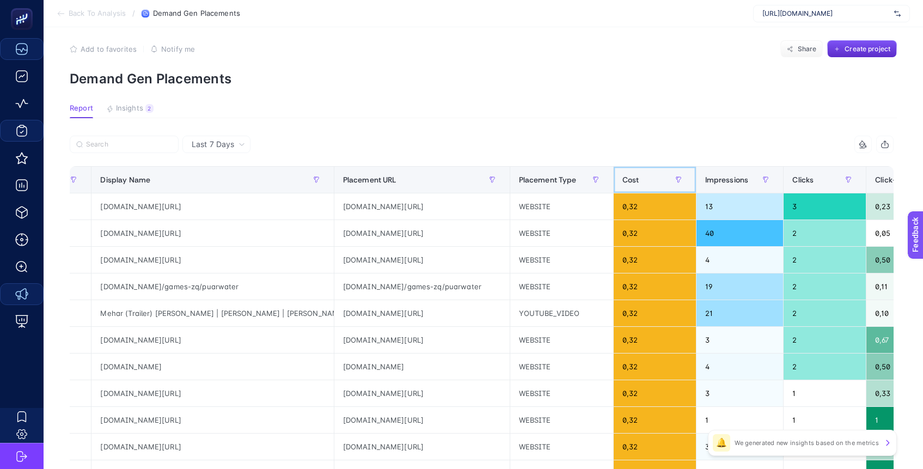
click at [693, 177] on th "Cost" at bounding box center [654, 180] width 83 height 27
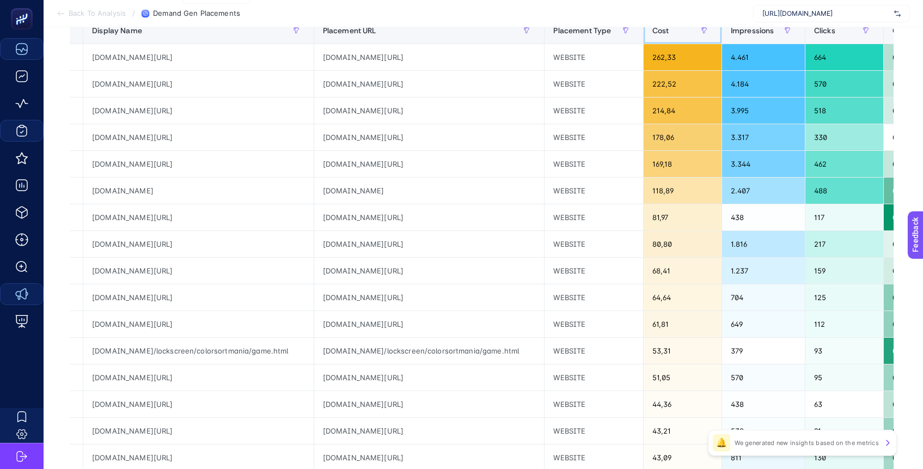
scroll to position [418, 5]
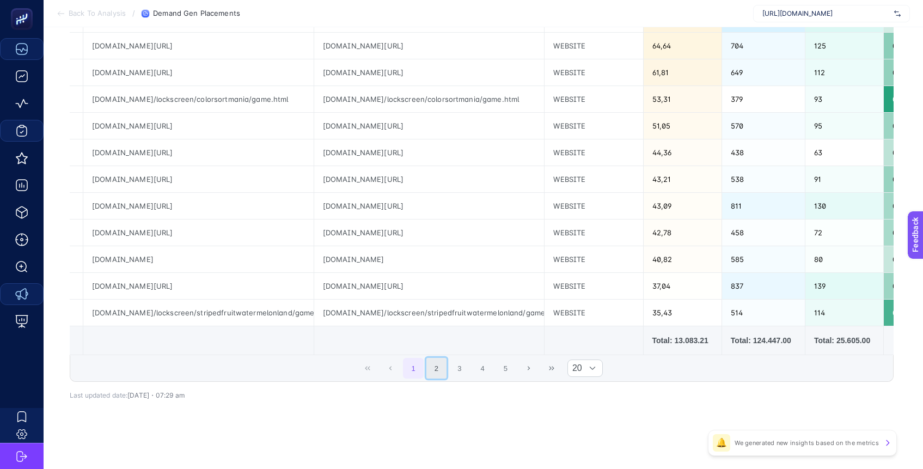
click at [438, 366] on button "2" at bounding box center [436, 368] width 21 height 21
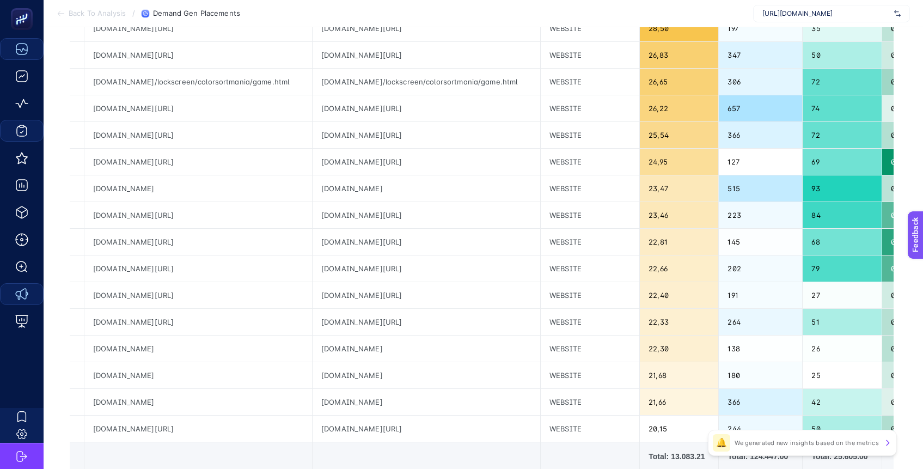
scroll to position [0, 0]
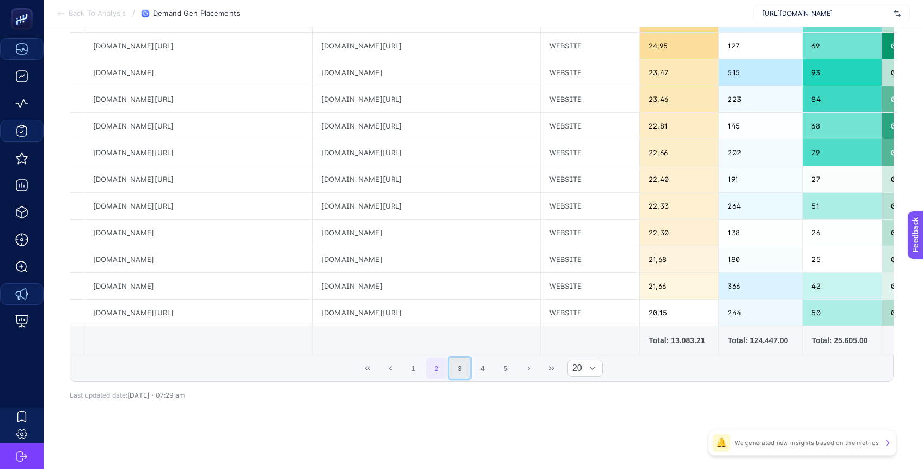
click at [460, 370] on button "3" at bounding box center [459, 368] width 21 height 21
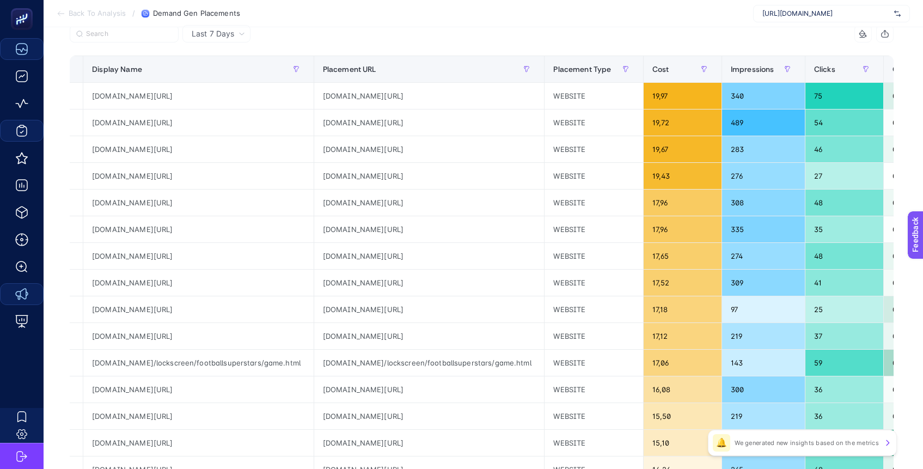
scroll to position [108, 5]
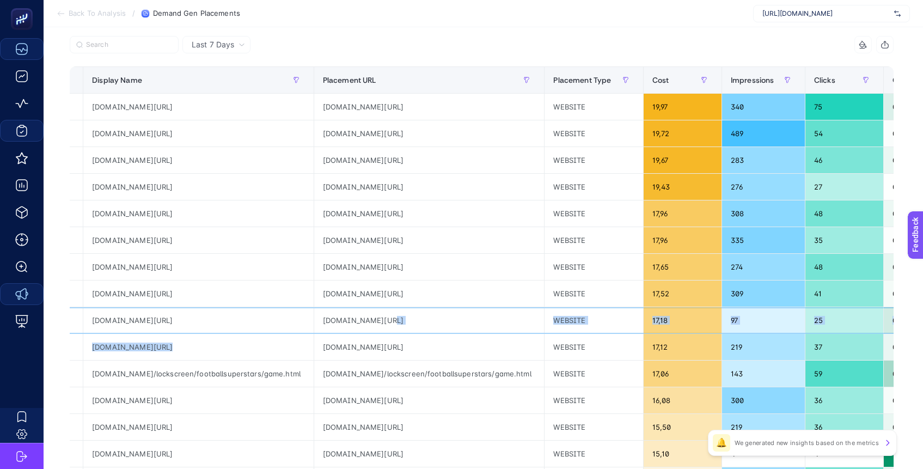
drag, startPoint x: 360, startPoint y: 322, endPoint x: 459, endPoint y: 334, distance: 99.3
click at [459, 334] on tbody "SEM / Demand Gen / [PERSON_NAME]. [DOMAIN_NAME][URL] [DOMAIN_NAME][URL] WEBSITE…" at bounding box center [573, 361] width 1308 height 534
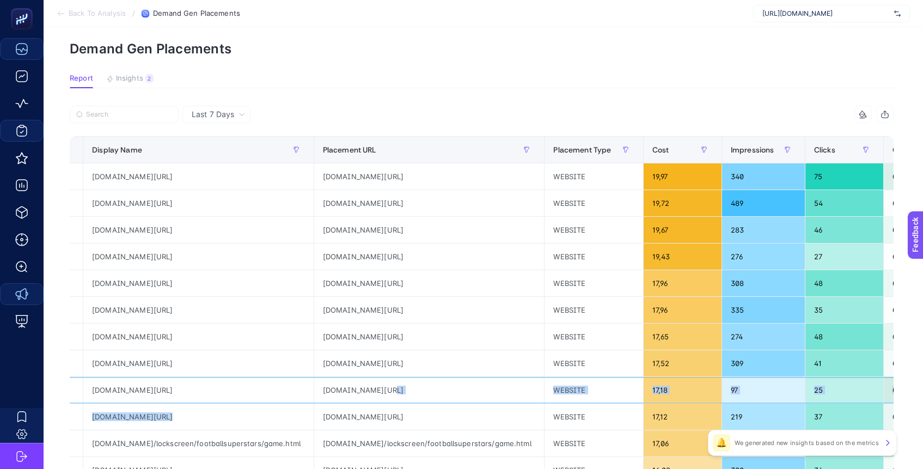
scroll to position [40, 5]
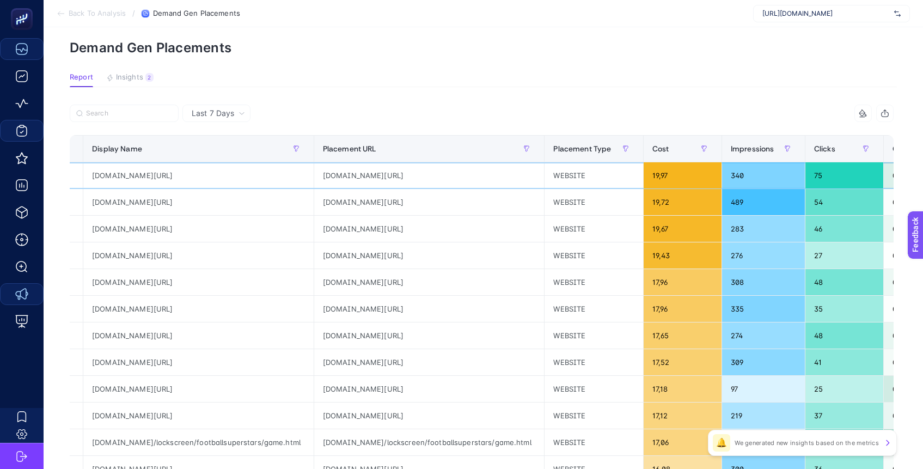
drag, startPoint x: 377, startPoint y: 178, endPoint x: 383, endPoint y: 177, distance: 6.0
click at [378, 178] on div "[DOMAIN_NAME][URL]" at bounding box center [429, 175] width 230 height 26
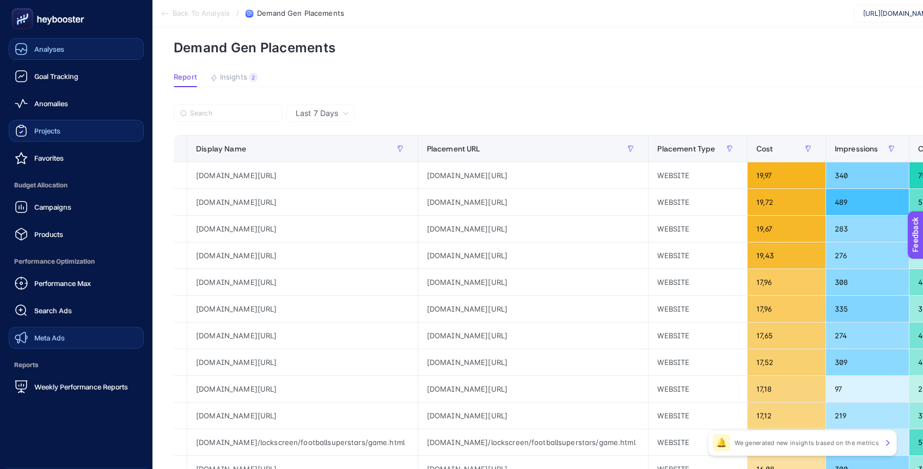
drag, startPoint x: 49, startPoint y: 335, endPoint x: 59, endPoint y: 335, distance: 10.3
click at [49, 335] on span "Meta Ads" at bounding box center [49, 337] width 30 height 9
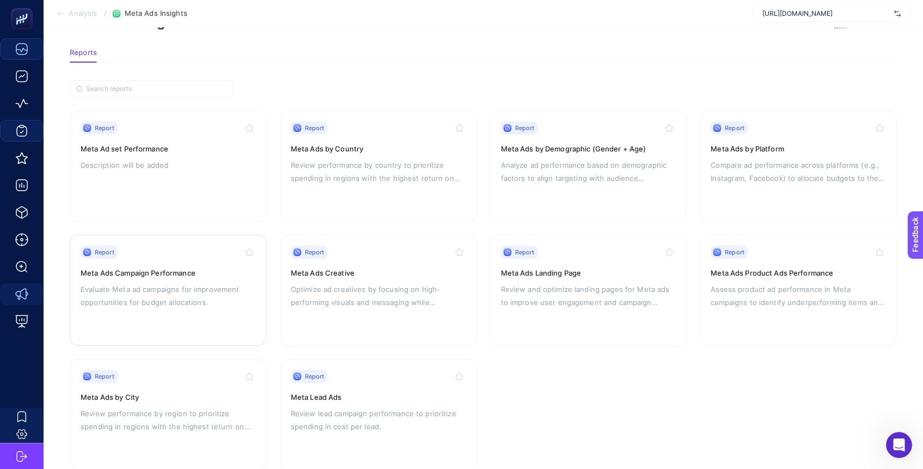
click at [144, 270] on h3 "Meta Ads Campaign Performance" at bounding box center [168, 272] width 175 height 11
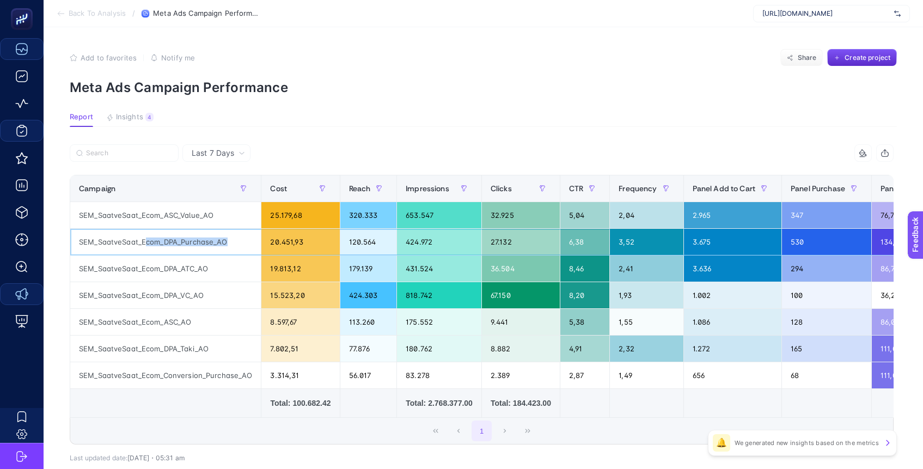
drag, startPoint x: 145, startPoint y: 243, endPoint x: 229, endPoint y: 247, distance: 83.4
click at [229, 247] on div "SEM_SaatveSaat_Ecom_DPA_Purchase_AO" at bounding box center [165, 242] width 191 height 26
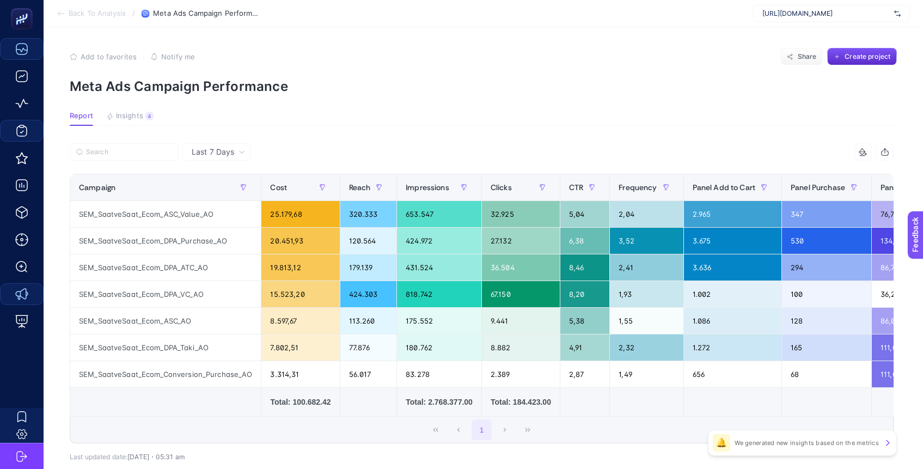
click at [397, 173] on div "15 items selected Campaign Cost Reach Impressions Clicks CTR Frequency Panel Ad…" at bounding box center [482, 293] width 824 height 300
